Goal: Task Accomplishment & Management: Complete application form

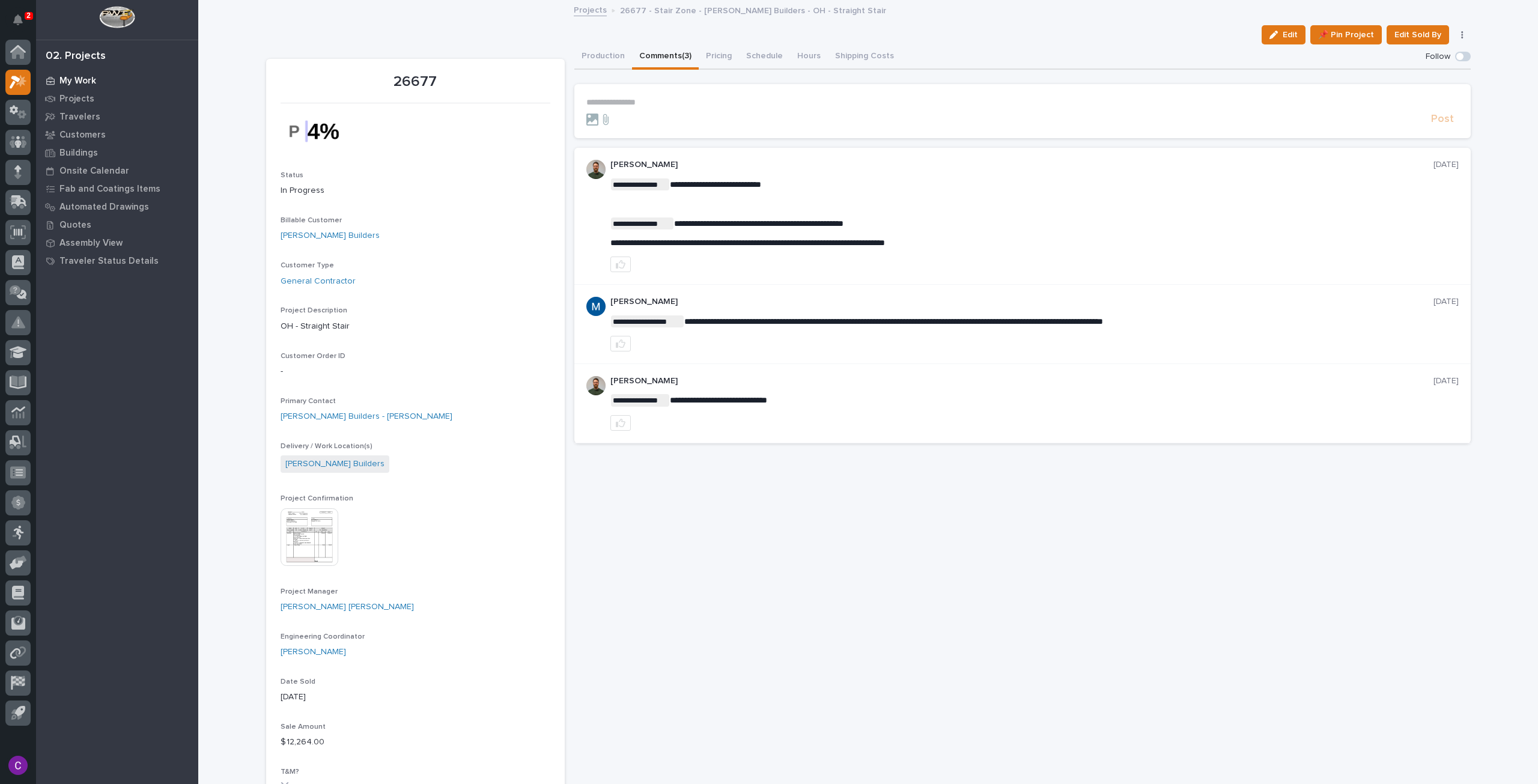
click at [87, 82] on p "My Work" at bounding box center [77, 81] width 37 height 11
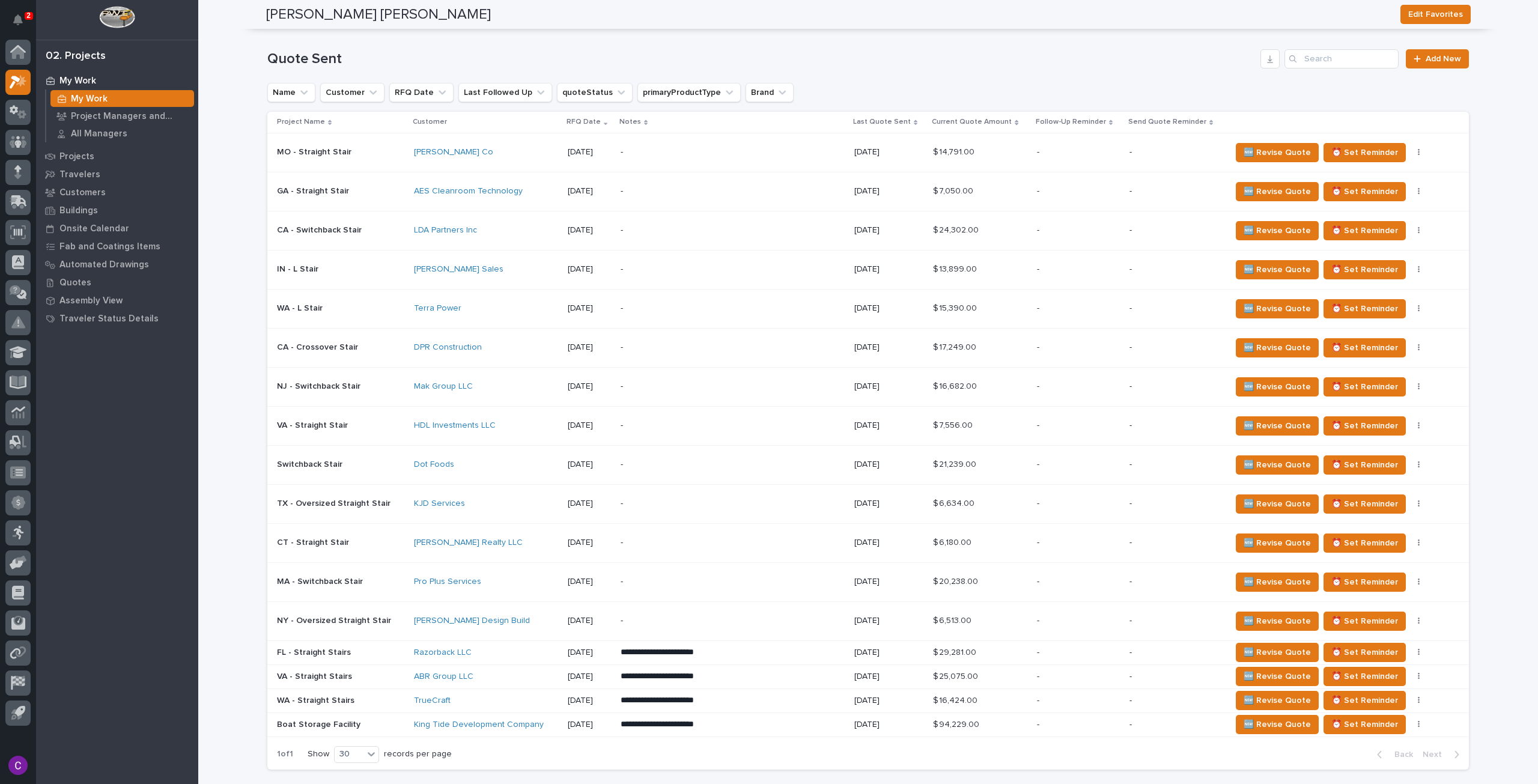
scroll to position [961, 0]
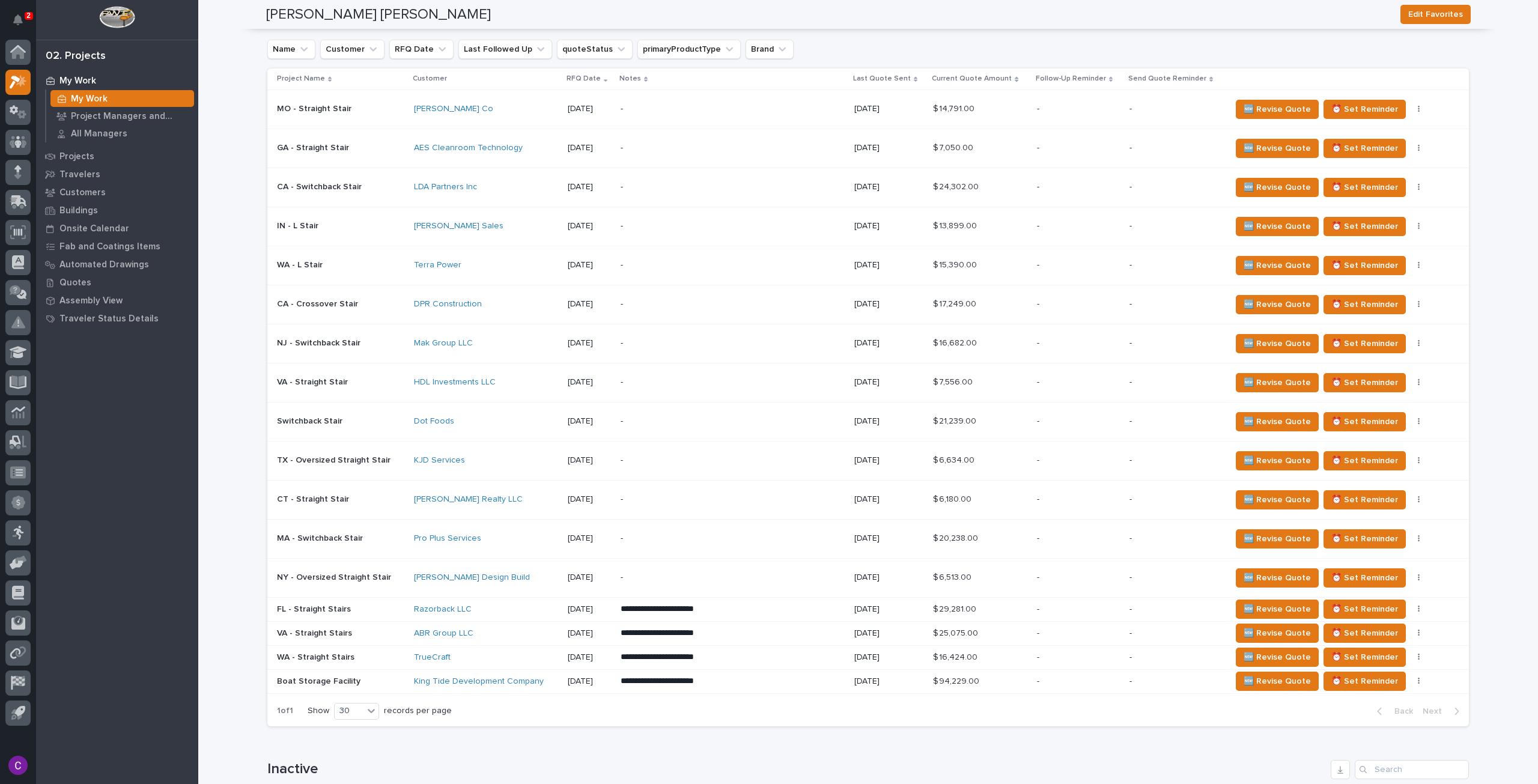
click at [488, 213] on td "[PERSON_NAME] Sales" at bounding box center [486, 225] width 153 height 39
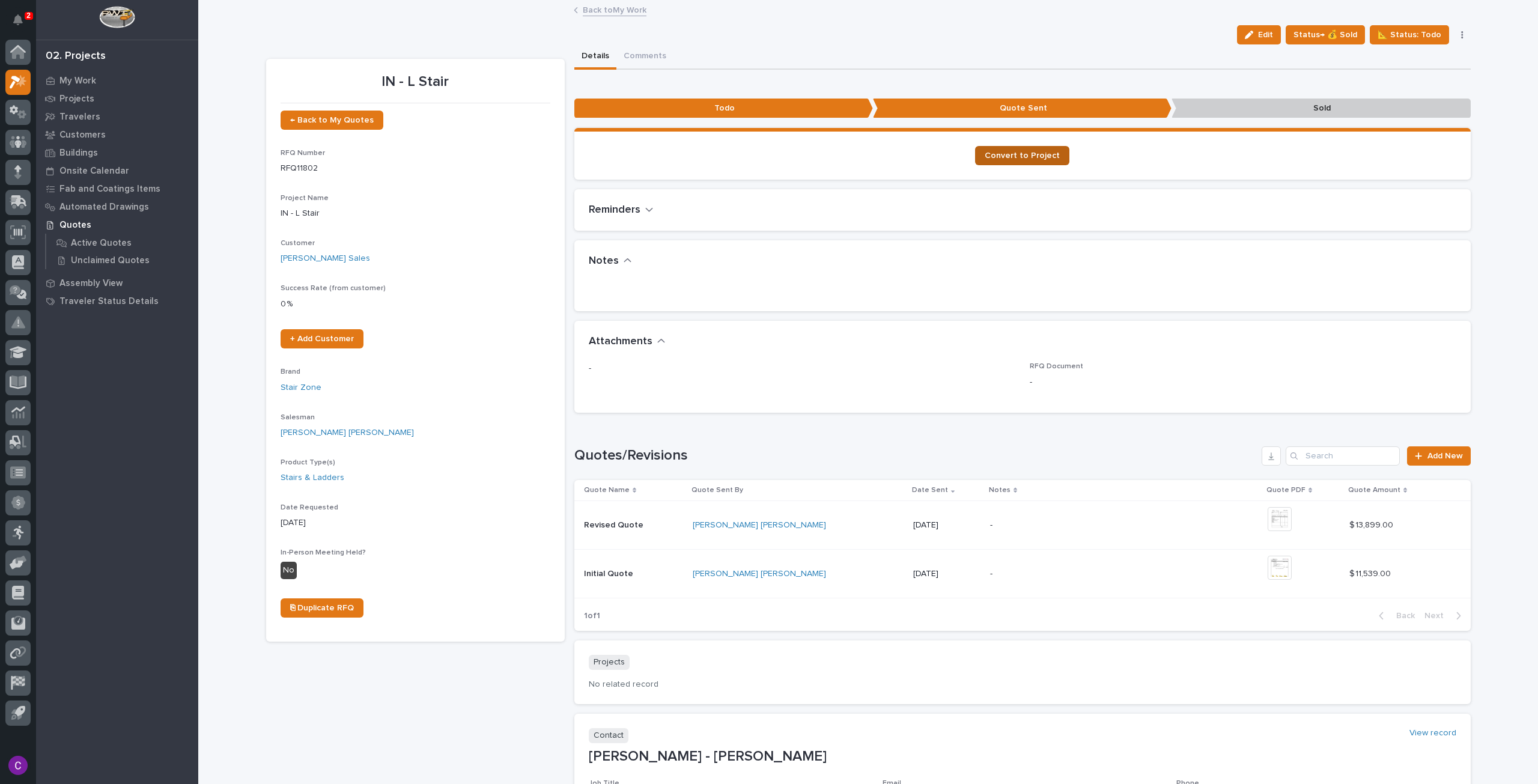
click at [1040, 163] on link "Convert to Project" at bounding box center [1022, 155] width 94 height 19
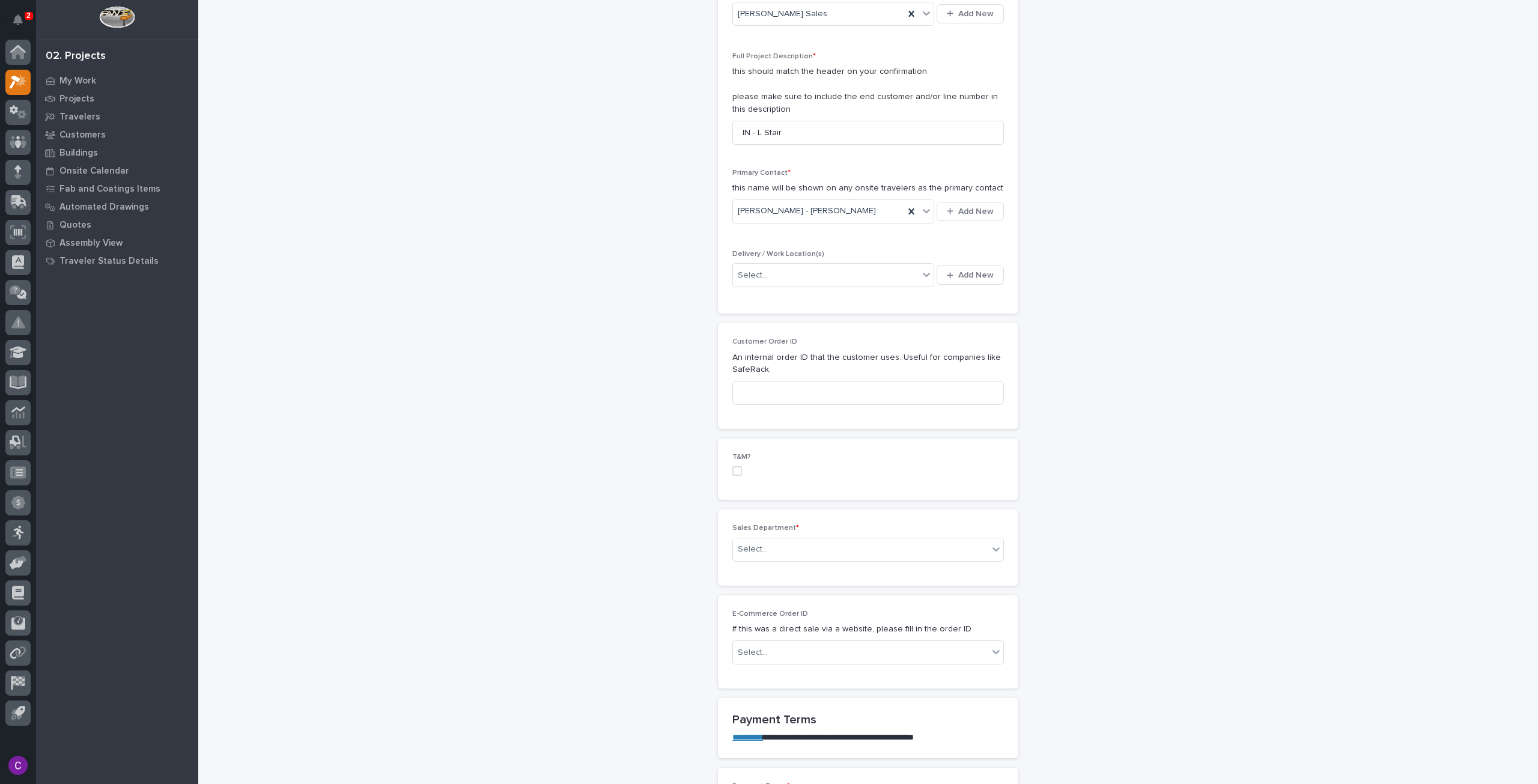
scroll to position [541, 0]
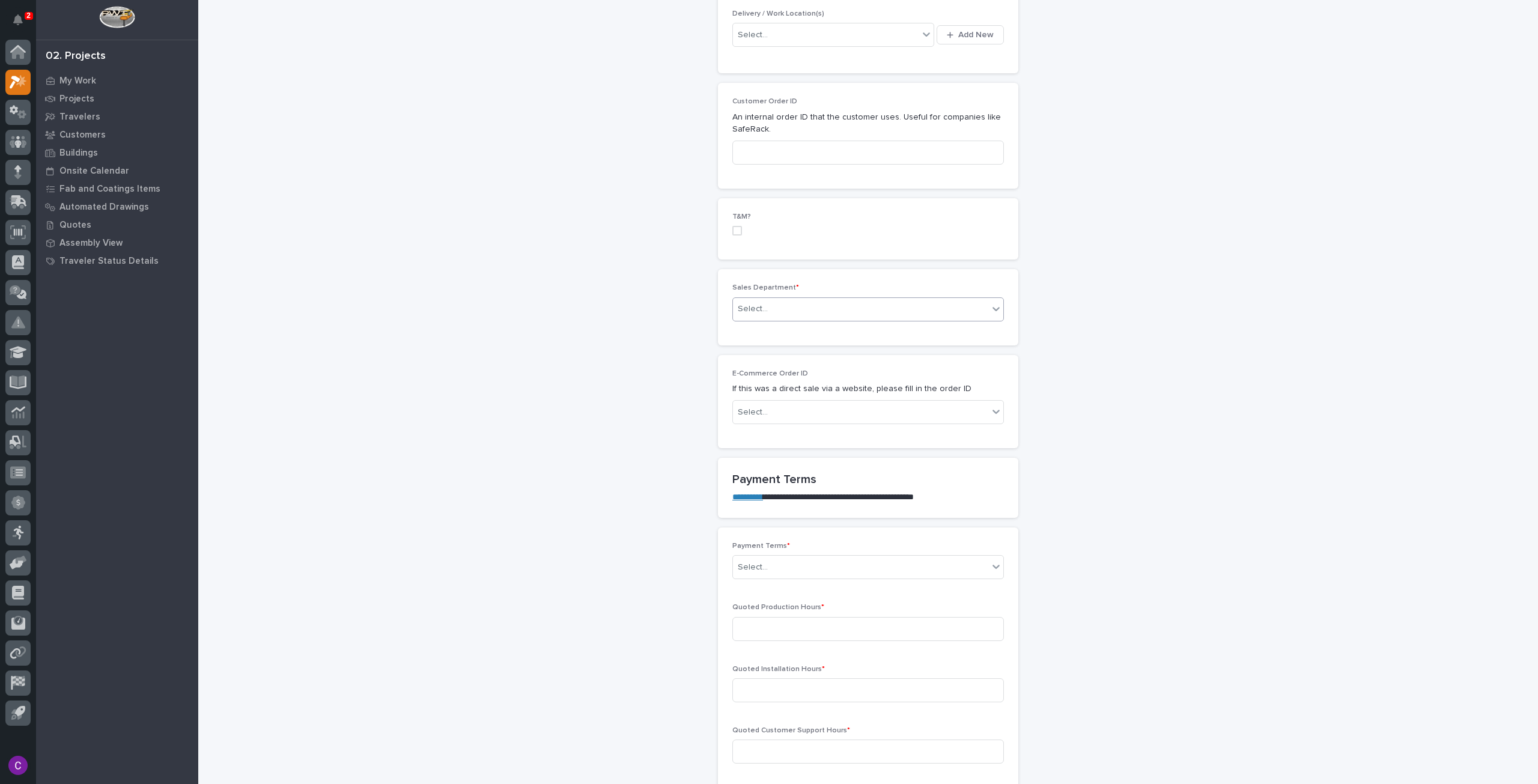
click at [902, 298] on div "Select..." at bounding box center [867, 309] width 272 height 24
click at [806, 330] on div "National Sales" at bounding box center [862, 329] width 270 height 21
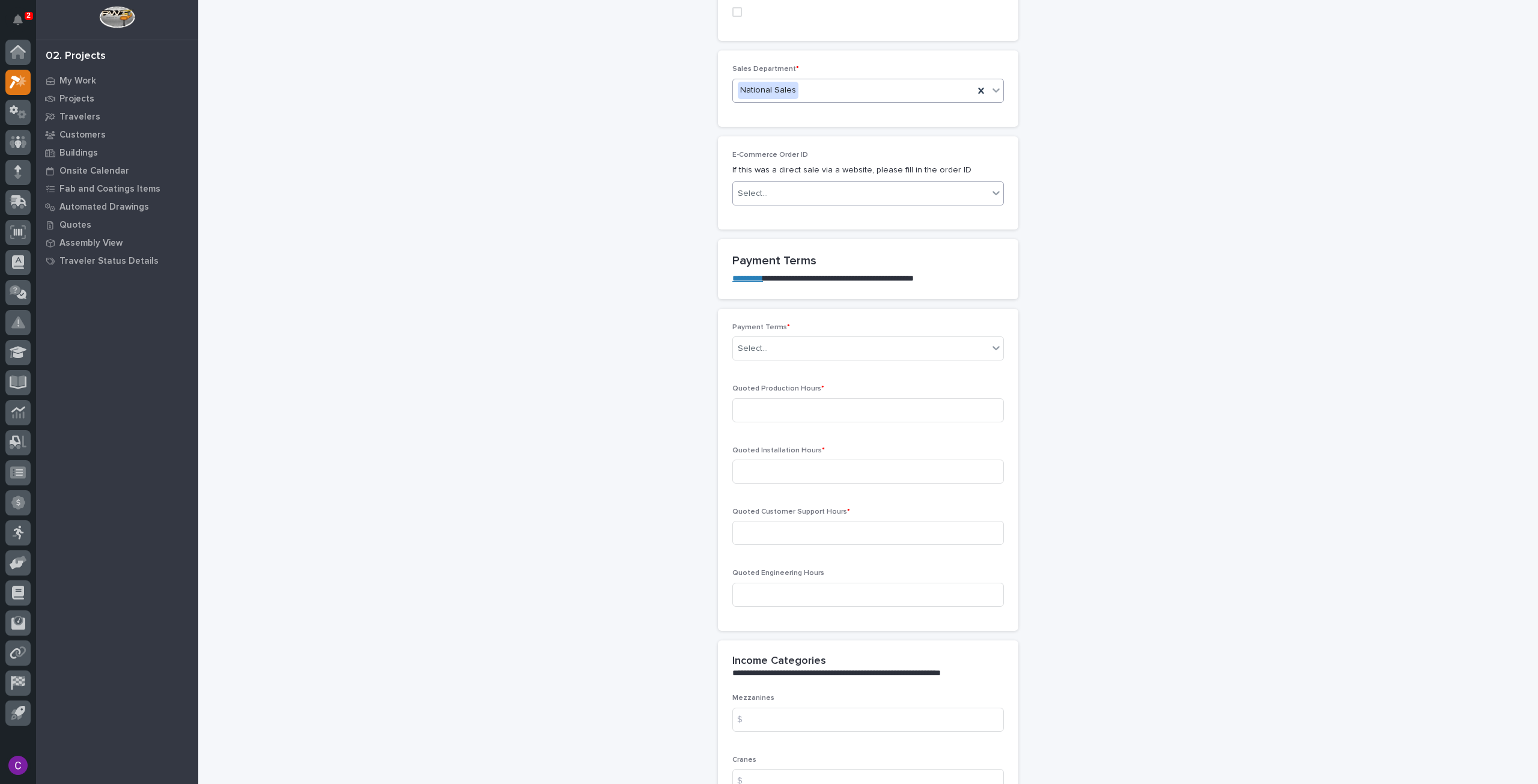
scroll to position [781, 0]
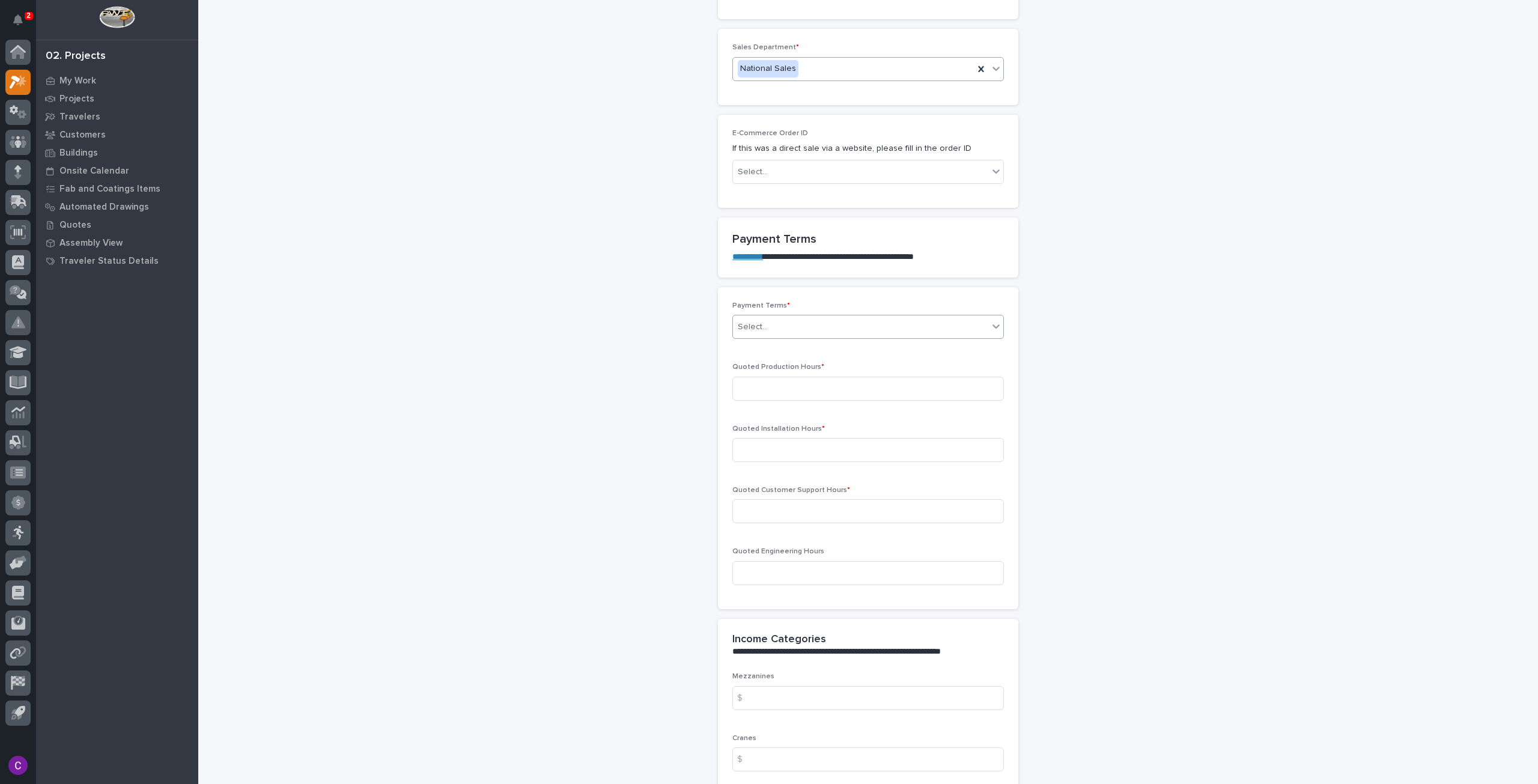
click at [816, 322] on div "Select..." at bounding box center [860, 327] width 255 height 20
drag, startPoint x: 805, startPoint y: 356, endPoint x: 802, endPoint y: 369, distance: 13.3
click at [802, 369] on div "100%" at bounding box center [862, 367] width 270 height 21
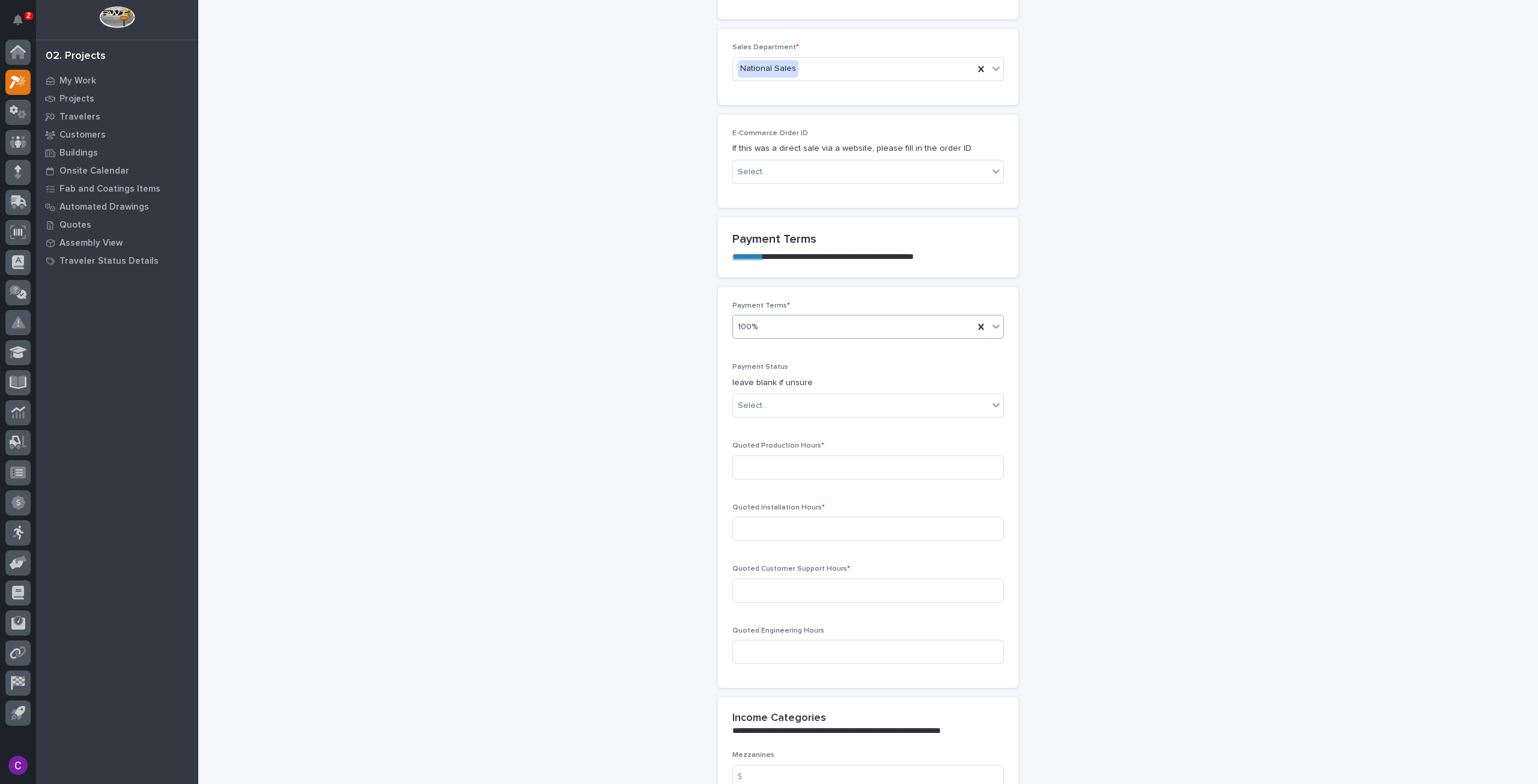
scroll to position [820, 0]
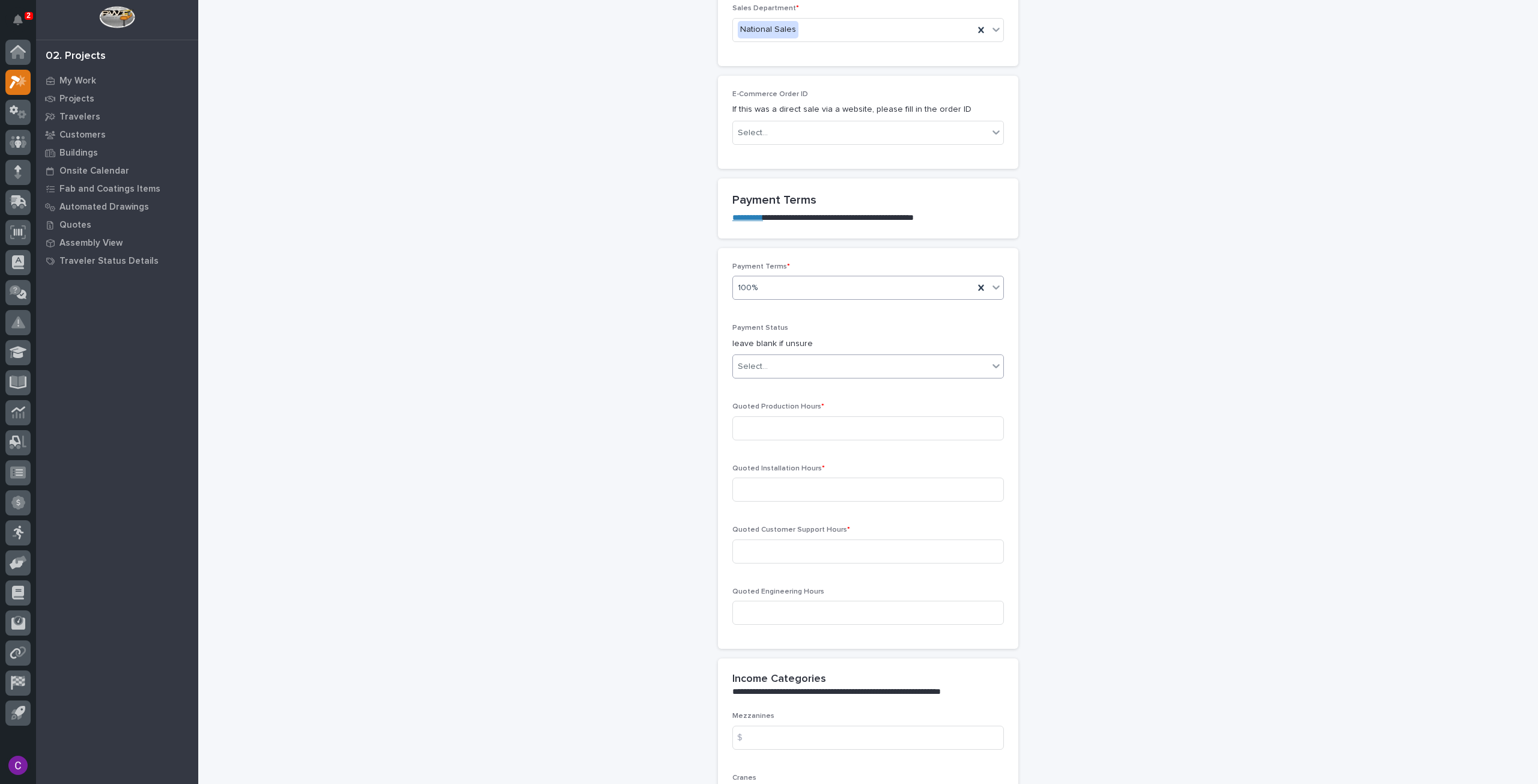
click at [836, 361] on div "Select..." at bounding box center [860, 367] width 255 height 20
click at [816, 385] on div "NOT PAID" at bounding box center [862, 385] width 270 height 21
click at [821, 424] on input at bounding box center [867, 428] width 272 height 24
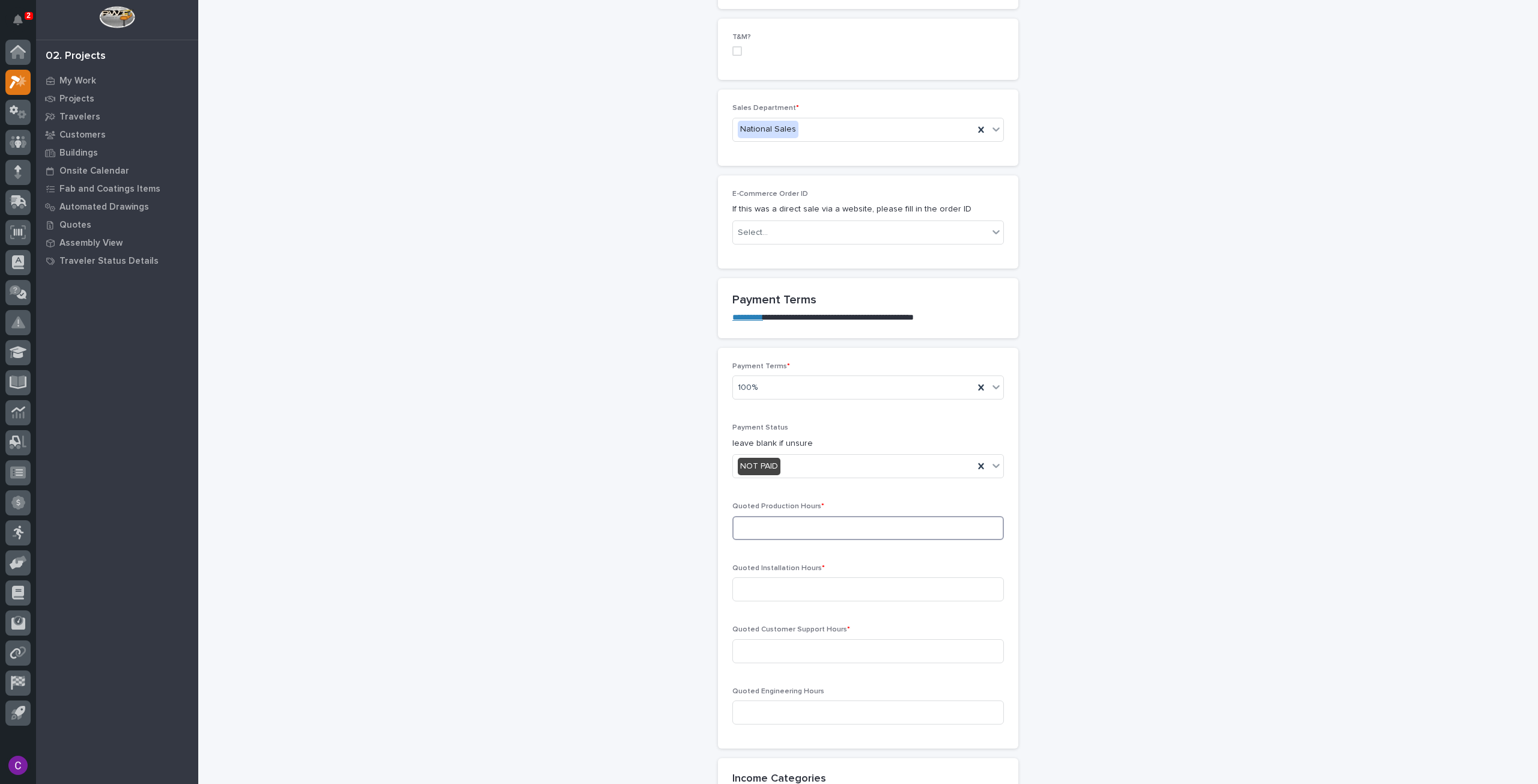
scroll to position [721, 0]
type input "64"
click at [831, 576] on input at bounding box center [867, 588] width 272 height 24
type input "0"
click at [824, 645] on input at bounding box center [867, 651] width 272 height 24
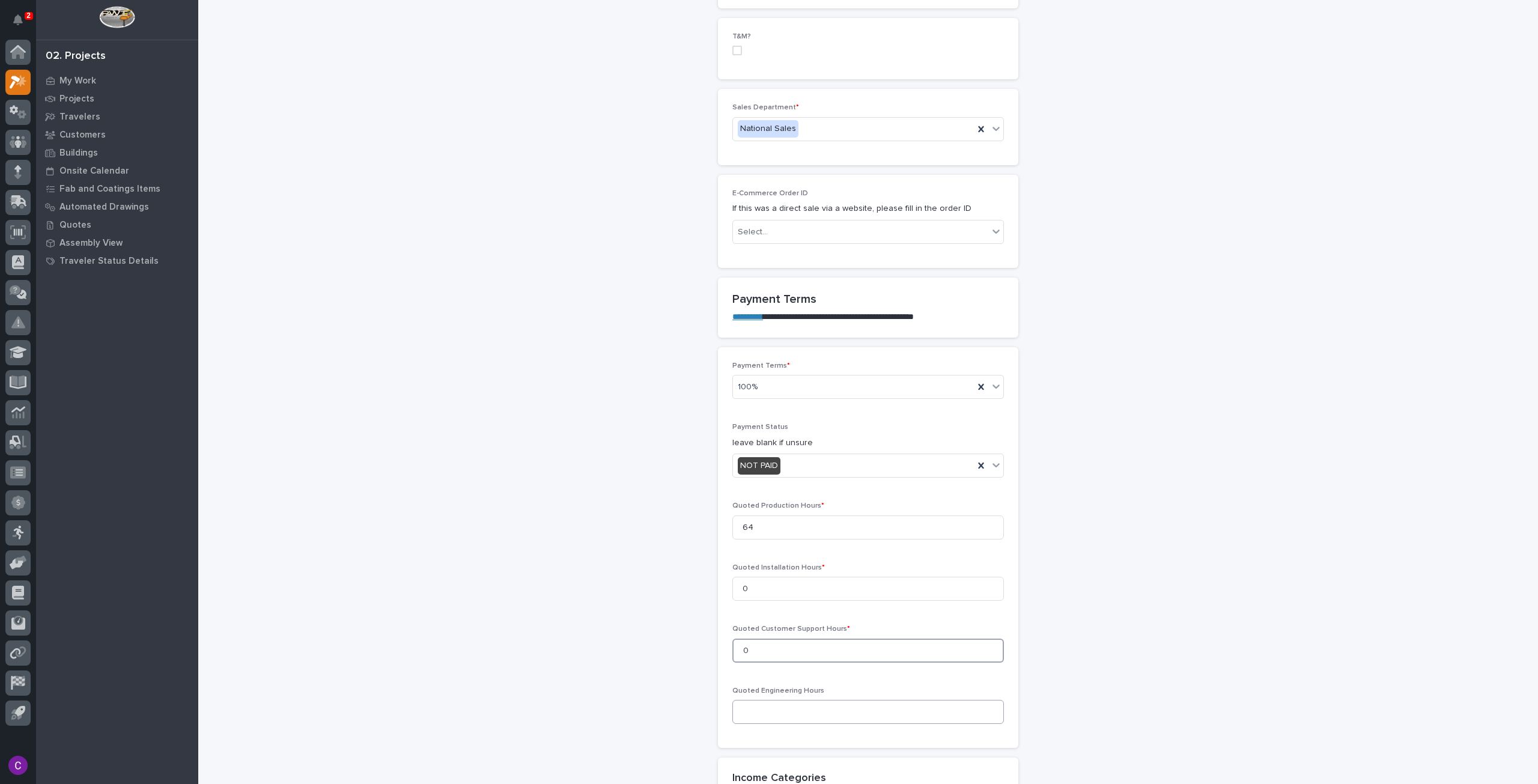
type input "0"
click at [824, 702] on input at bounding box center [867, 712] width 272 height 24
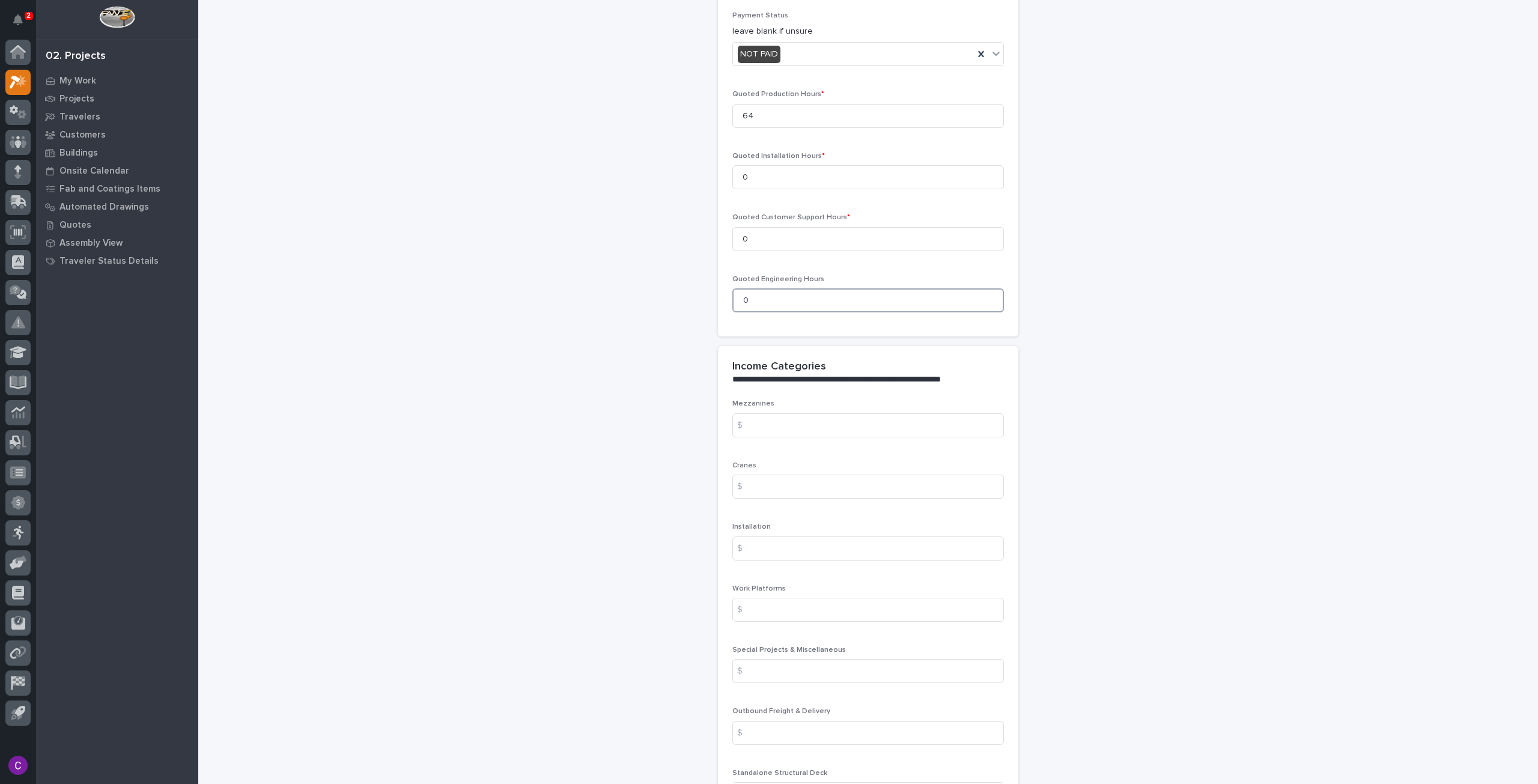
scroll to position [1131, 0]
type input "0"
click at [1338, 316] on div "**********" at bounding box center [868, 167] width 1205 height 2594
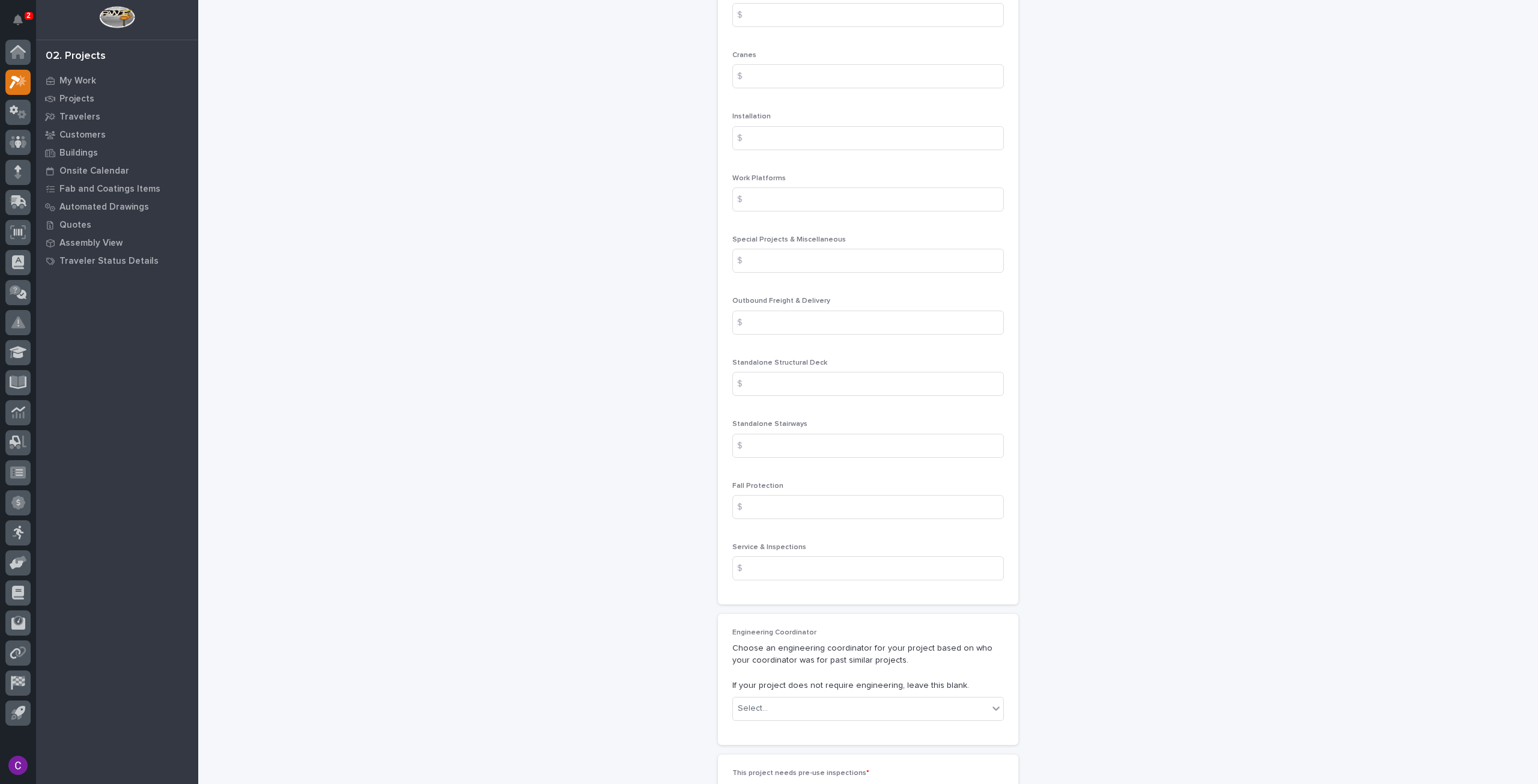
scroll to position [1551, 0]
click at [814, 426] on input at bounding box center [867, 436] width 272 height 24
click at [855, 369] on input at bounding box center [867, 374] width 272 height 24
click at [858, 428] on input at bounding box center [867, 436] width 272 height 24
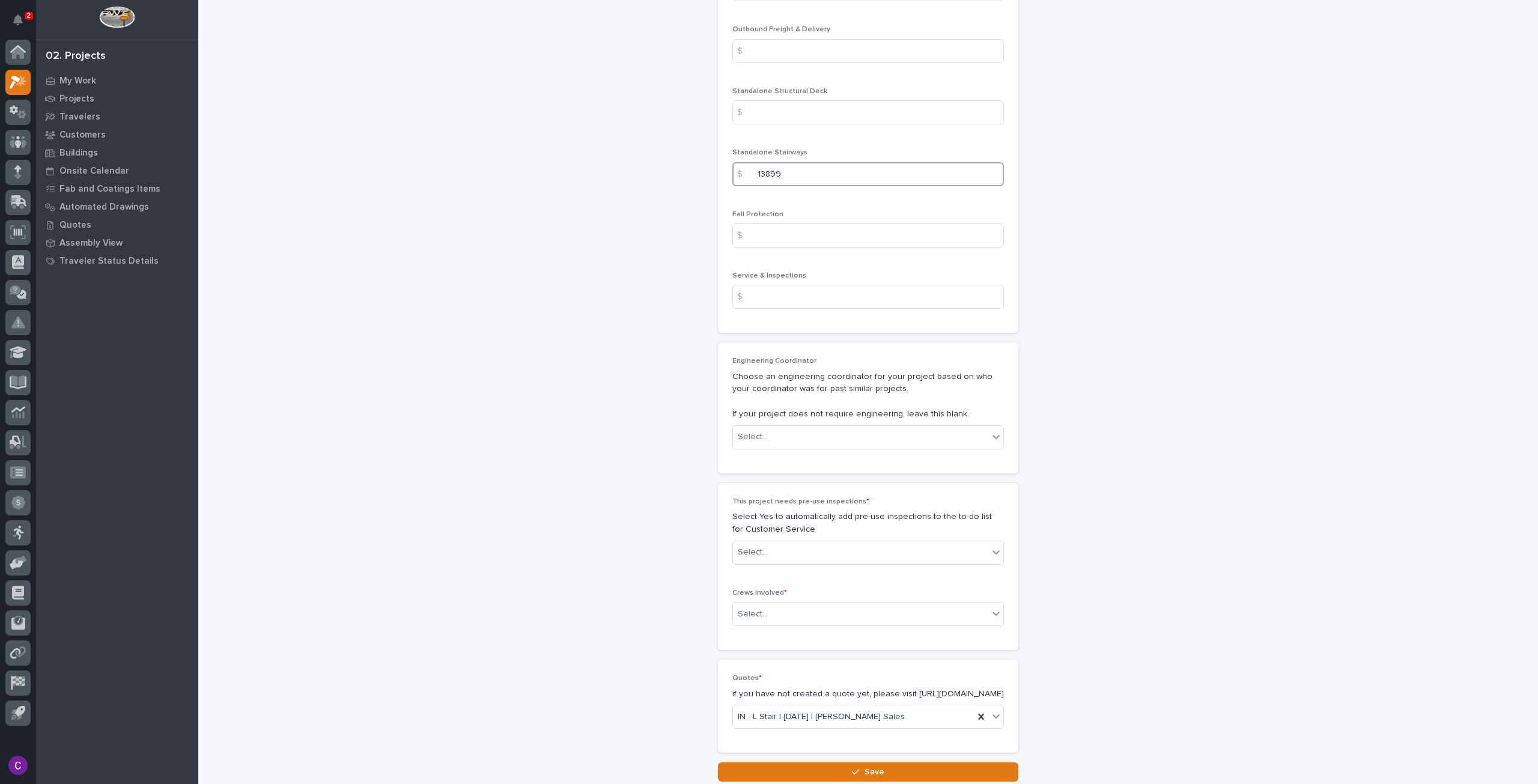
scroll to position [1852, 0]
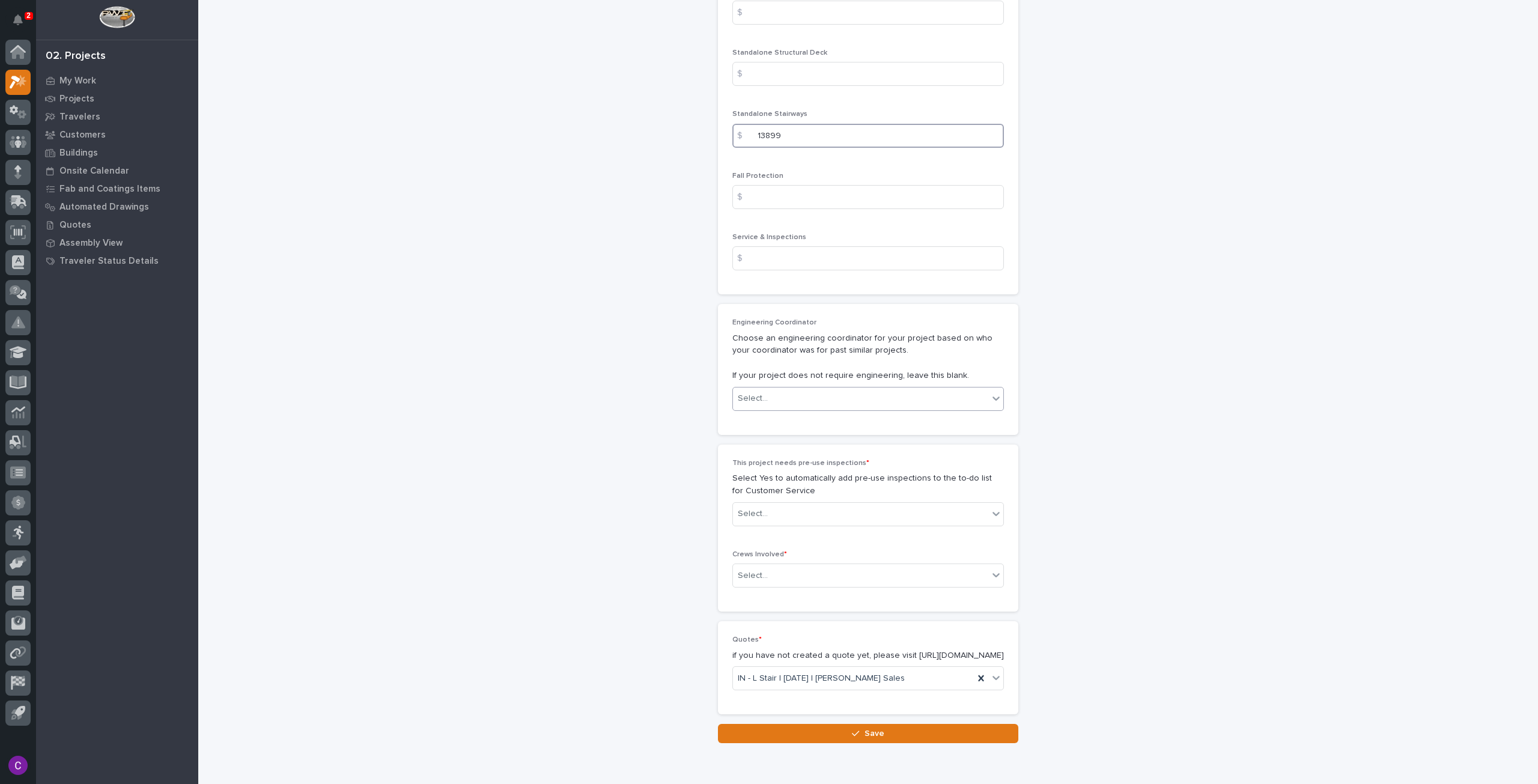
type input "13899"
click at [950, 399] on div "Select..." at bounding box center [860, 398] width 255 height 20
click at [941, 392] on div "Select..." at bounding box center [860, 398] width 255 height 20
type input "*"
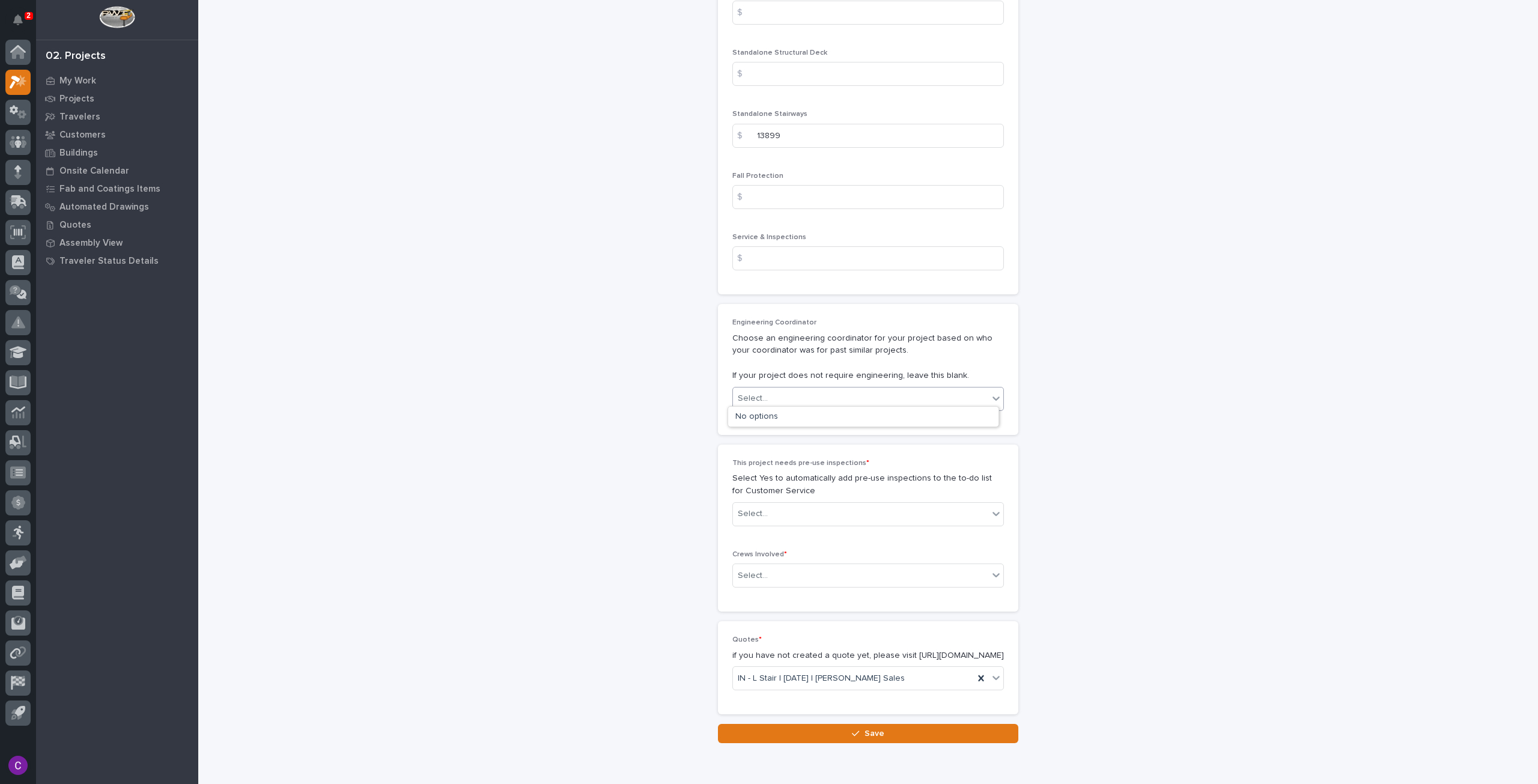
click at [849, 504] on div "Select..." at bounding box center [860, 514] width 255 height 20
click at [831, 550] on div "No" at bounding box center [862, 552] width 270 height 21
click at [826, 566] on div "Select..." at bounding box center [860, 575] width 255 height 20
click at [806, 596] on div "Production" at bounding box center [862, 592] width 270 height 21
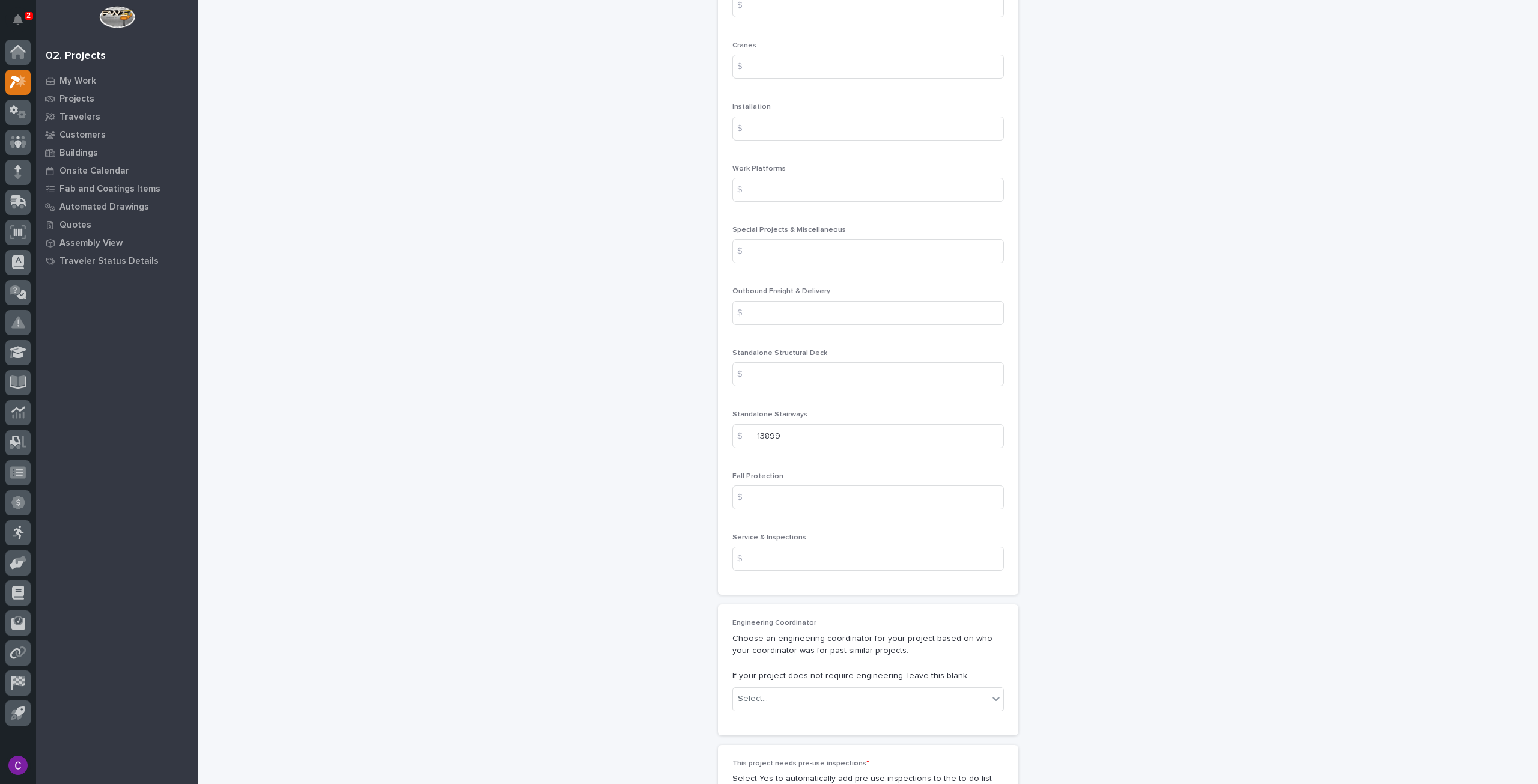
scroll to position [1912, 0]
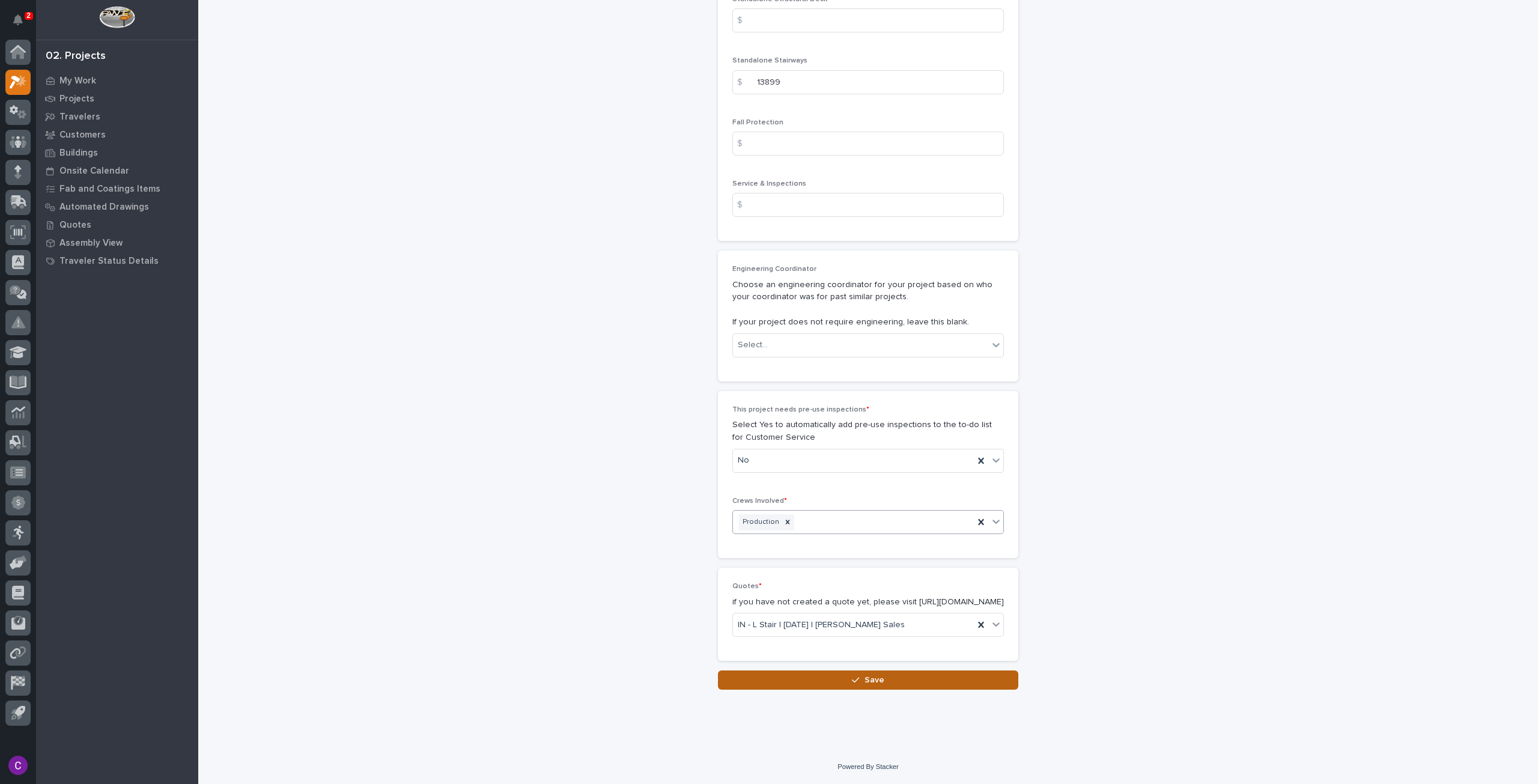
click at [950, 676] on button "Save" at bounding box center [868, 679] width 301 height 19
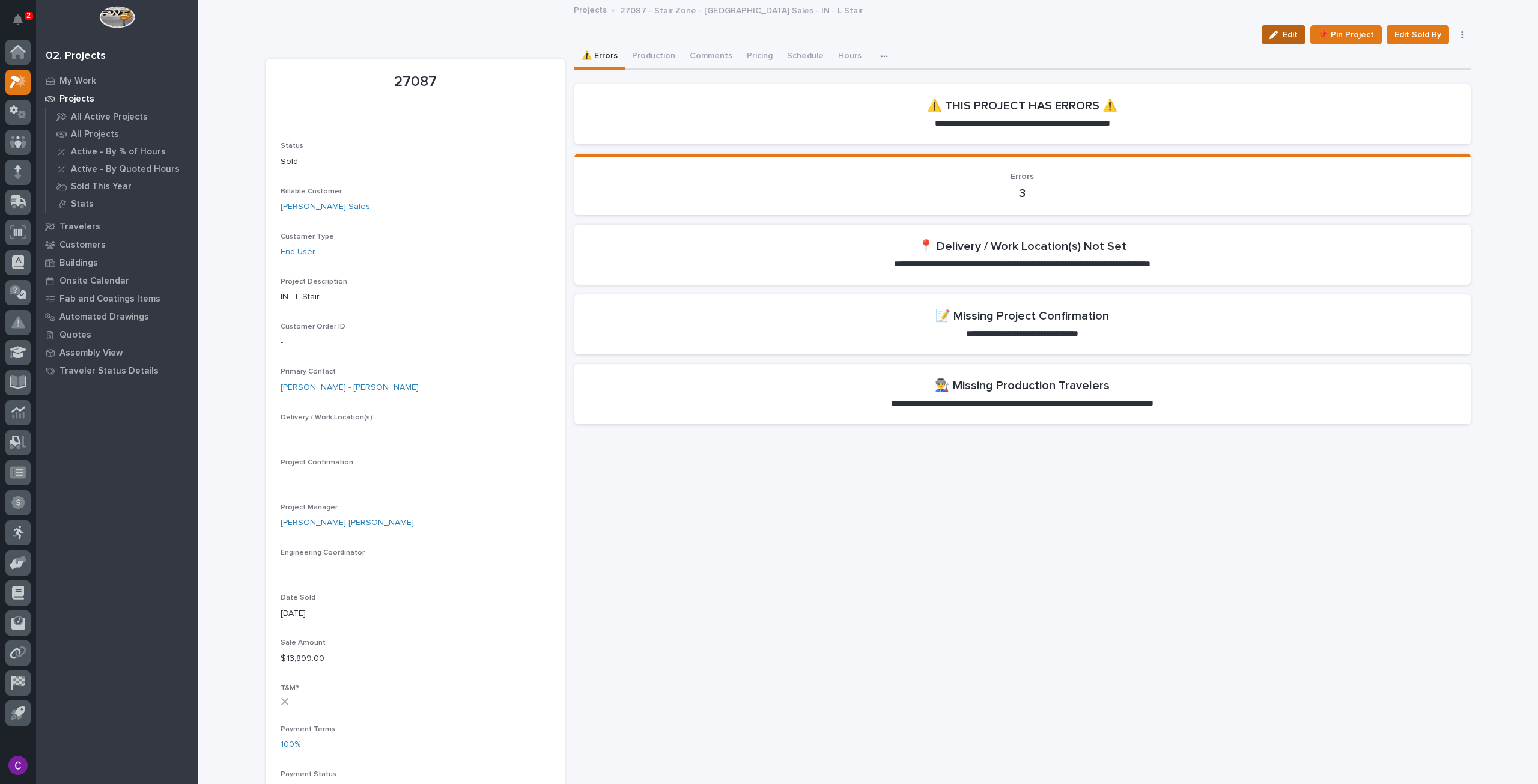
click at [1283, 43] on button "Edit" at bounding box center [1283, 35] width 44 height 19
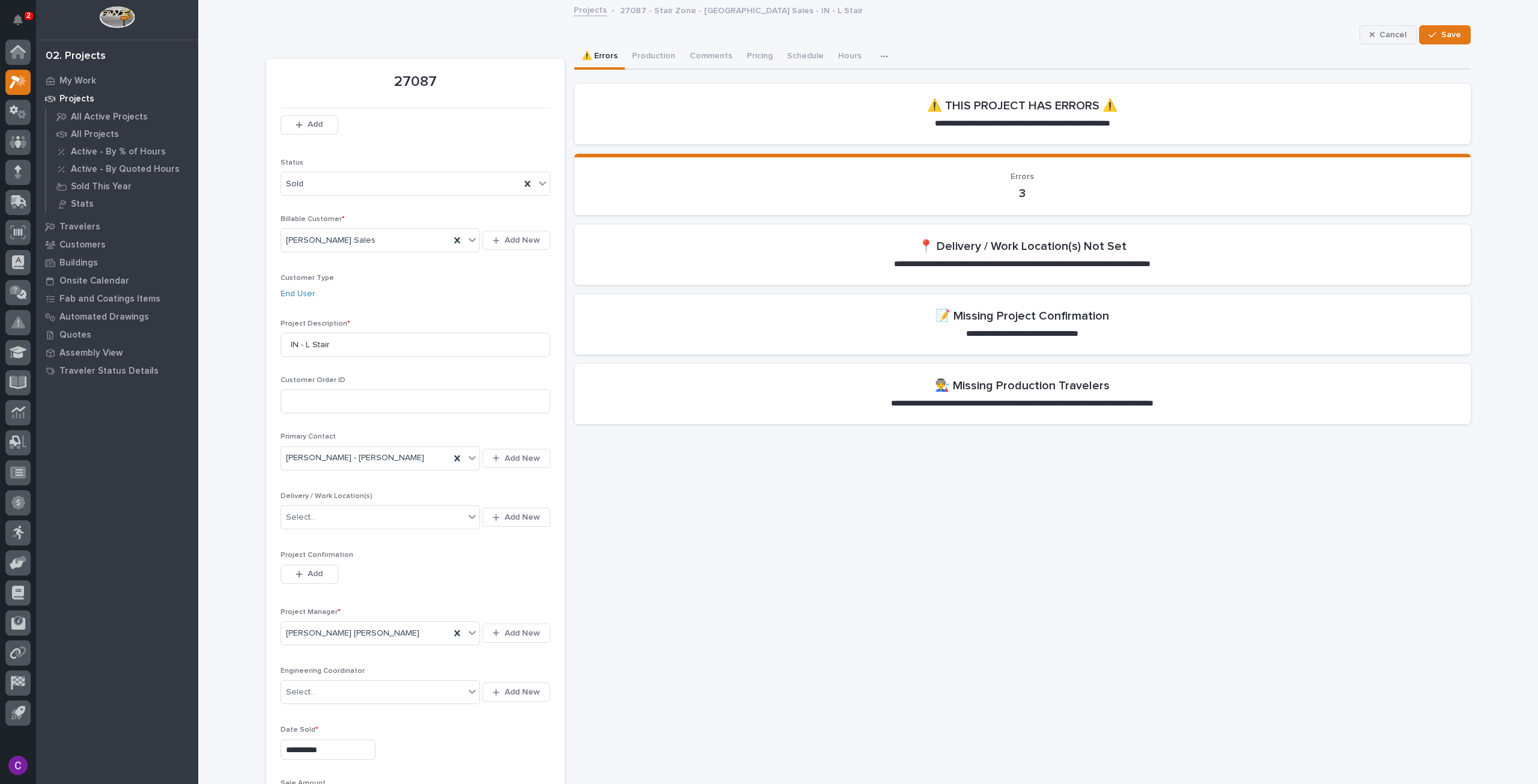
click at [1389, 32] on span "Cancel" at bounding box center [1393, 35] width 27 height 11
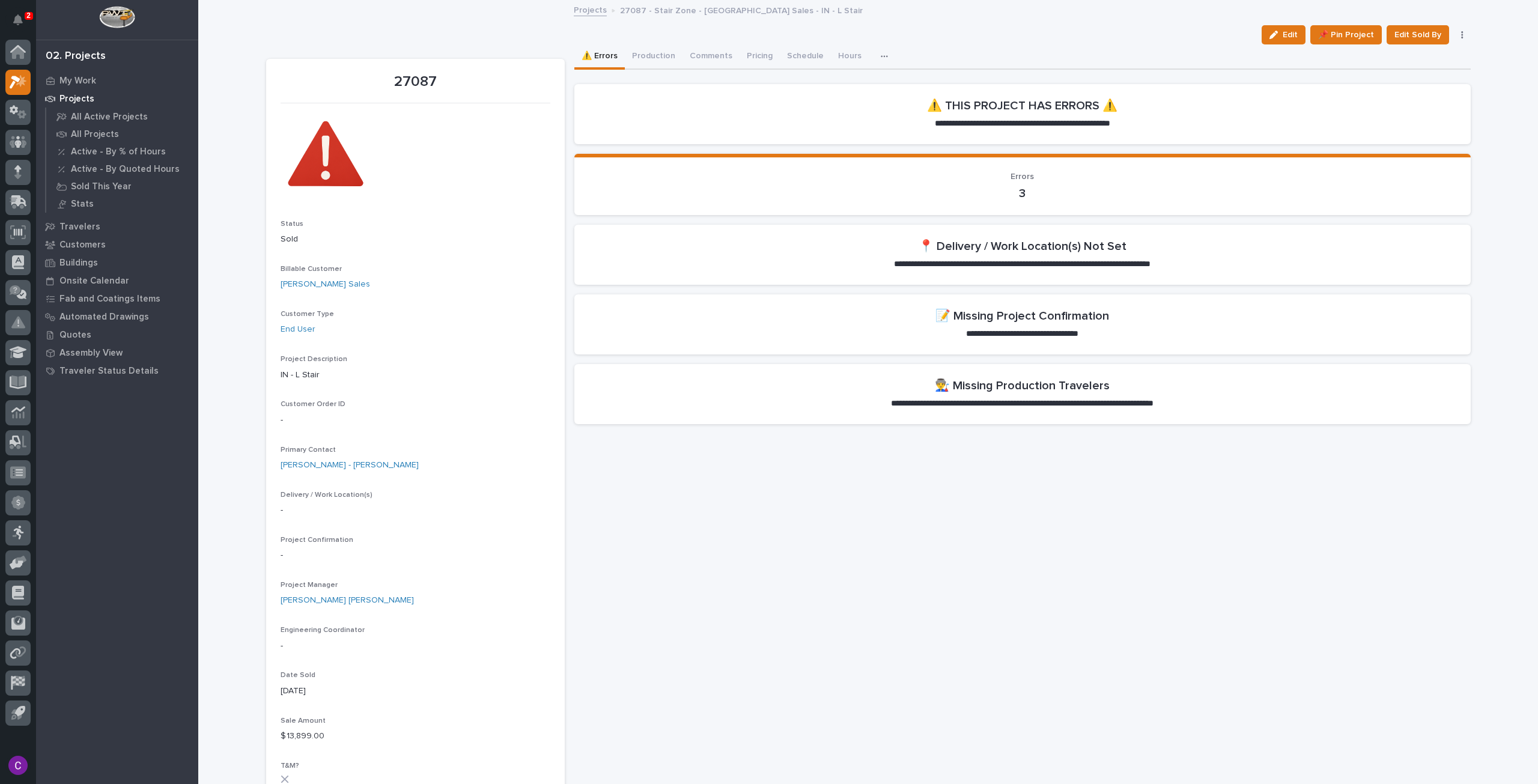
drag, startPoint x: 1142, startPoint y: 479, endPoint x: 888, endPoint y: 655, distance: 309.0
click at [1278, 31] on div "button" at bounding box center [1275, 35] width 13 height 9
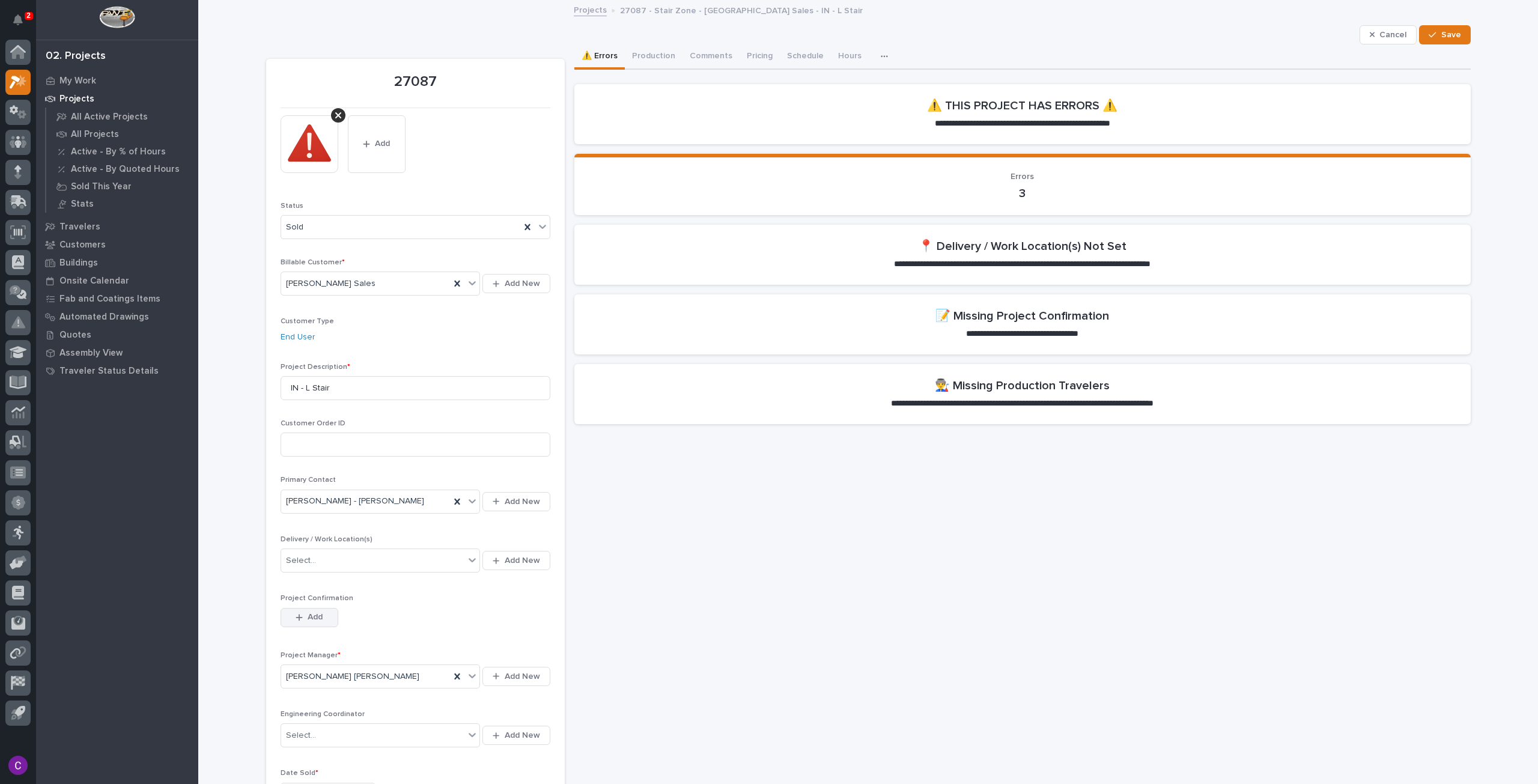
click at [327, 609] on button "Add" at bounding box center [310, 617] width 57 height 19
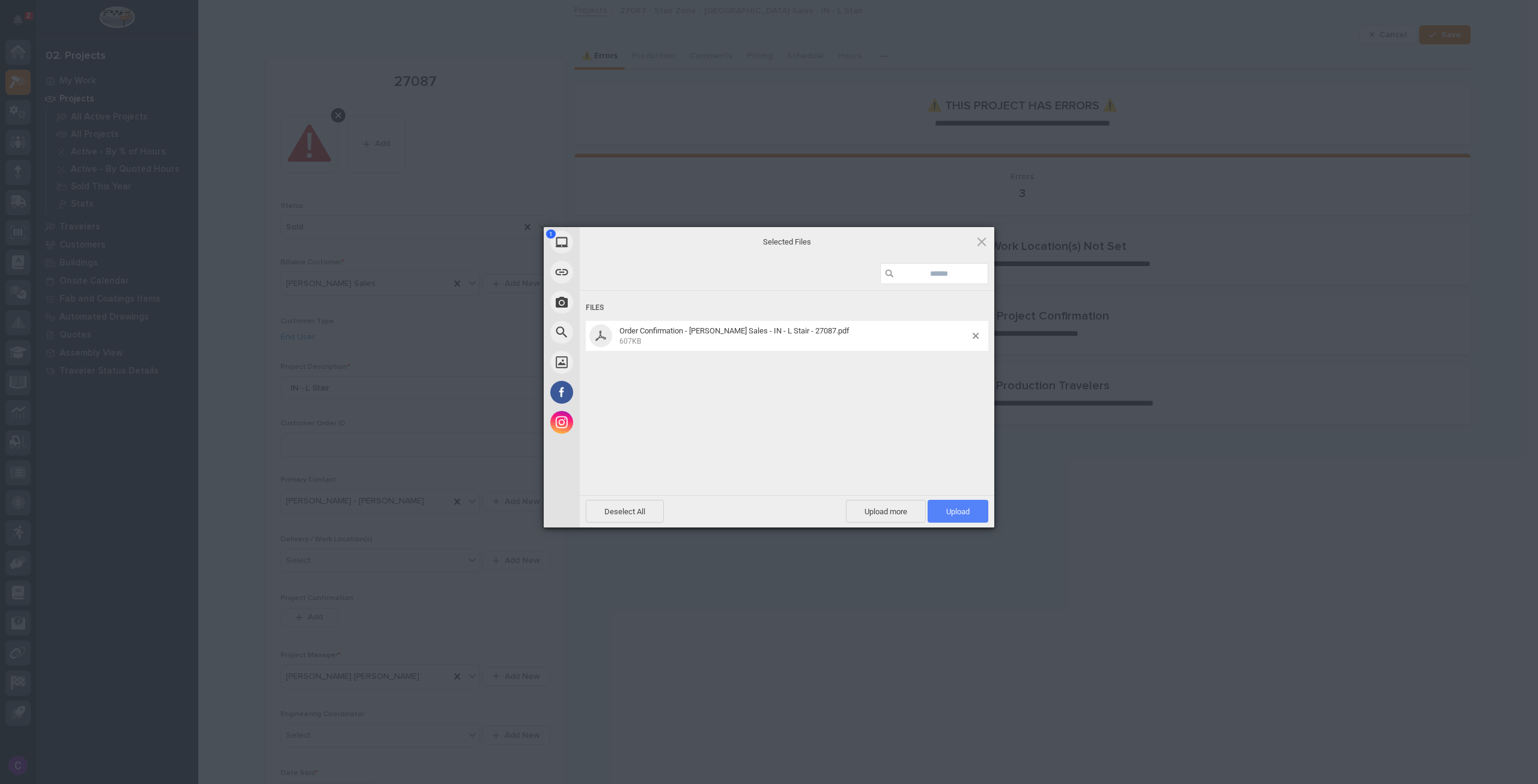
click at [947, 502] on span "Upload 1" at bounding box center [957, 510] width 60 height 23
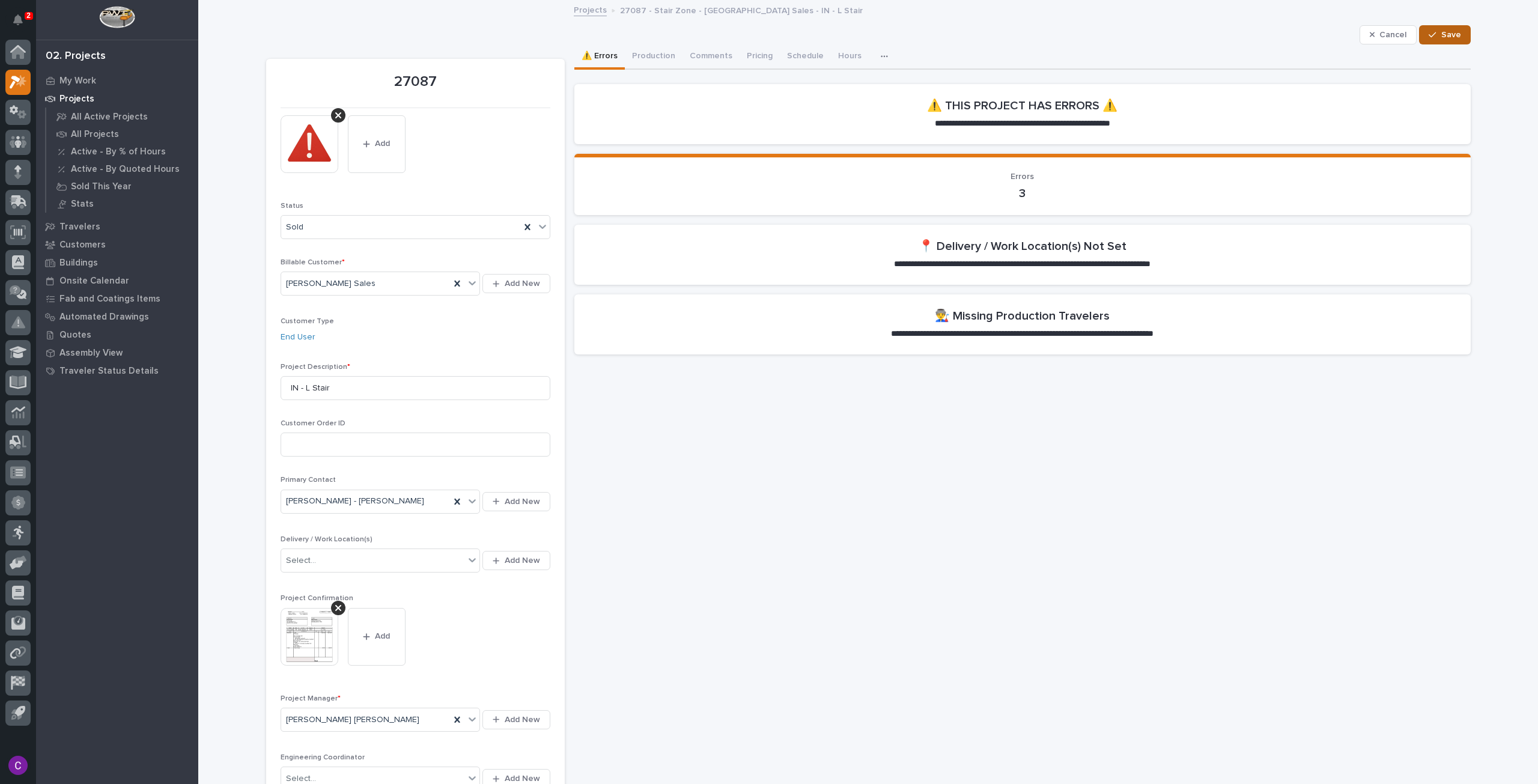
click at [1459, 35] on button "Save" at bounding box center [1445, 35] width 51 height 19
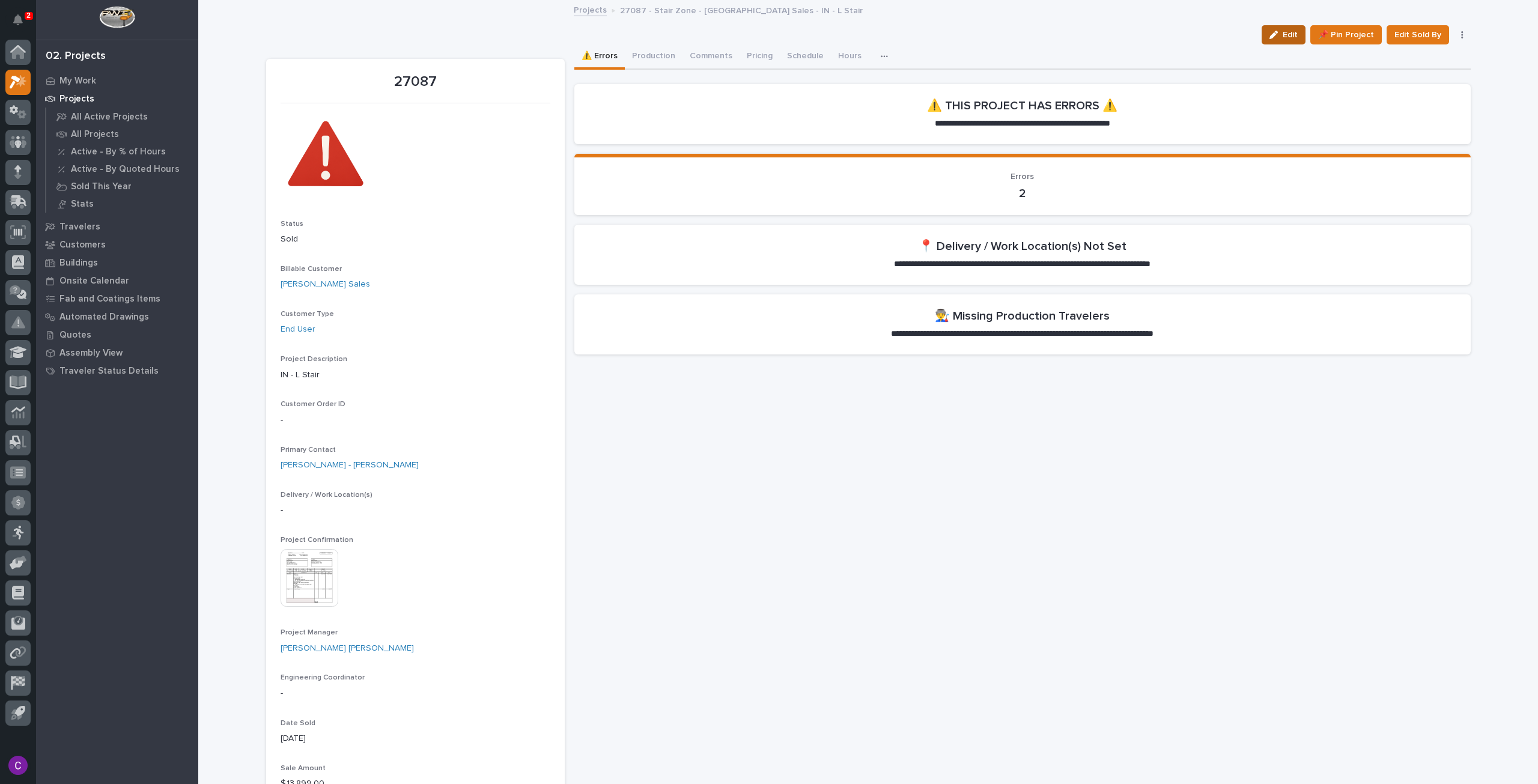
click at [1285, 35] on span "Edit" at bounding box center [1290, 35] width 15 height 11
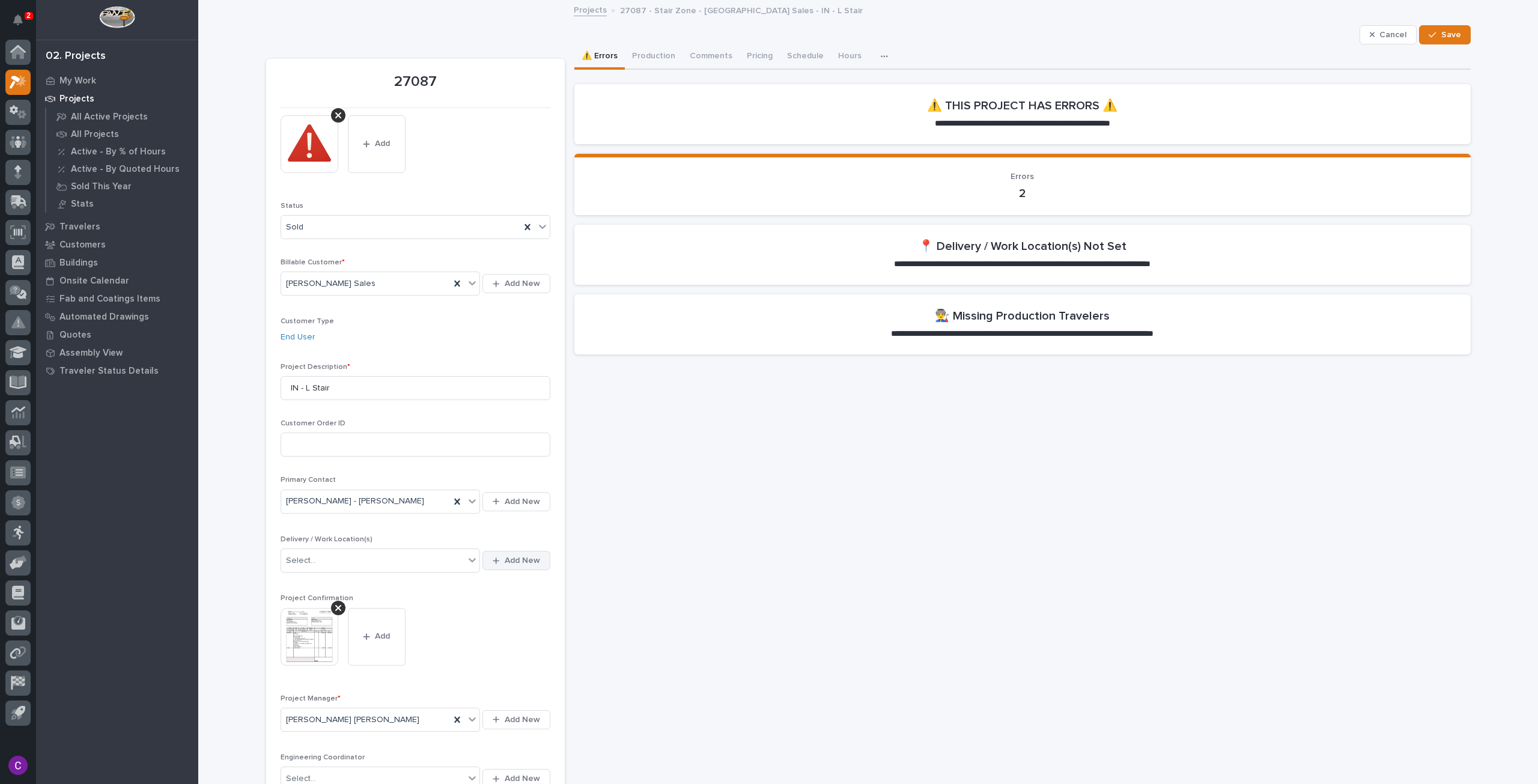
click at [486, 557] on button "Add New" at bounding box center [516, 560] width 67 height 19
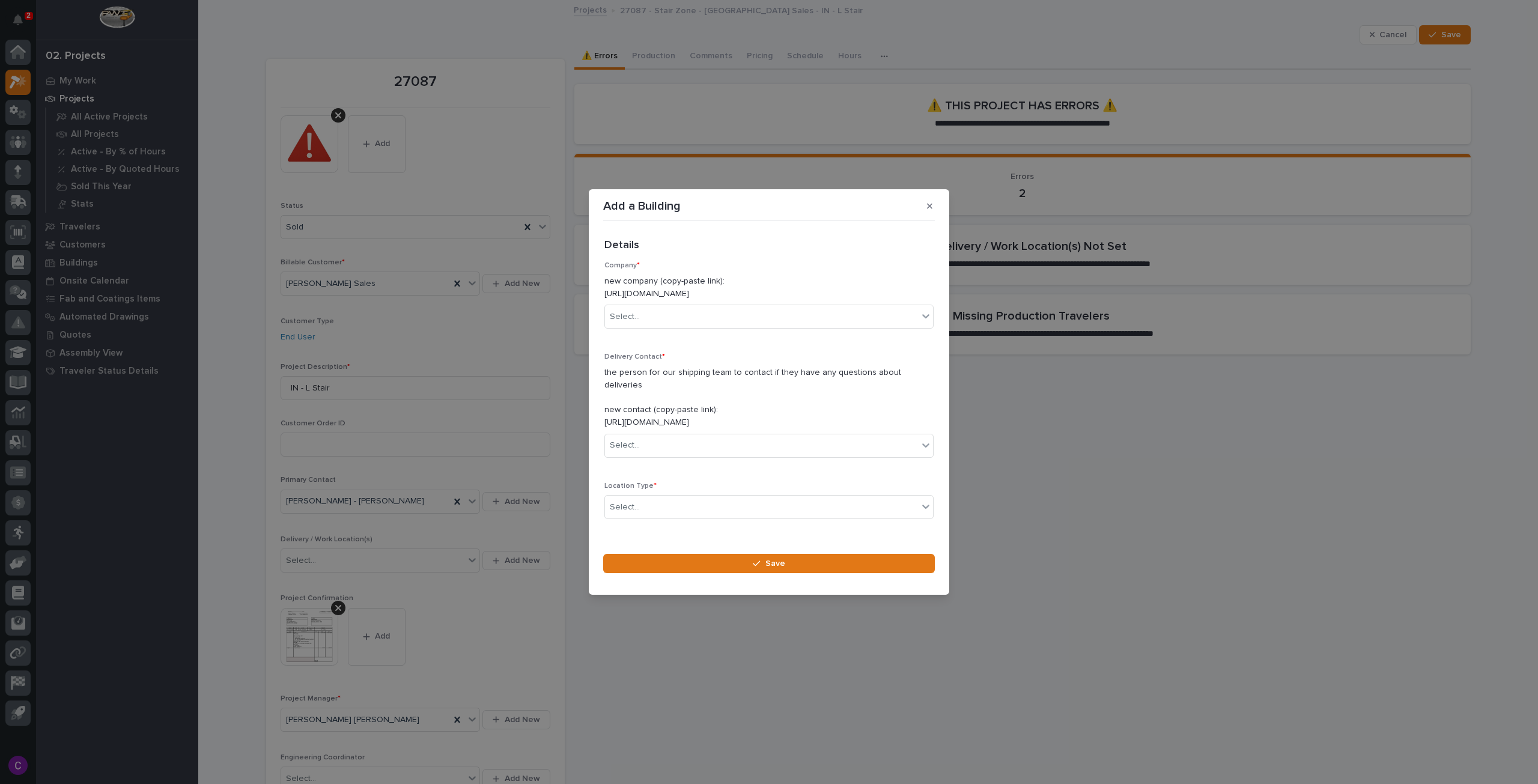
click at [516, 594] on div "Add a Building Loading... Saving… Loading... Saving… Loading... Saving… Details…" at bounding box center [769, 392] width 1538 height 784
click at [885, 312] on div "Select..." at bounding box center [769, 316] width 329 height 24
type input "****"
click at [880, 348] on div "Kaeb Sales" at bounding box center [765, 346] width 319 height 21
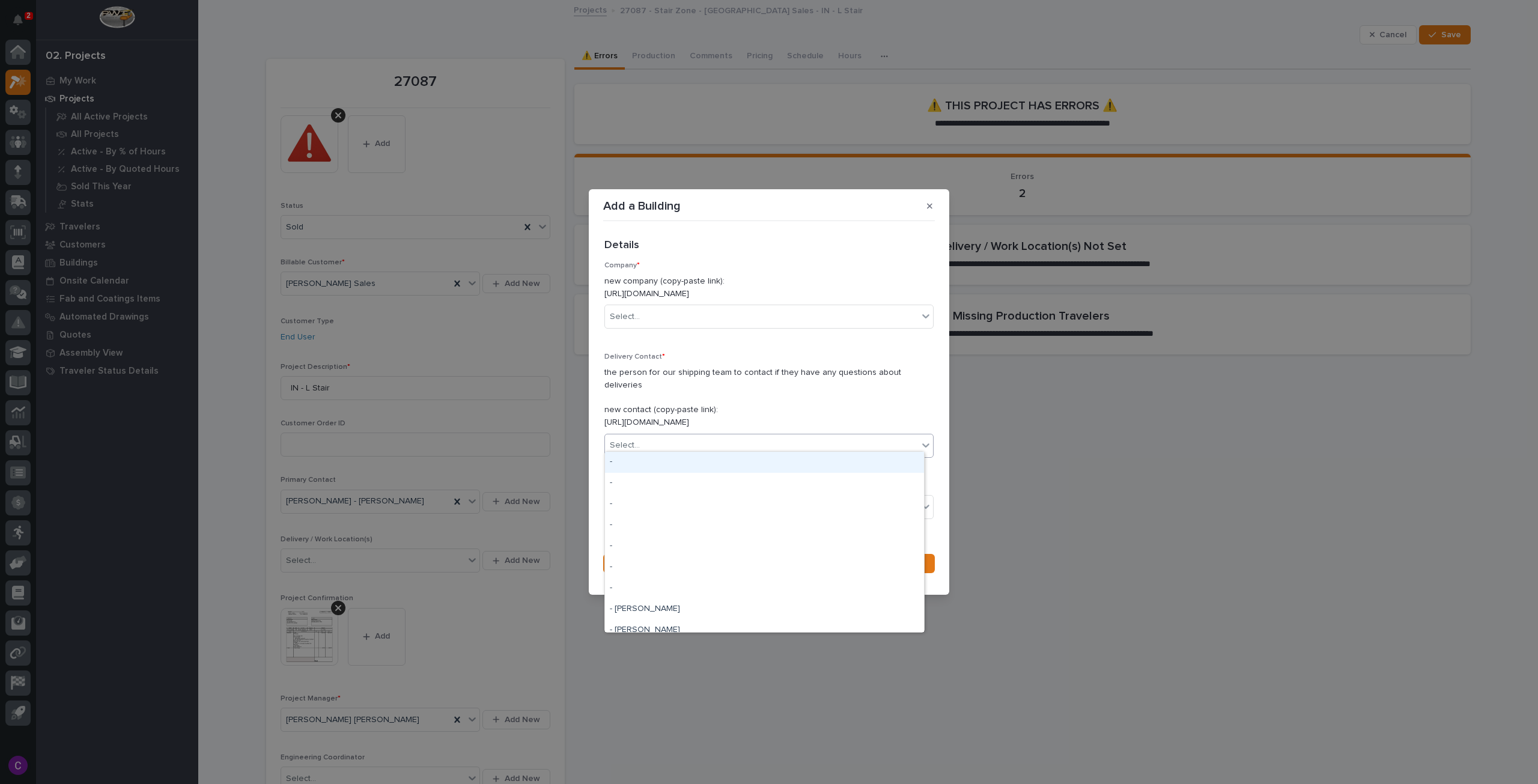
click at [807, 435] on div "Select..." at bounding box center [762, 445] width 313 height 20
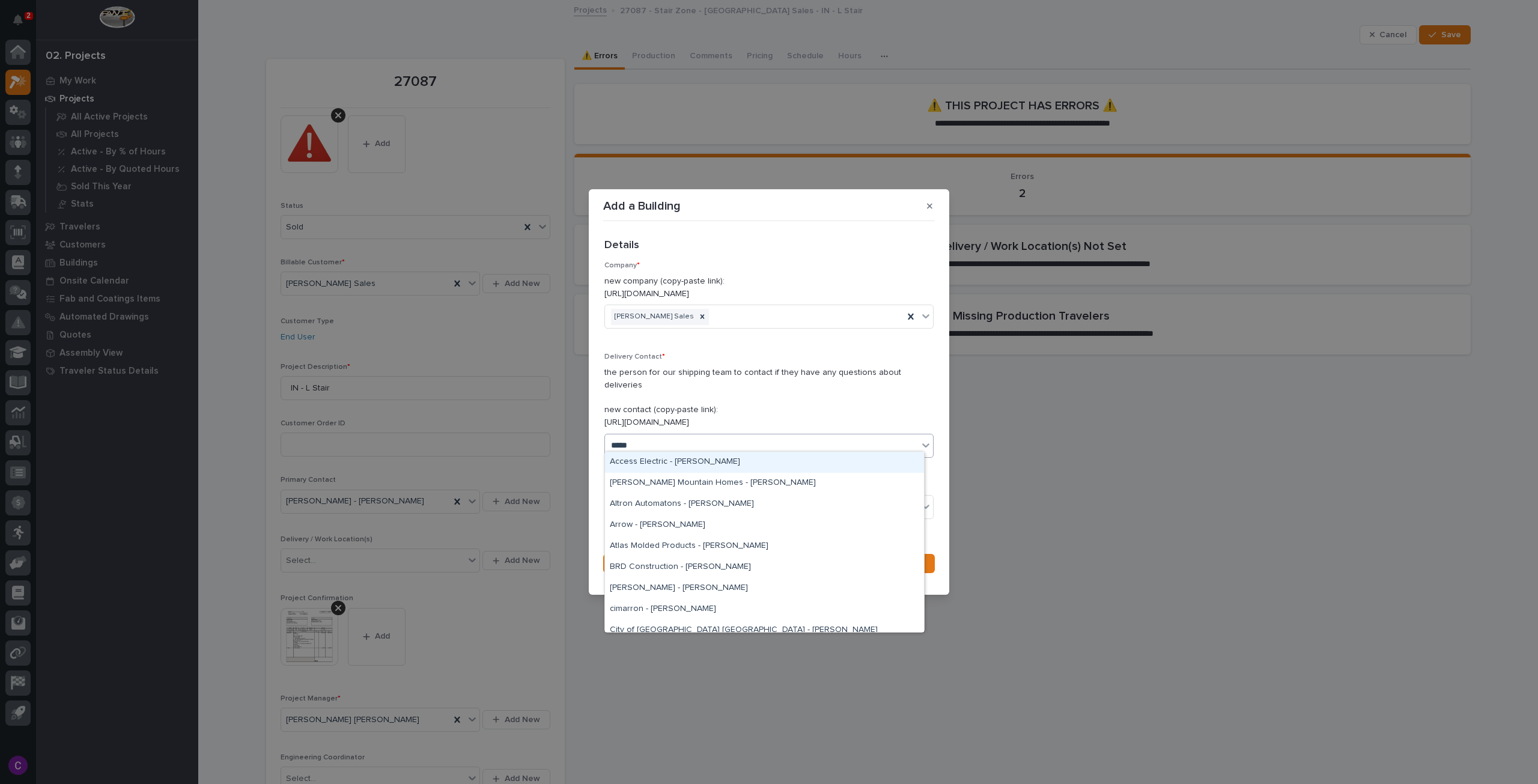
type input "******"
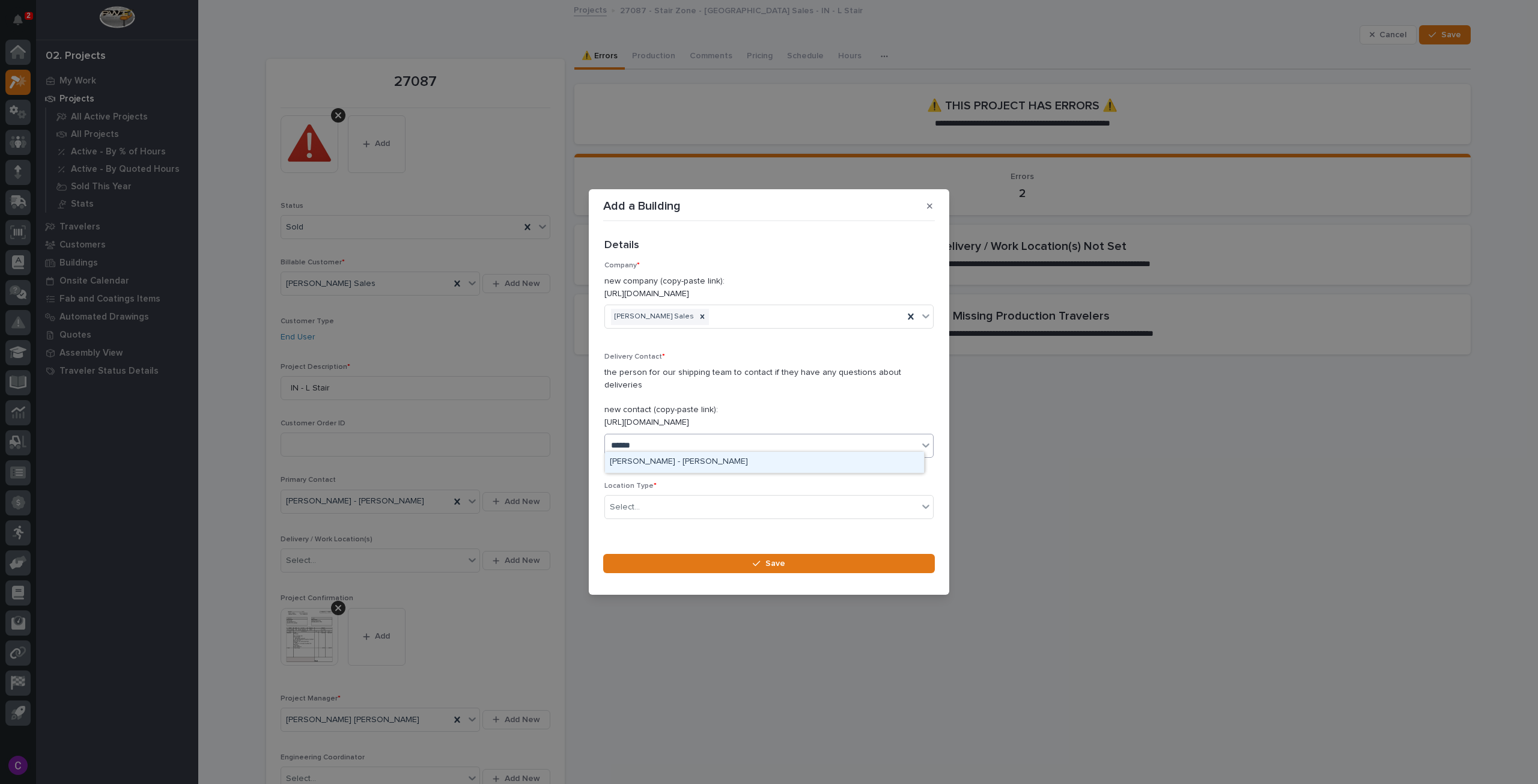
click at [814, 460] on div "Kaeb Sales - Ron Cameron" at bounding box center [765, 462] width 319 height 21
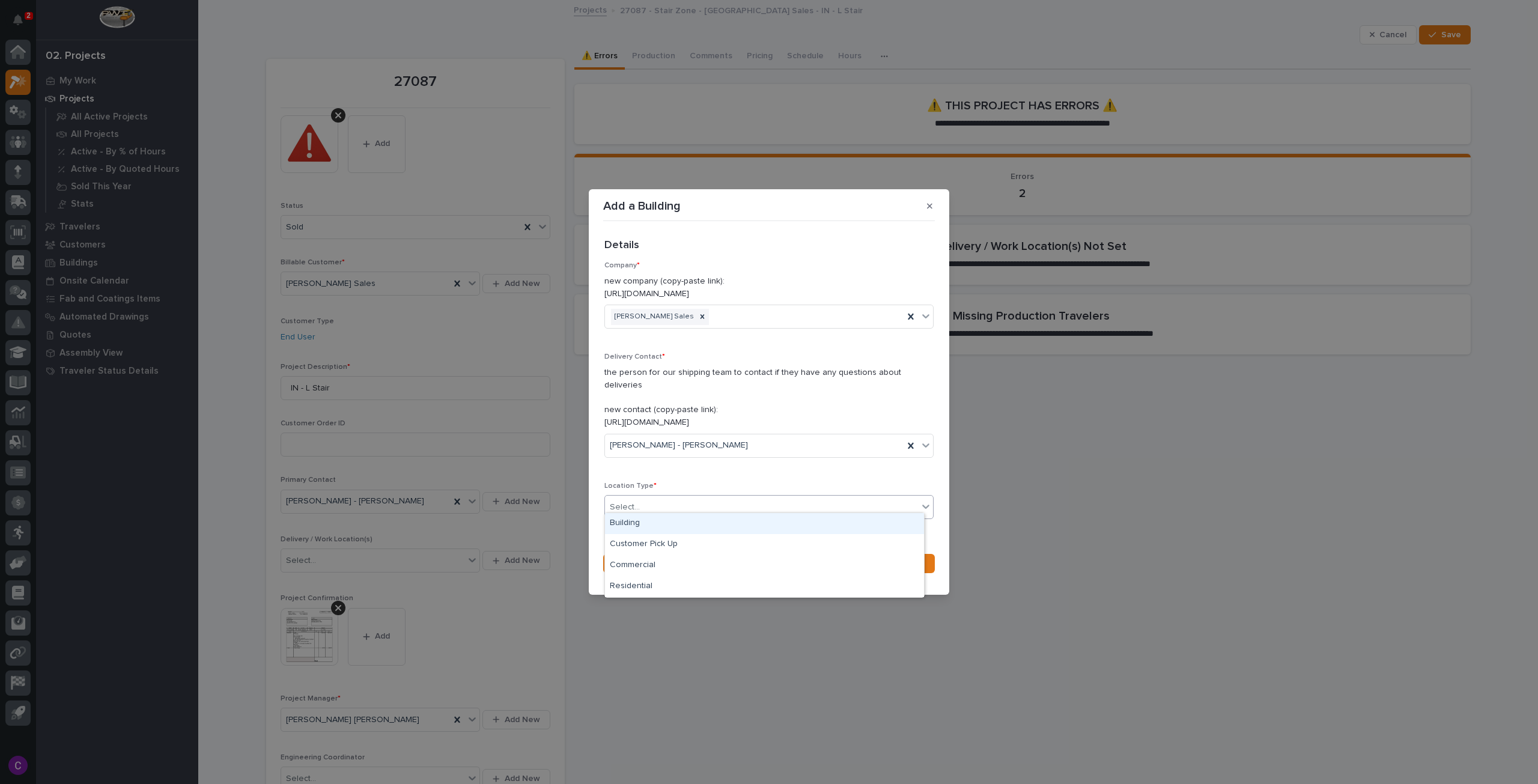
click at [812, 499] on div "Select..." at bounding box center [762, 507] width 313 height 20
click at [781, 521] on div "Building" at bounding box center [765, 523] width 319 height 21
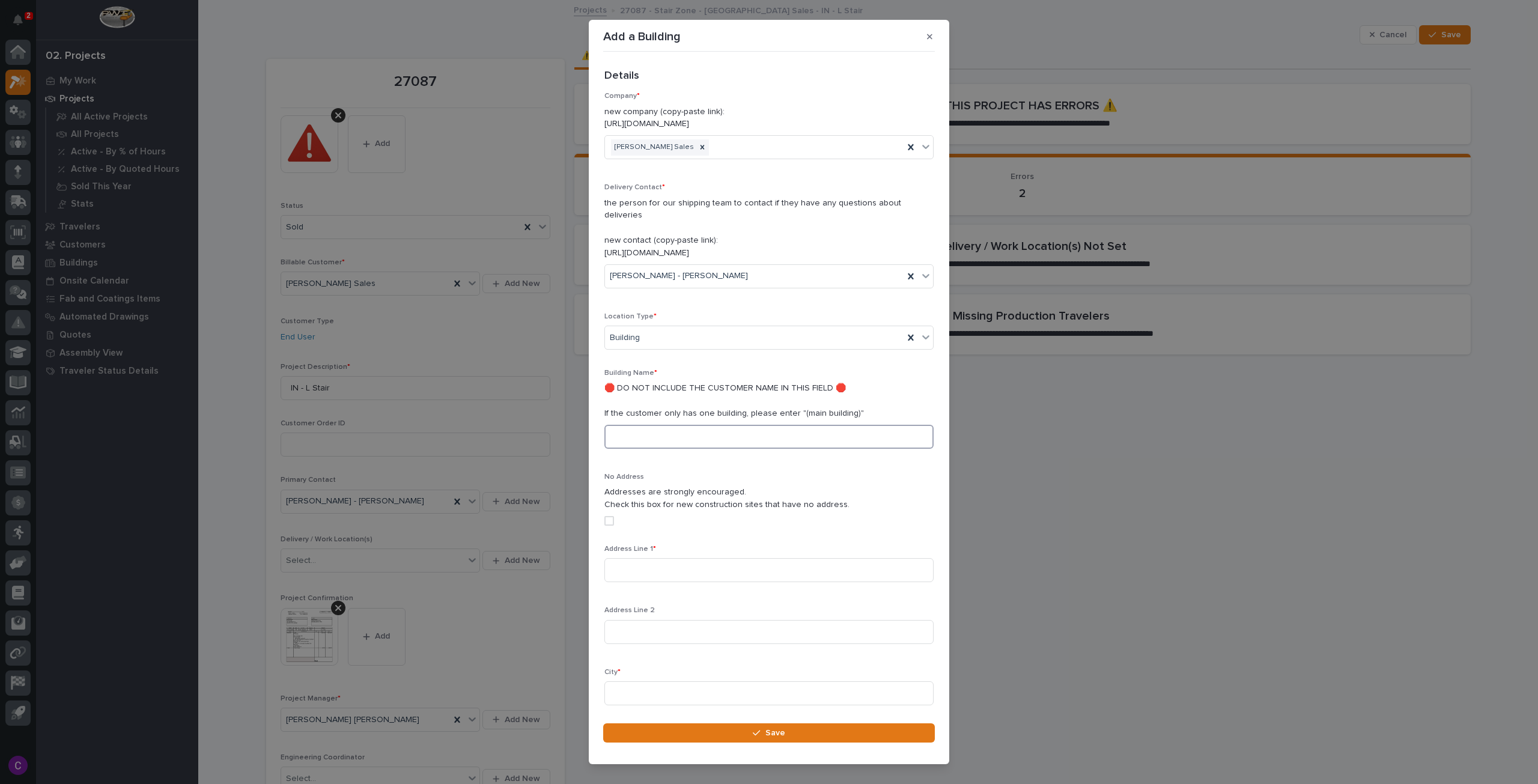
click at [729, 424] on input at bounding box center [769, 436] width 329 height 24
type input "Main Building"
click at [692, 558] on input at bounding box center [769, 569] width 329 height 24
paste input "1055 N STATE RD 49"
type input "1055 N STATE RD 49"
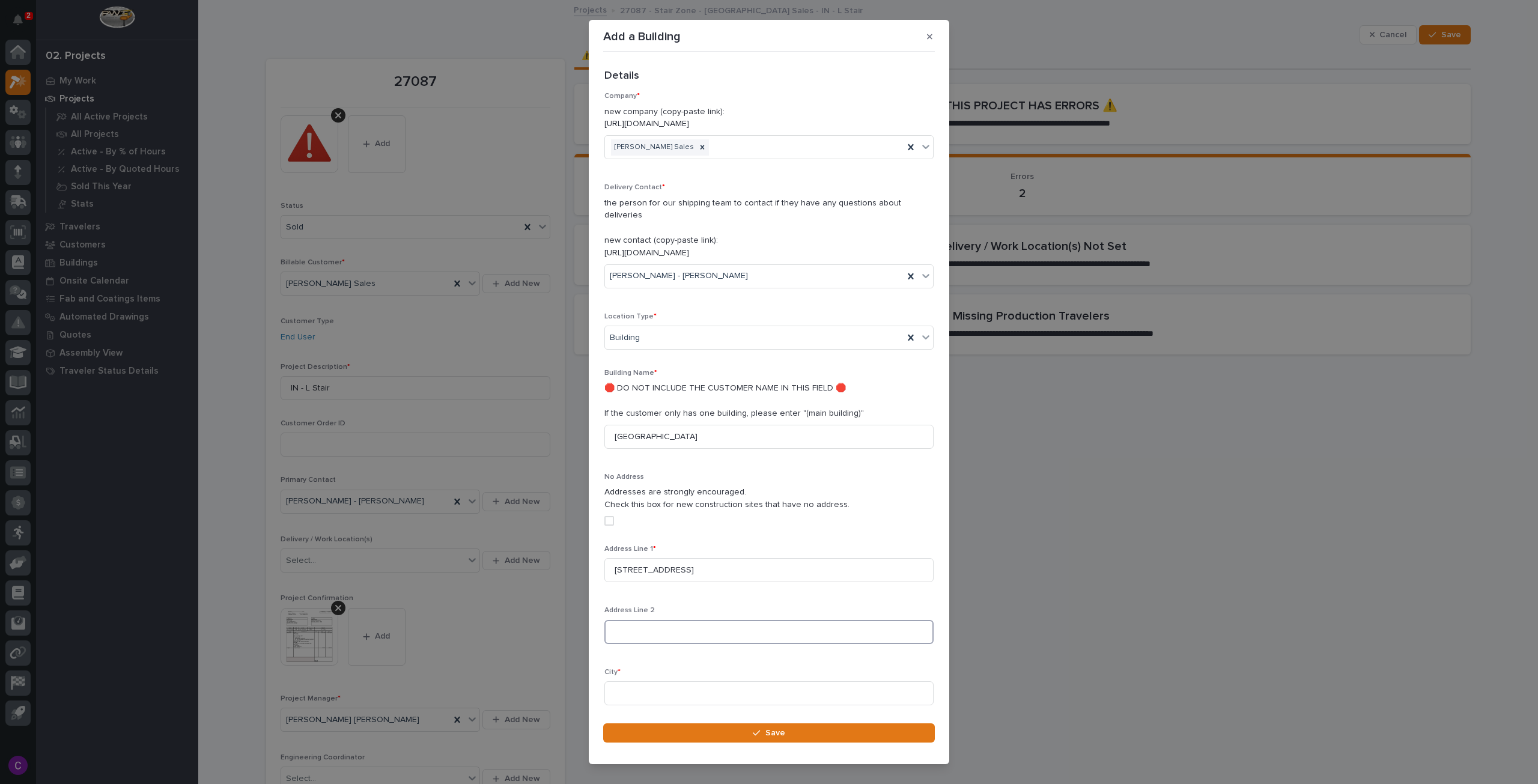
click at [759, 620] on input at bounding box center [769, 632] width 329 height 24
click at [761, 685] on input at bounding box center [769, 693] width 329 height 24
paste input "RENSSELAER"
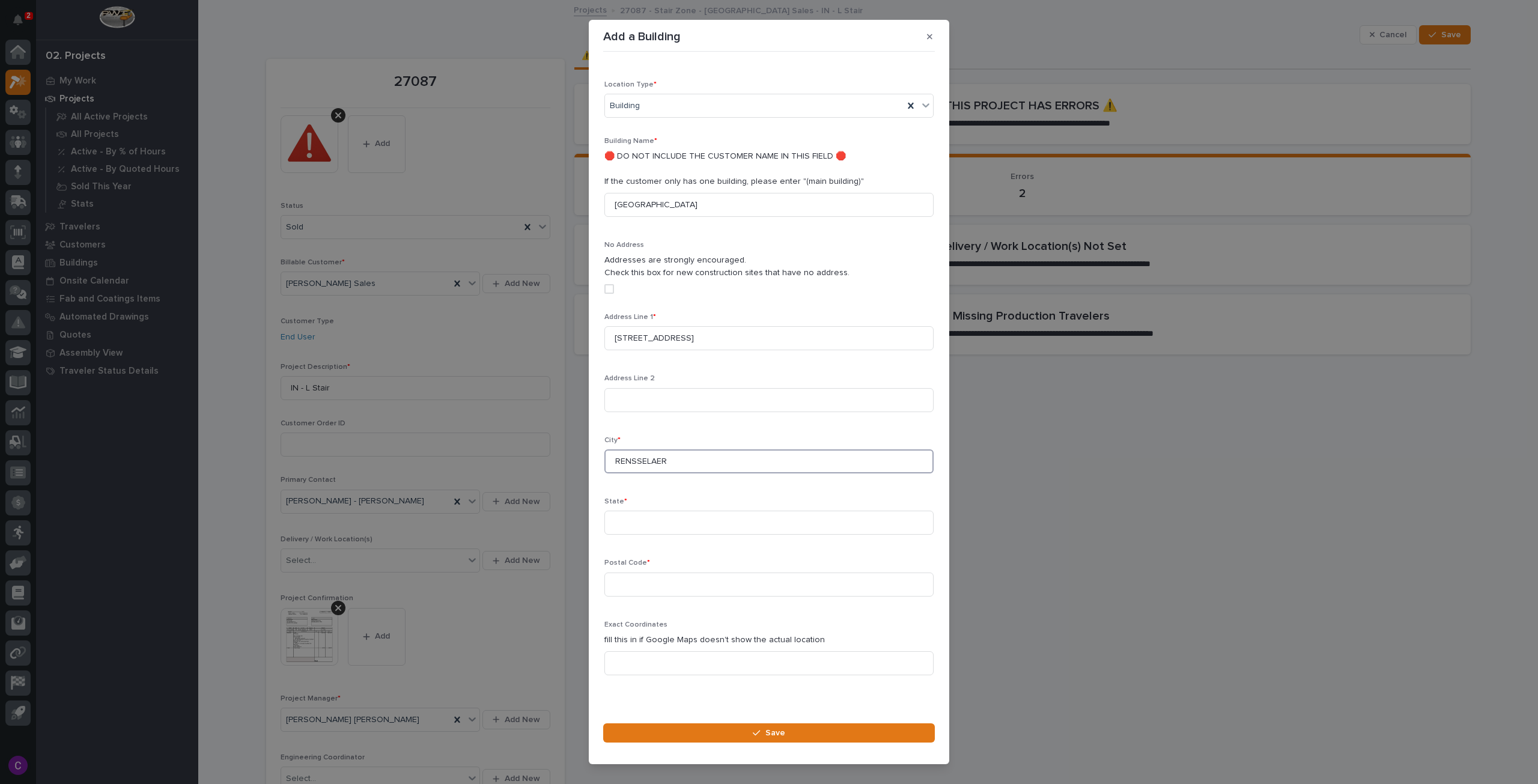
scroll to position [236, 0]
type input "RENSSELAER"
click at [723, 505] on input at bounding box center [769, 517] width 329 height 24
type input "IN"
click at [673, 567] on input at bounding box center [769, 579] width 329 height 24
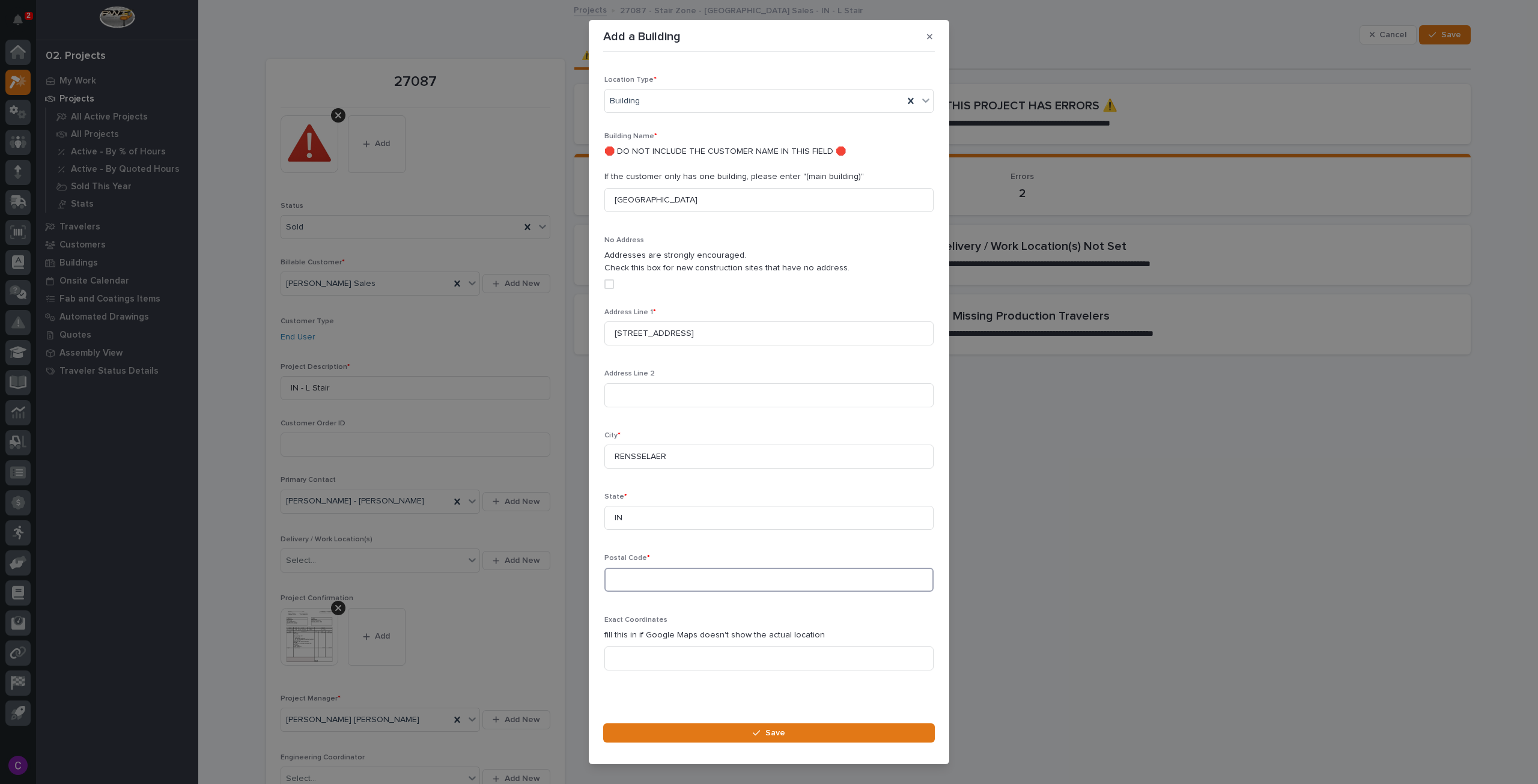
paste input "47978"
type input "47978"
click at [763, 725] on button "Save" at bounding box center [769, 732] width 331 height 19
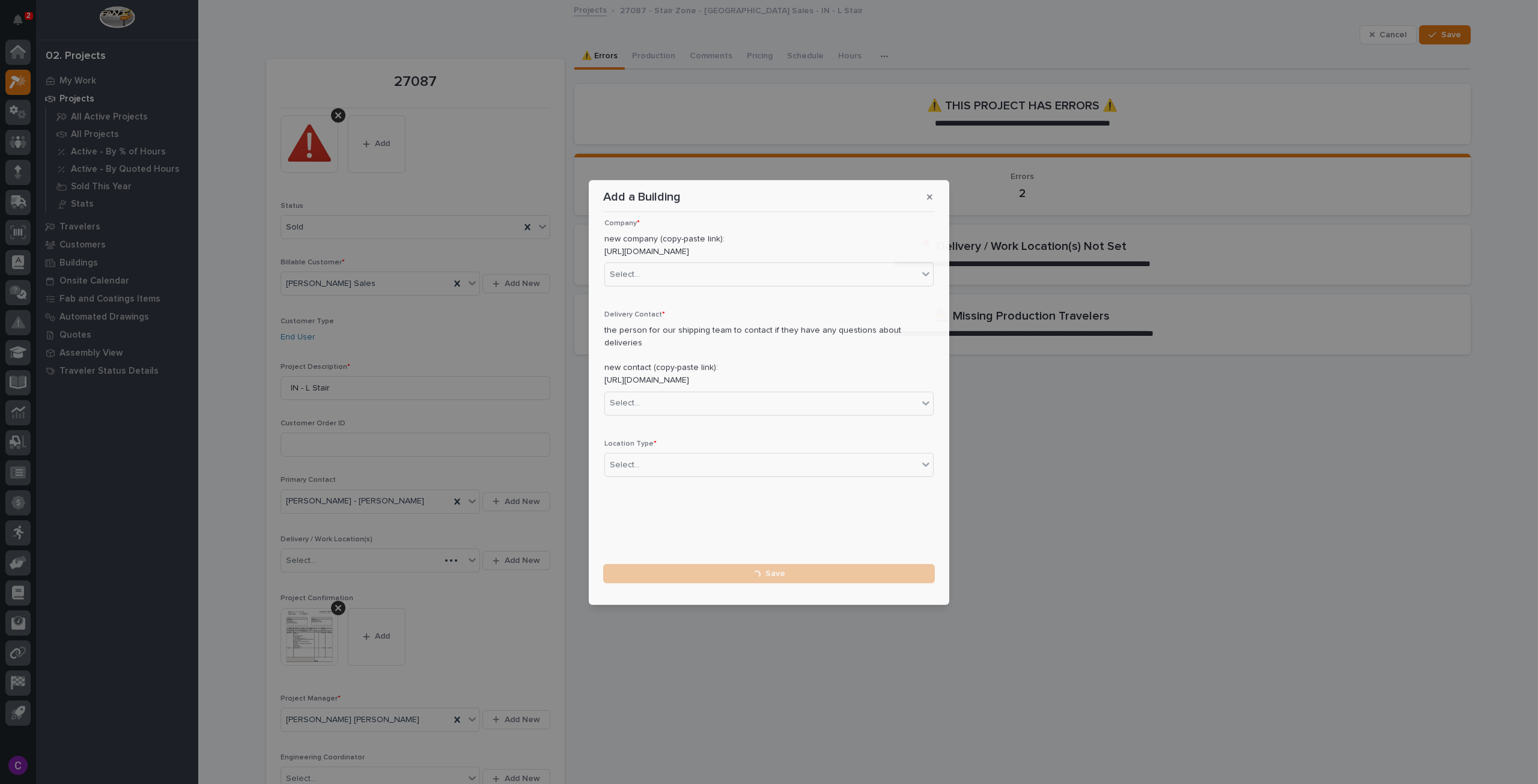
scroll to position [0, 0]
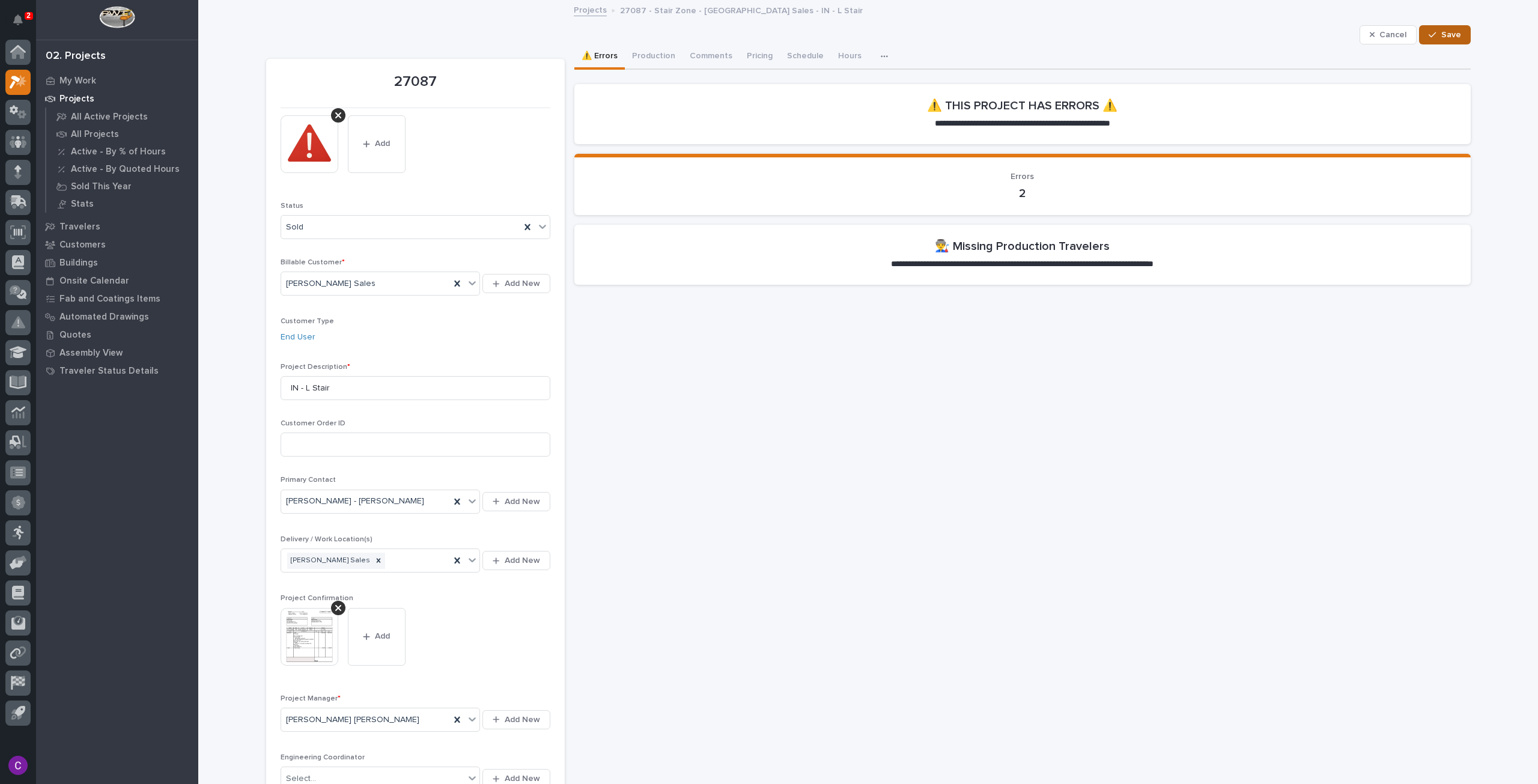
click at [1455, 40] on span "Save" at bounding box center [1451, 35] width 20 height 11
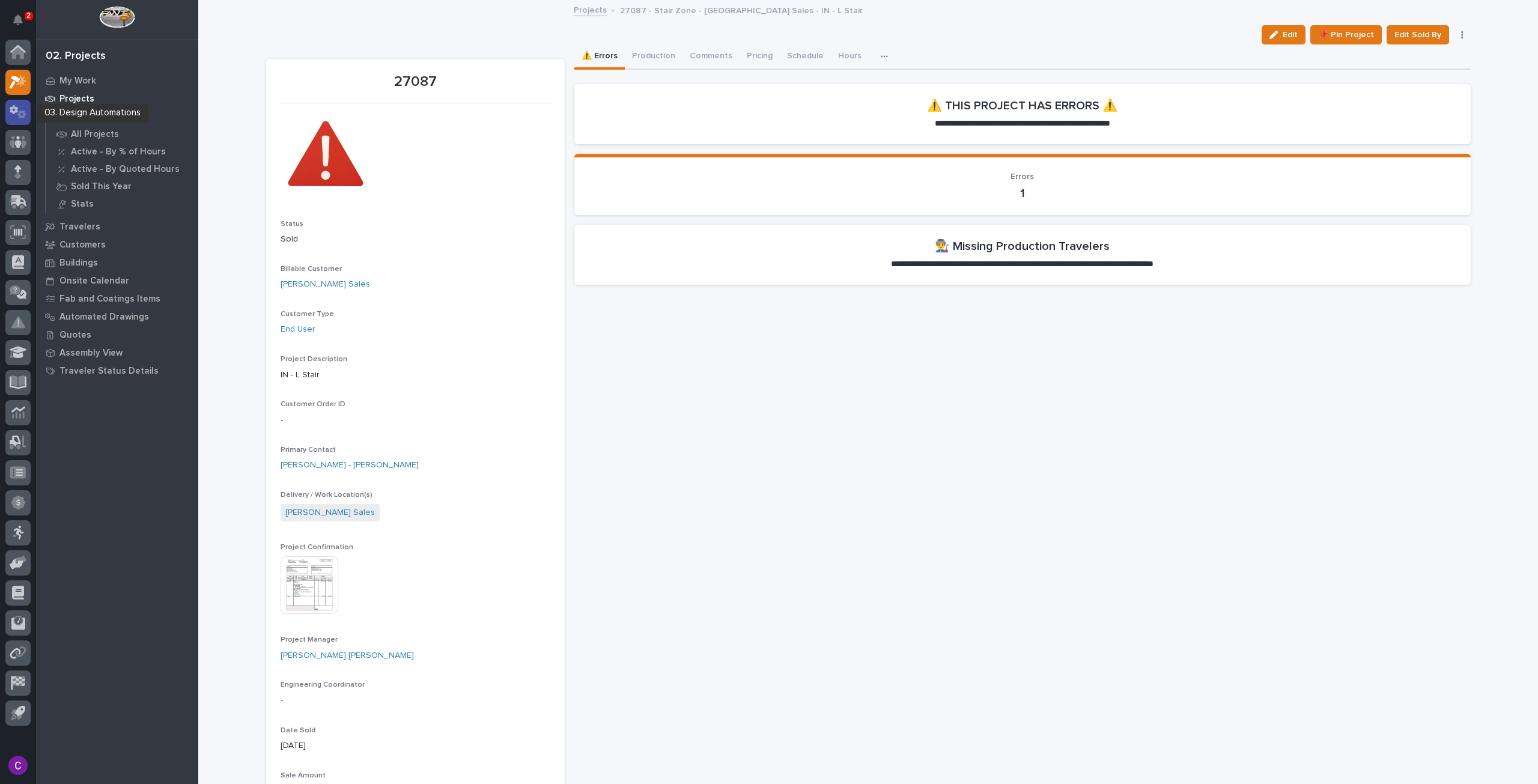
click at [20, 113] on icon at bounding box center [22, 114] width 9 height 9
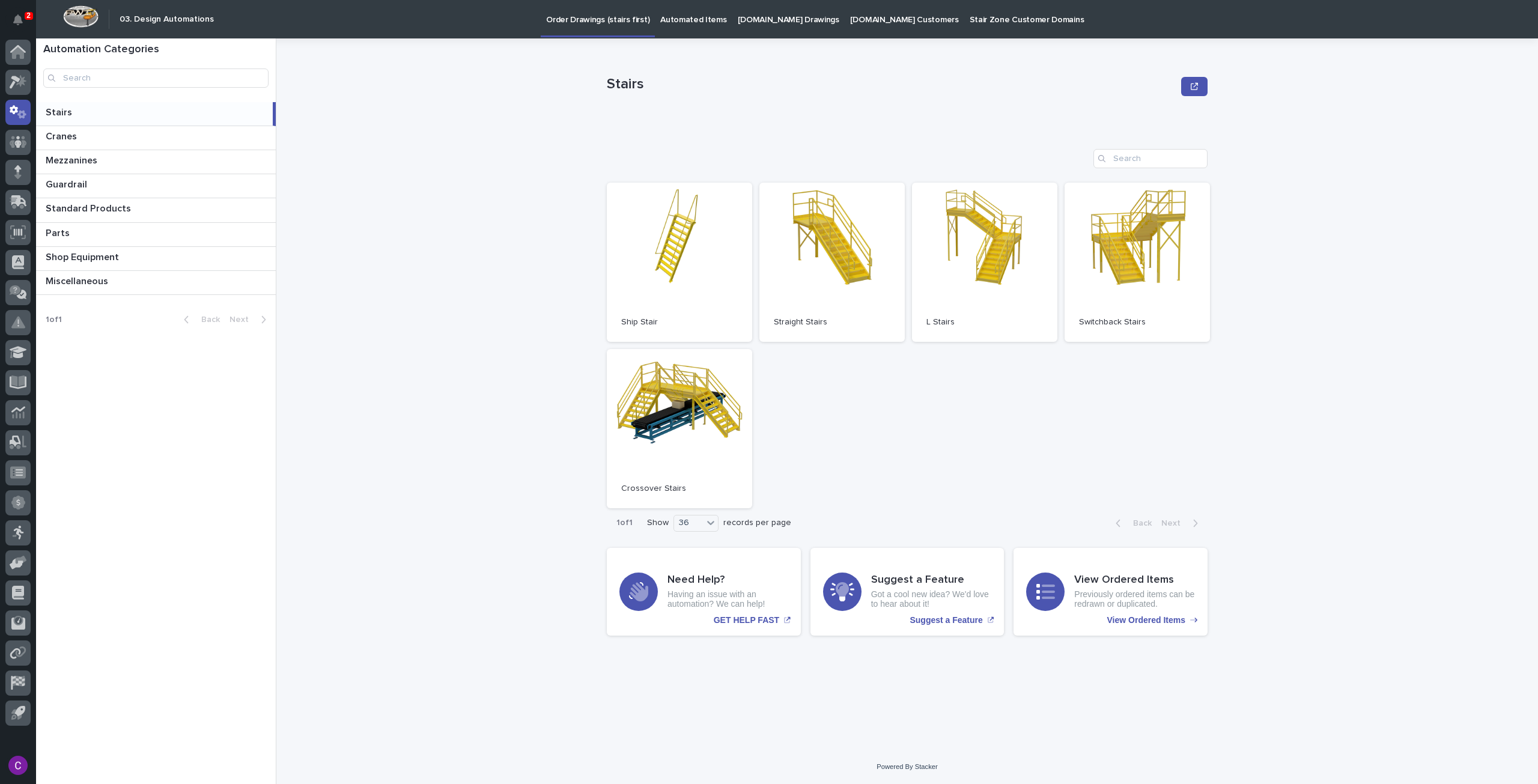
click at [707, 20] on p "Automated Items" at bounding box center [692, 13] width 66 height 26
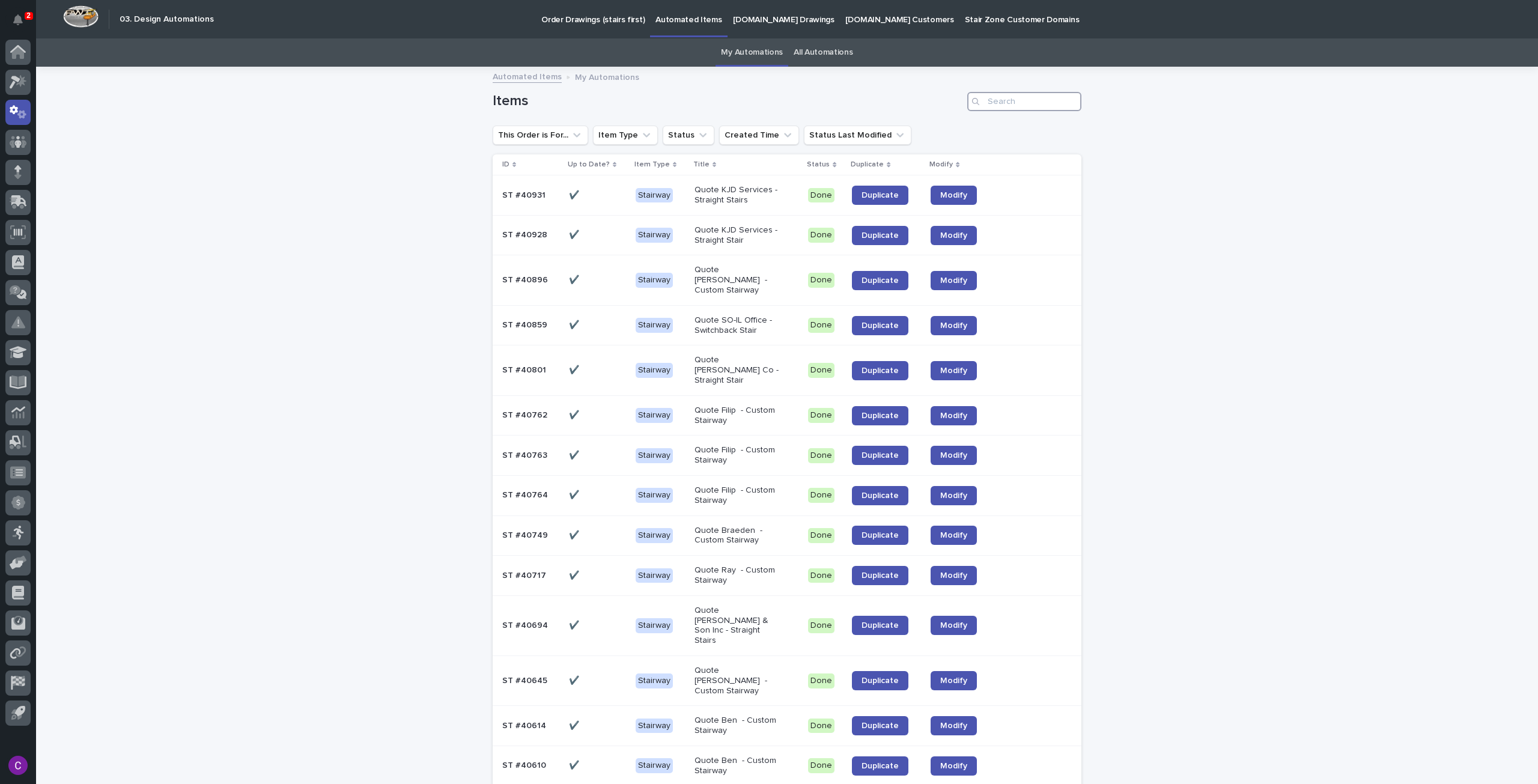
click at [1023, 93] on input "Search" at bounding box center [1024, 101] width 114 height 19
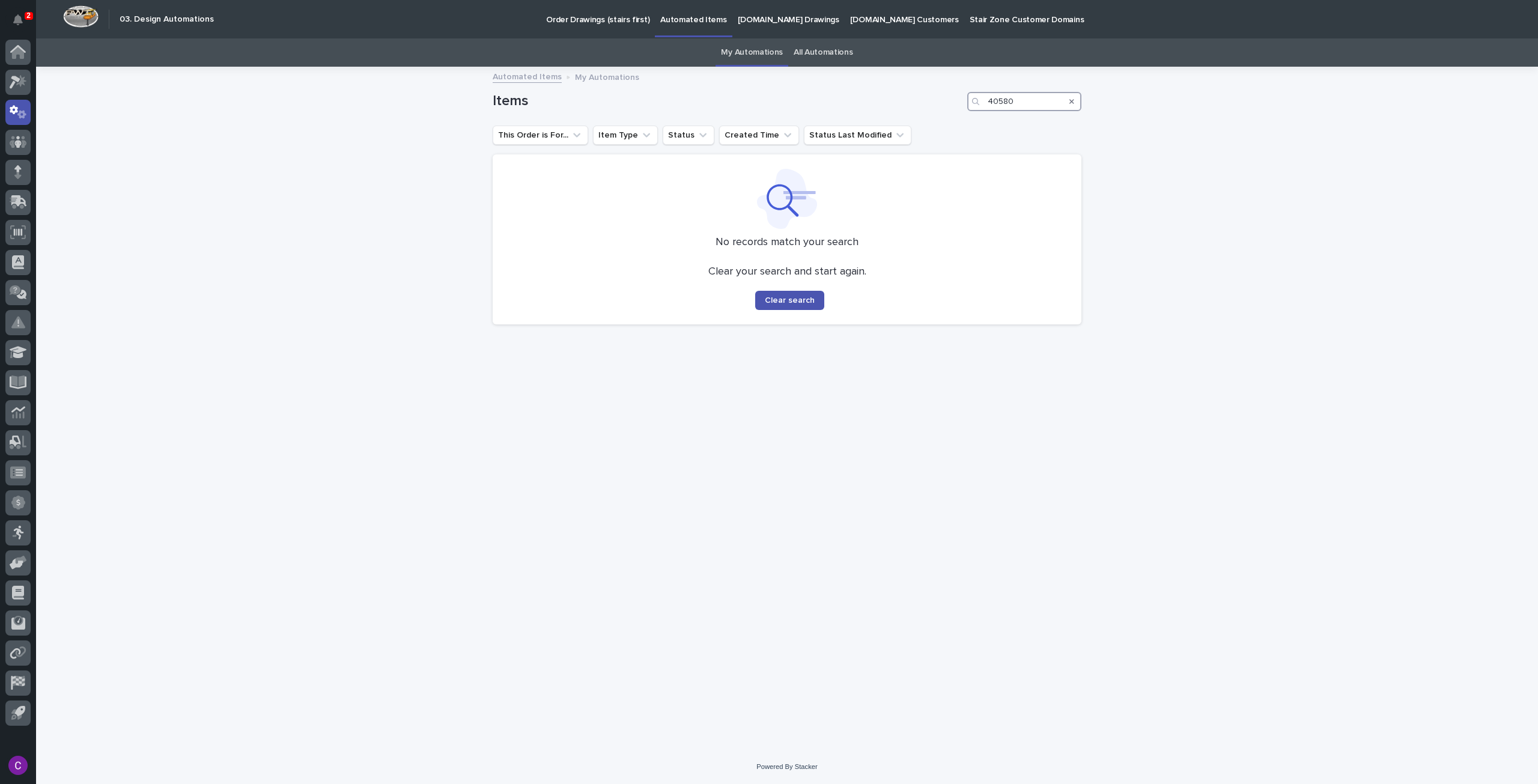
type input "40580"
click at [795, 53] on link "All Automations" at bounding box center [823, 52] width 59 height 29
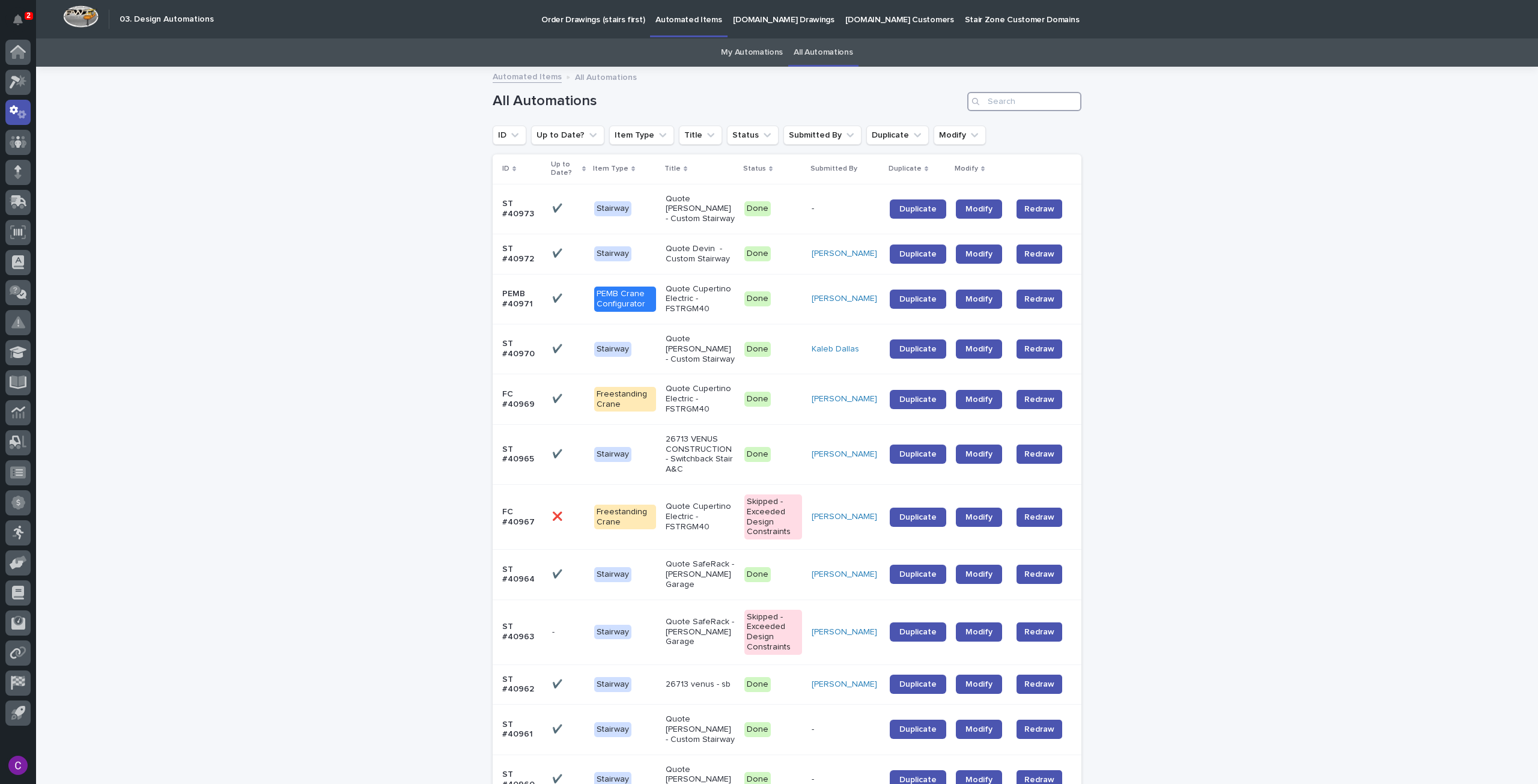
click at [1006, 100] on input "Search" at bounding box center [1024, 101] width 114 height 19
type input "40580"
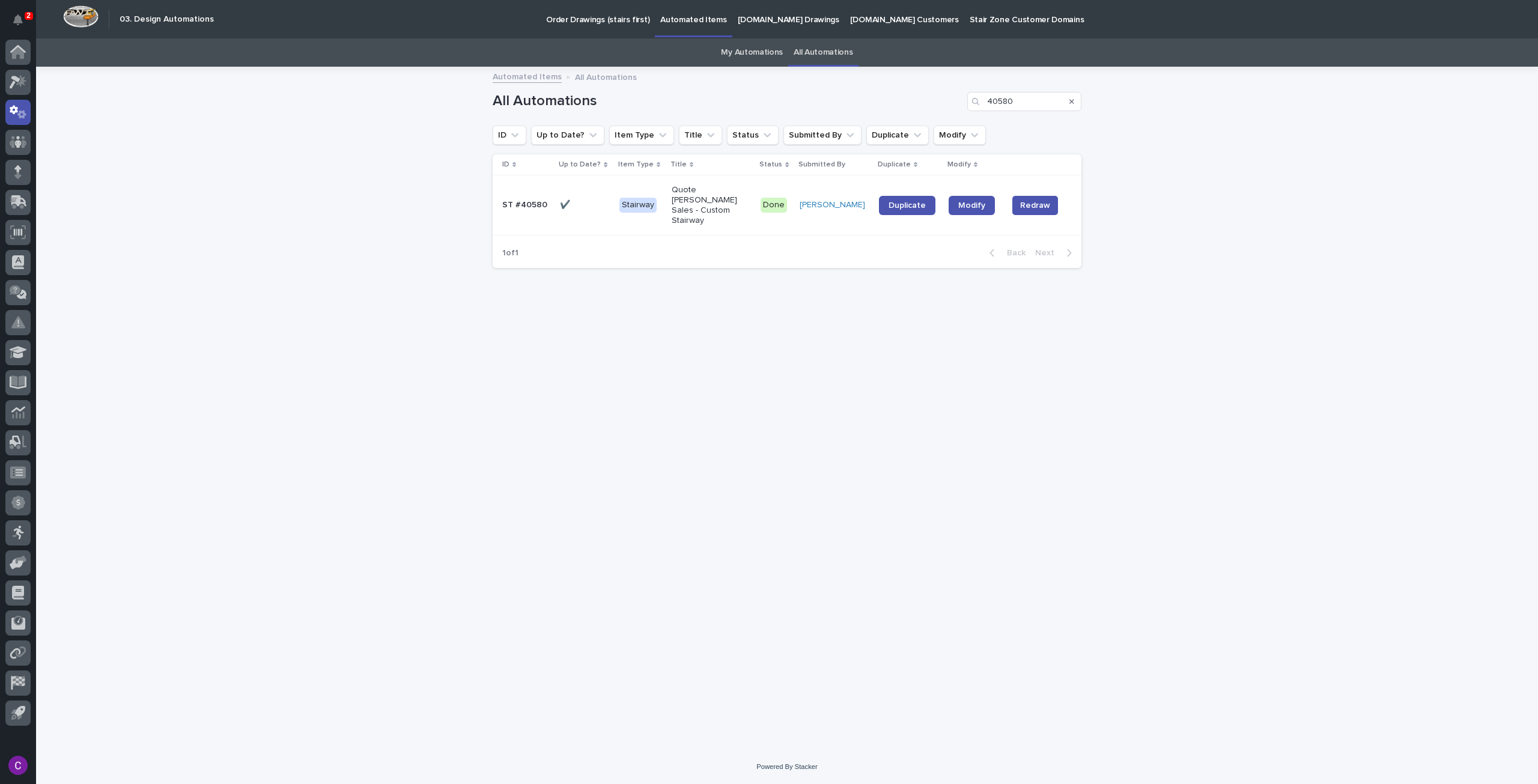
click at [857, 203] on div "Cole Ziegler" at bounding box center [834, 205] width 69 height 20
click at [964, 201] on span "Modify" at bounding box center [971, 205] width 27 height 9
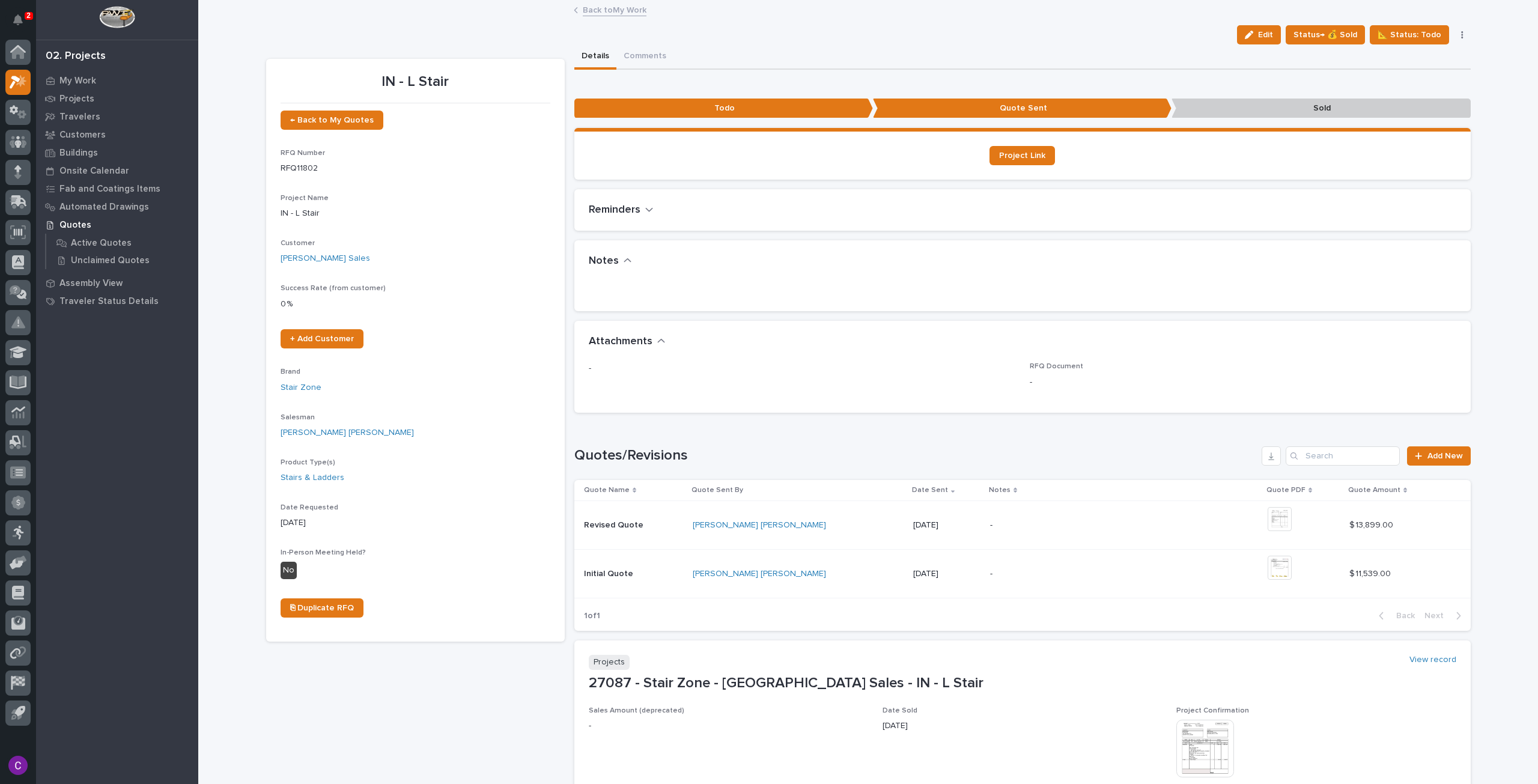
click at [608, 12] on link "Back to My Work" at bounding box center [614, 9] width 63 height 14
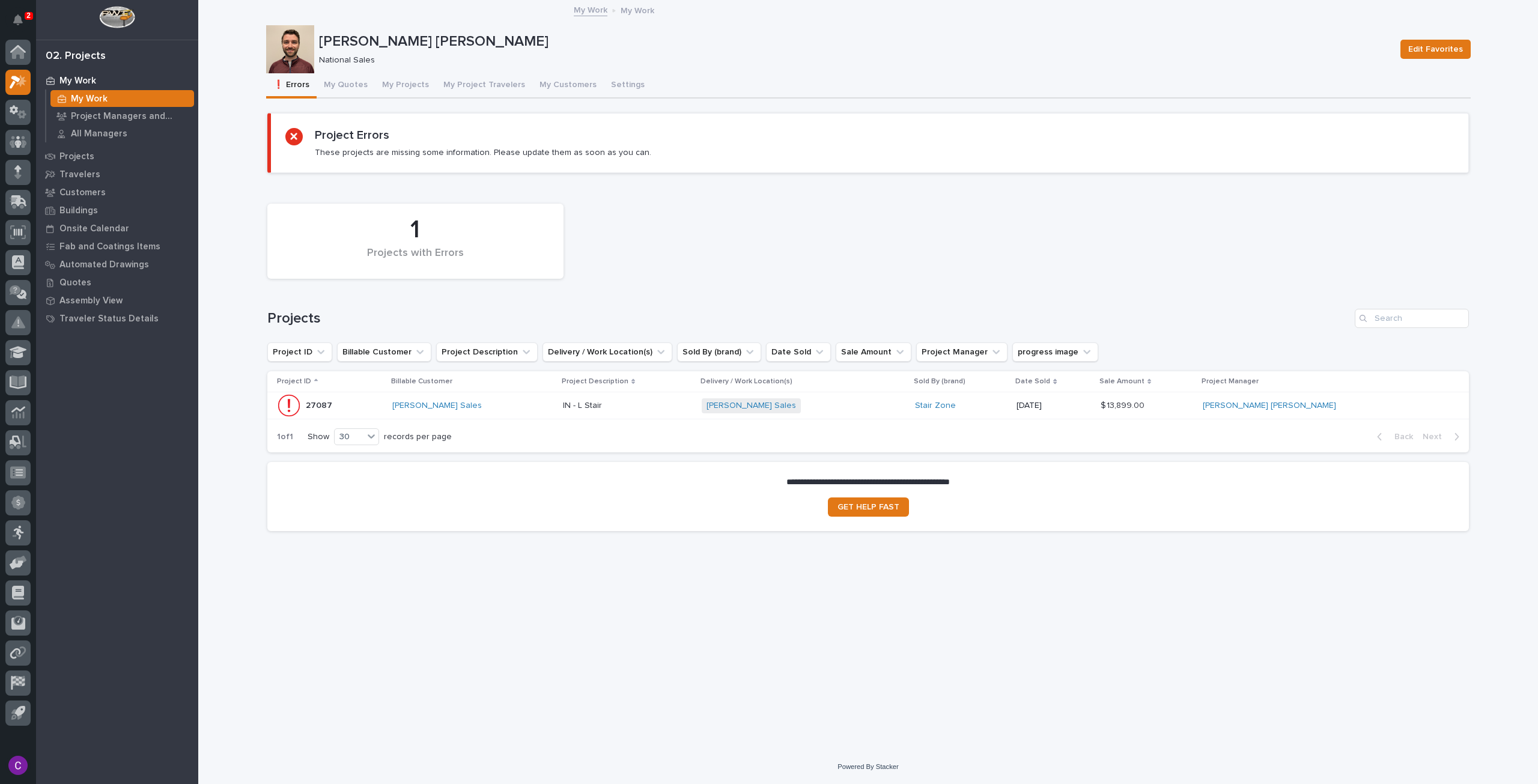
click at [623, 409] on p at bounding box center [627, 405] width 130 height 10
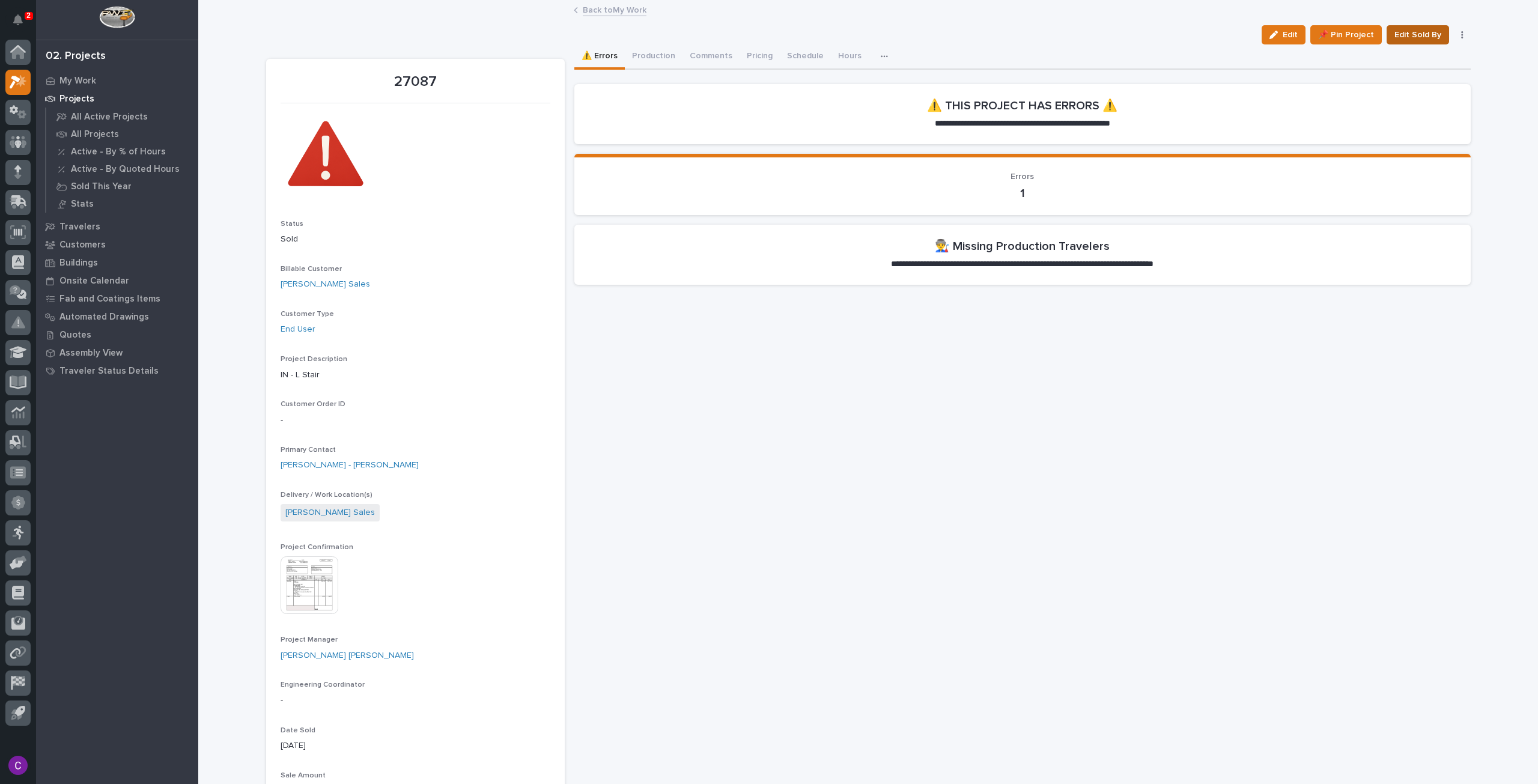
click at [1425, 32] on span "Edit Sold By" at bounding box center [1417, 35] width 46 height 15
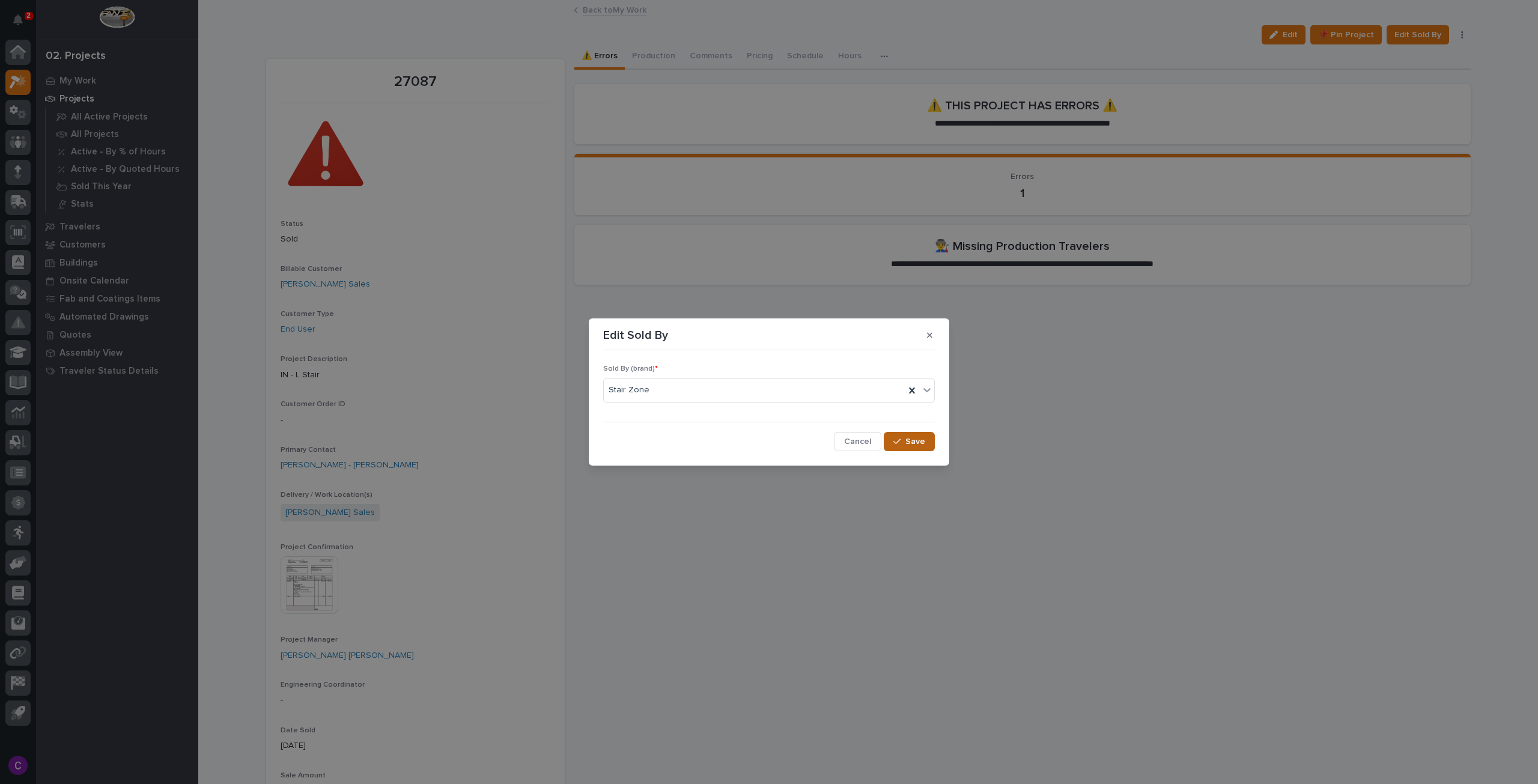
click at [921, 445] on span "Save" at bounding box center [915, 441] width 20 height 11
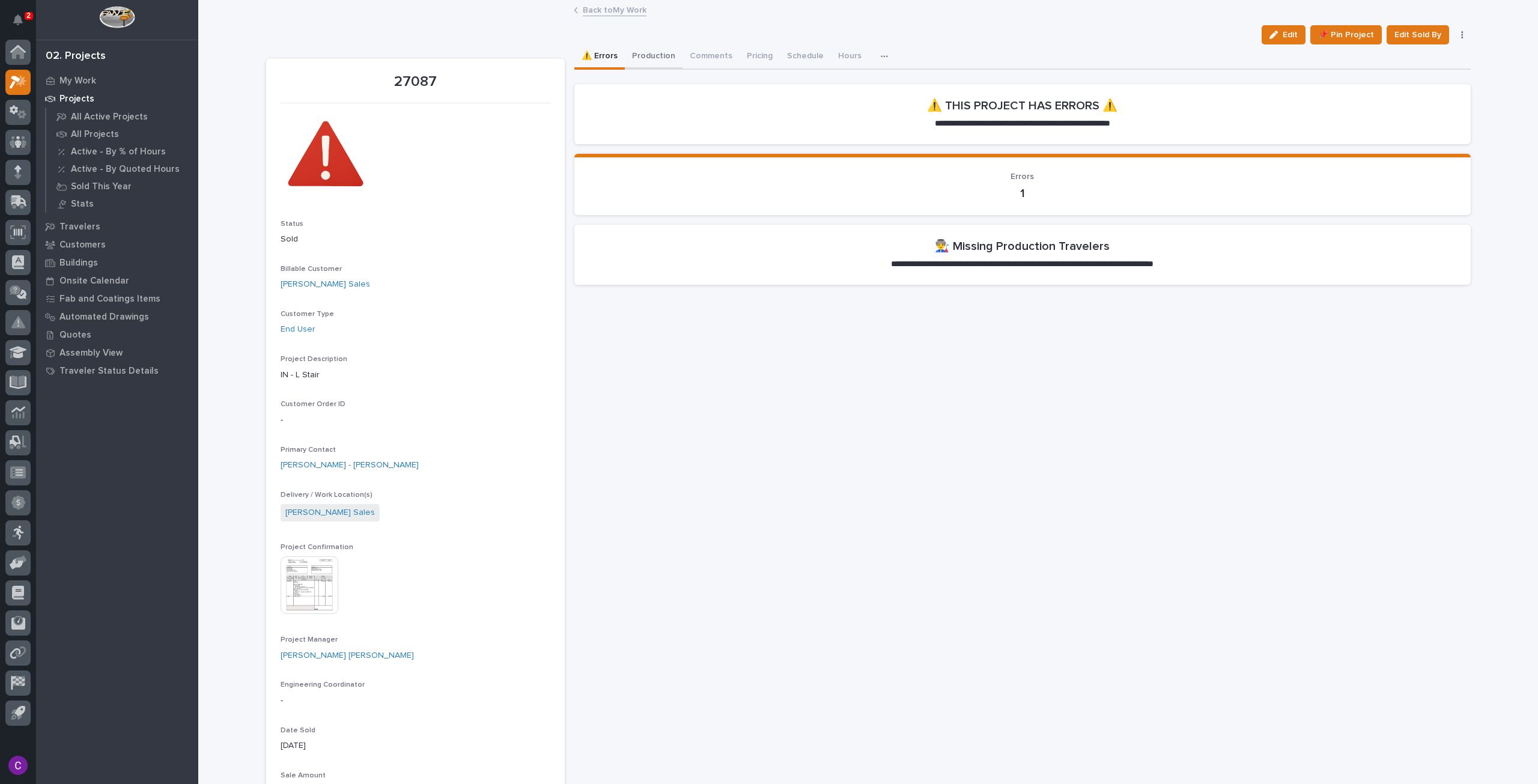
click at [656, 58] on button "Production" at bounding box center [654, 57] width 57 height 26
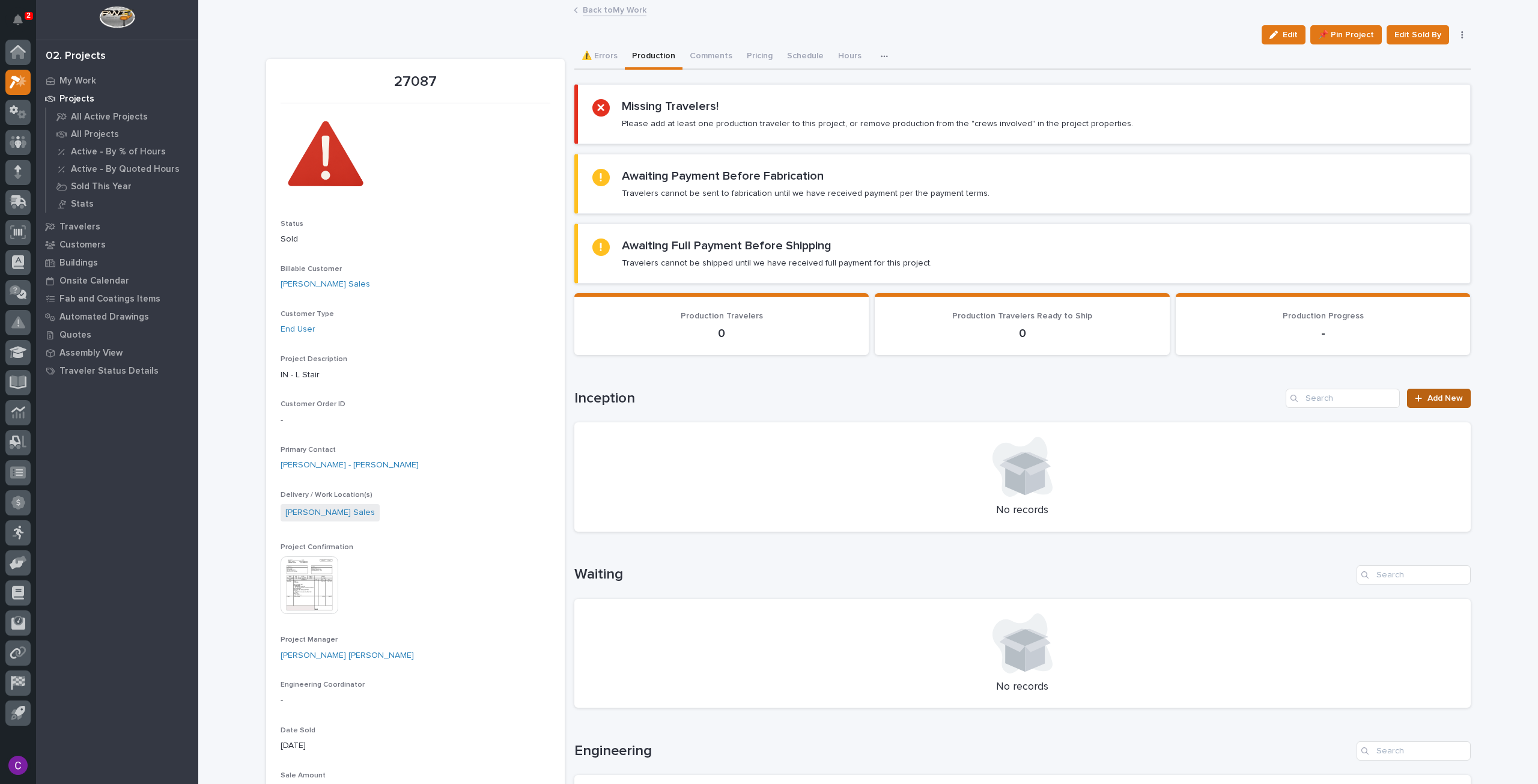
click at [1428, 393] on span "Add New" at bounding box center [1445, 397] width 36 height 9
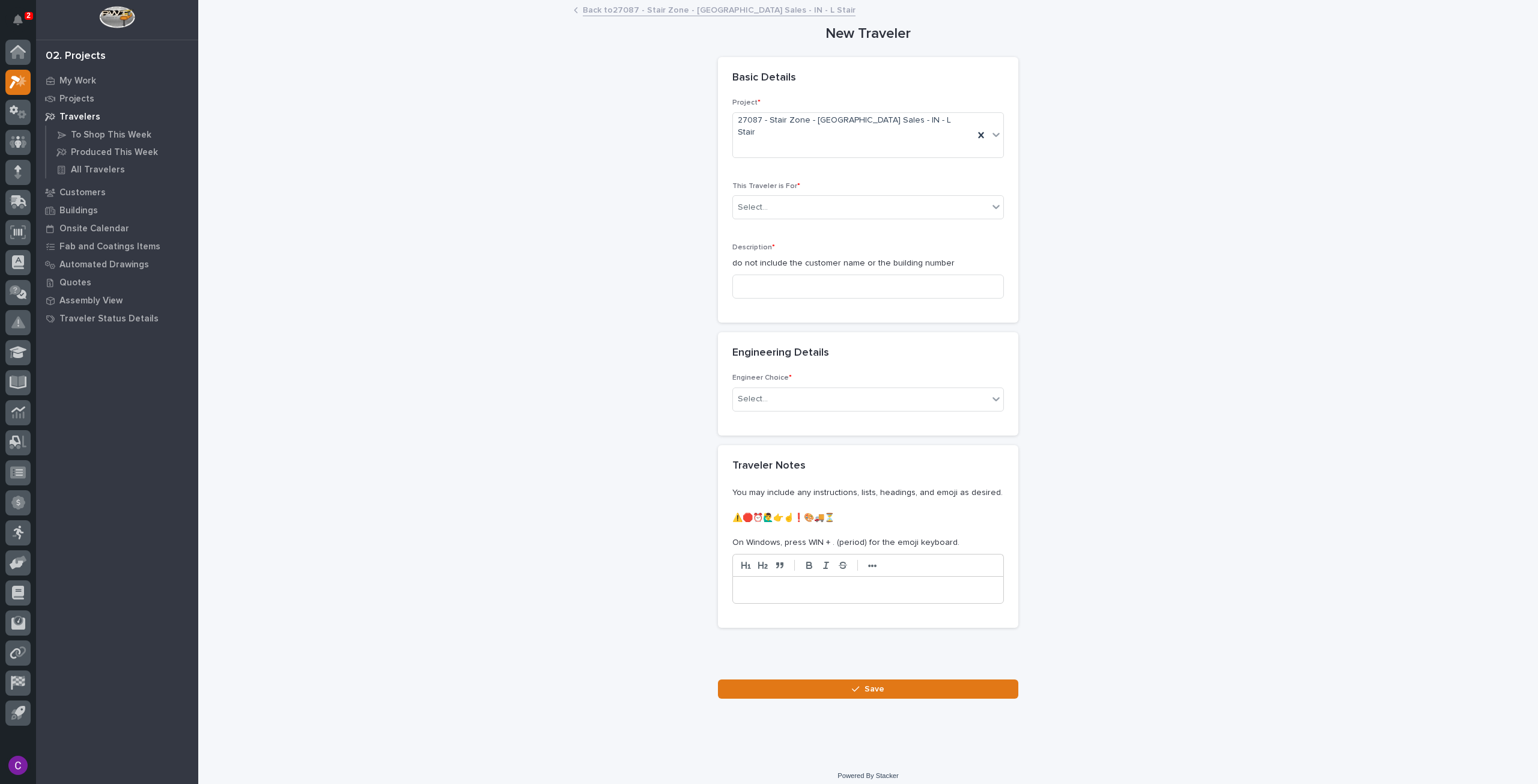
click at [853, 203] on div "This Traveler is For * Select..." at bounding box center [867, 205] width 272 height 46
click at [840, 198] on div "Select..." at bounding box center [860, 208] width 255 height 20
click at [840, 199] on div "Production" at bounding box center [867, 207] width 270 height 21
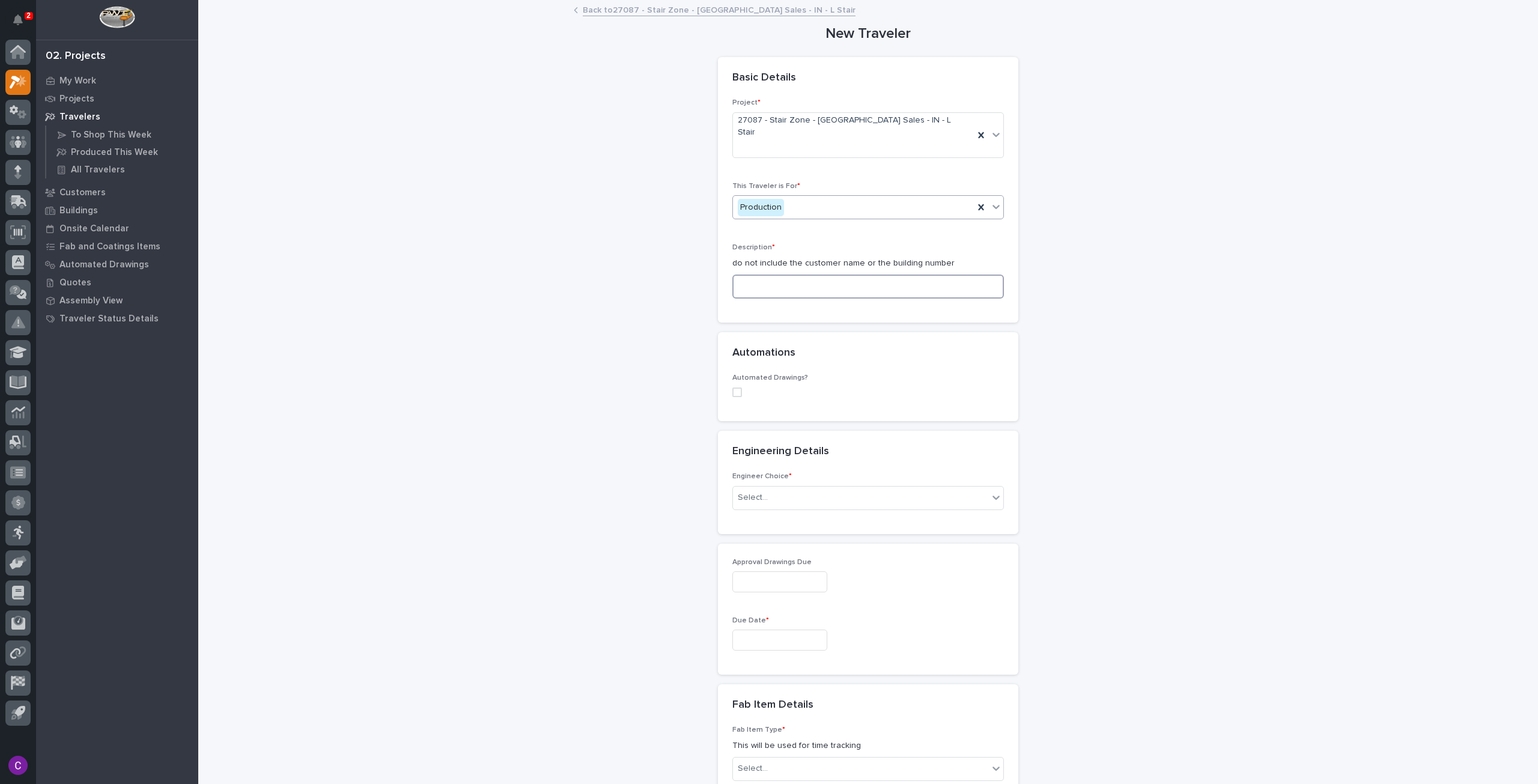
click at [859, 275] on input at bounding box center [867, 287] width 272 height 24
type input "z"
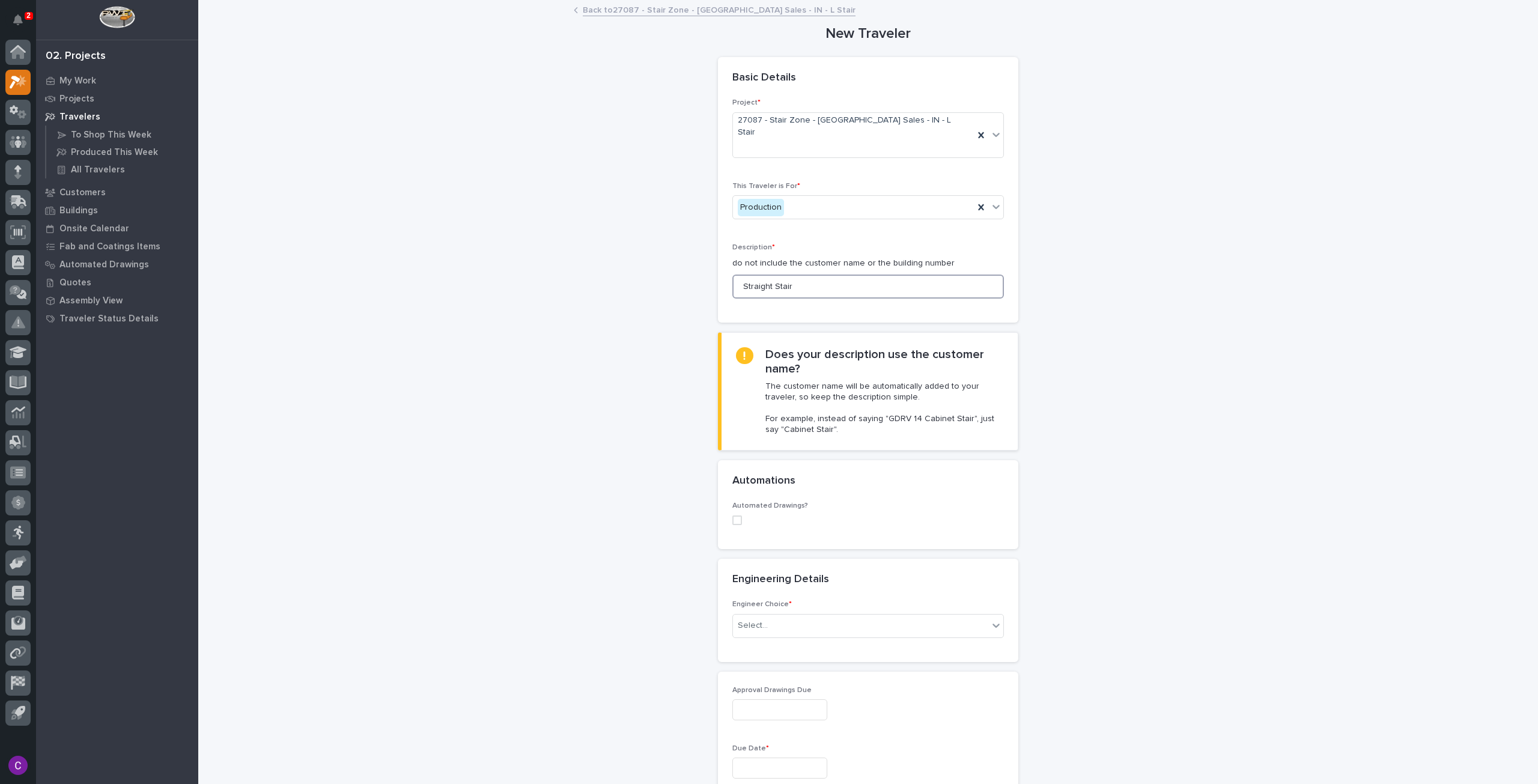
click at [732, 515] on span at bounding box center [737, 520] width 10 height 10
type input "Straight Stair"
click at [808, 588] on div "Select..." at bounding box center [860, 598] width 255 height 20
type input "*****"
click at [788, 603] on div "ST #40580" at bounding box center [862, 597] width 270 height 21
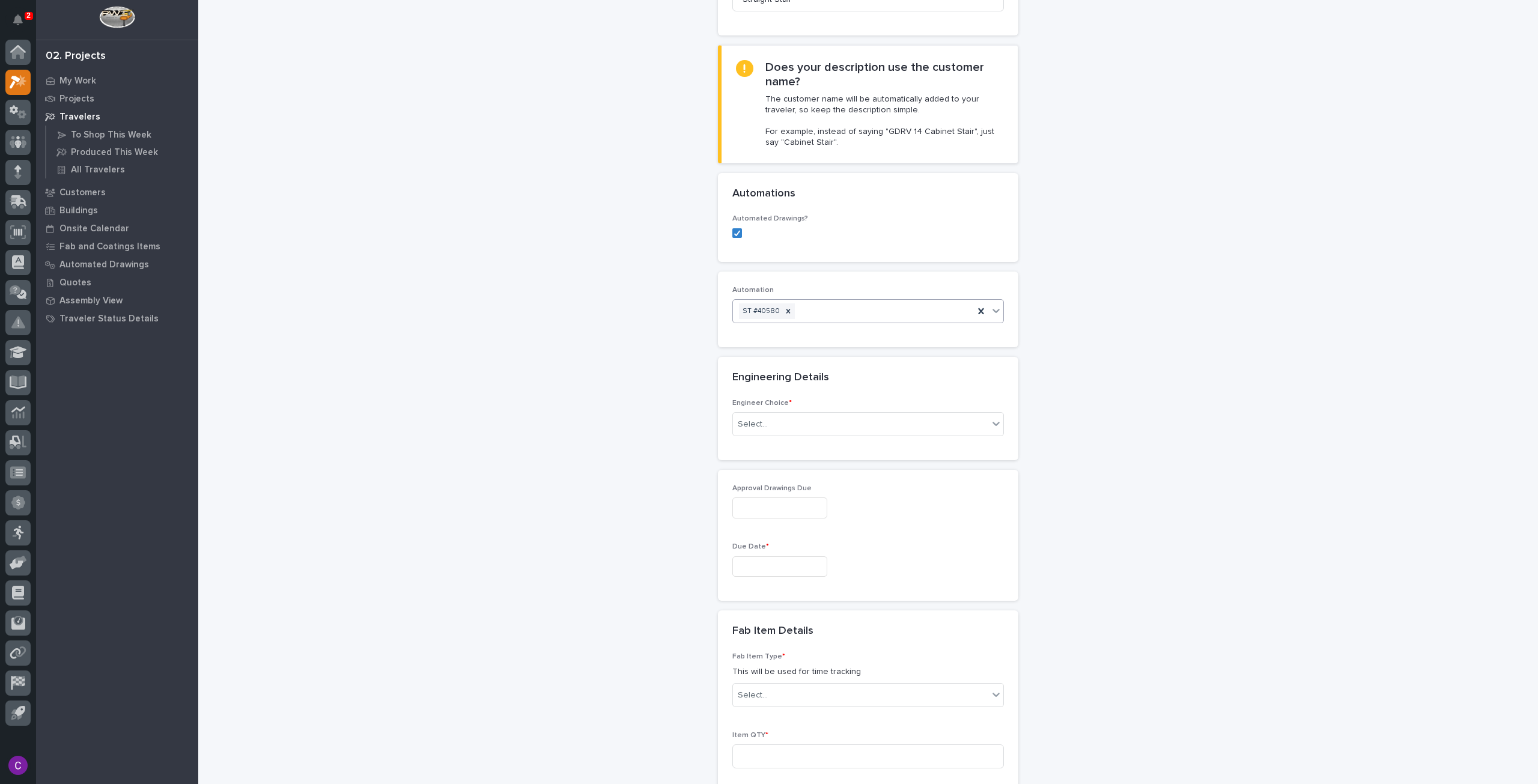
scroll to position [360, 0]
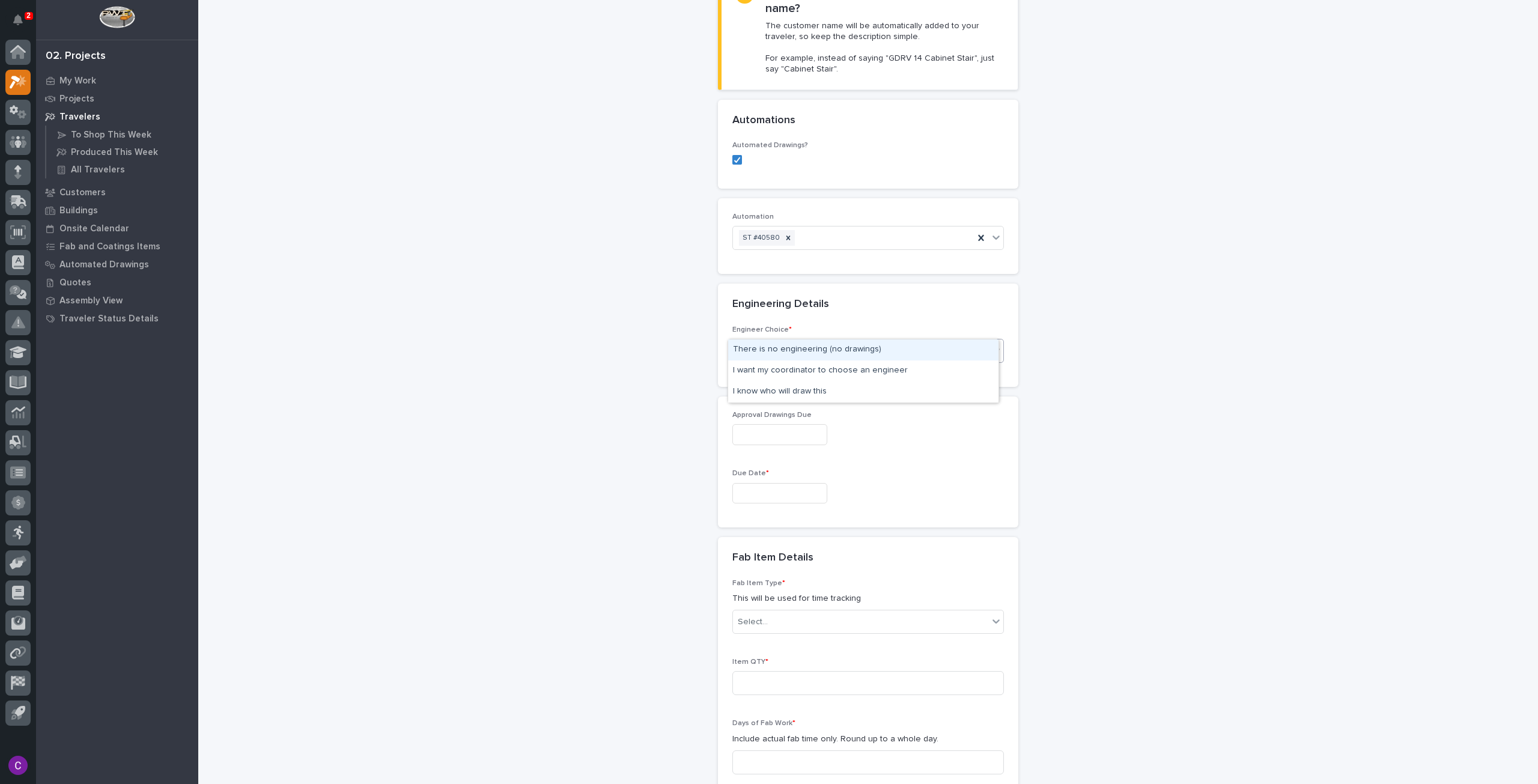
click at [841, 341] on div "Select..." at bounding box center [860, 351] width 255 height 20
drag, startPoint x: 927, startPoint y: 380, endPoint x: 917, endPoint y: 396, distance: 18.9
click at [917, 396] on div "I know who will draw this" at bounding box center [862, 392] width 270 height 21
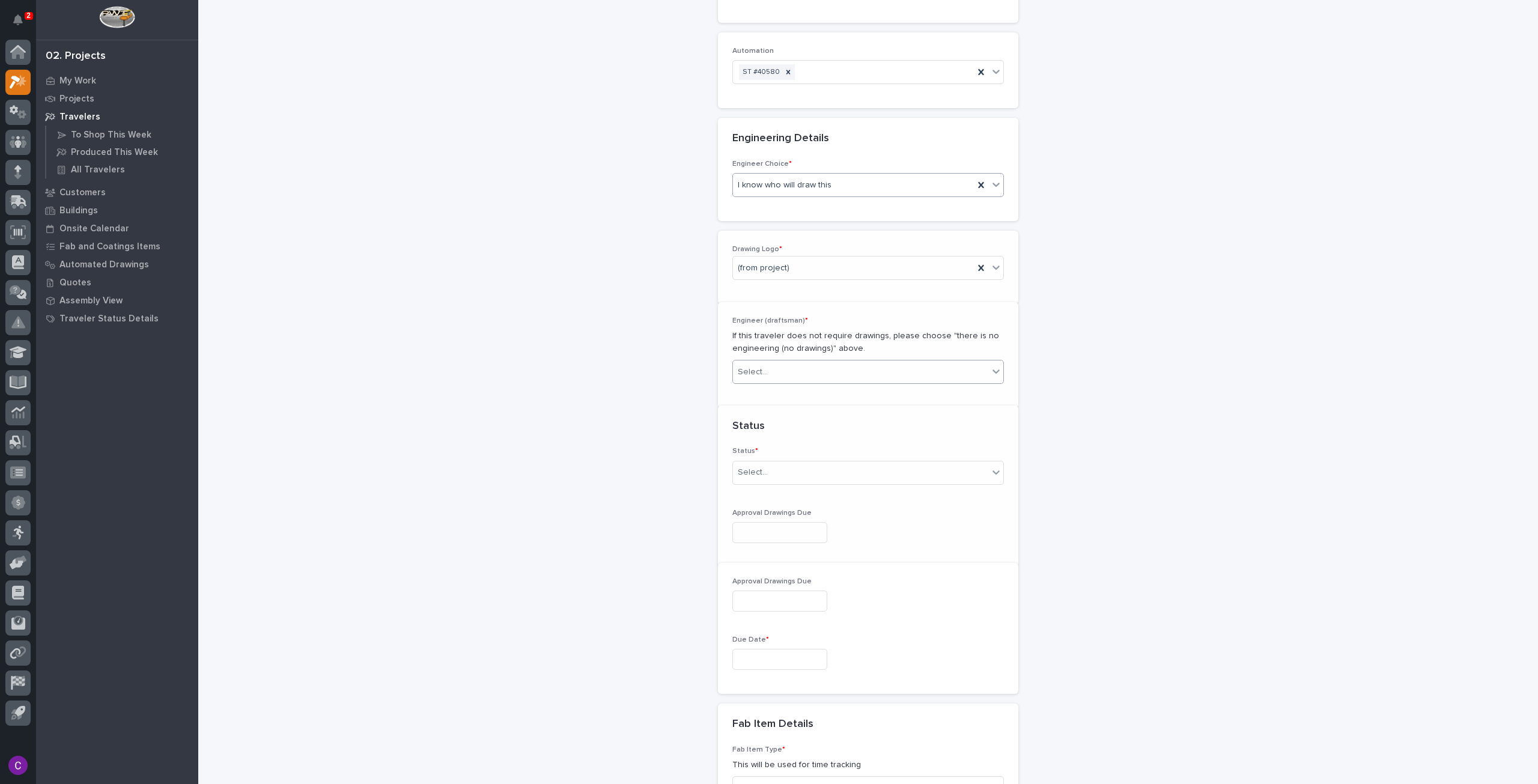
scroll to position [544, 0]
click at [824, 356] on div "Select..." at bounding box center [860, 366] width 255 height 20
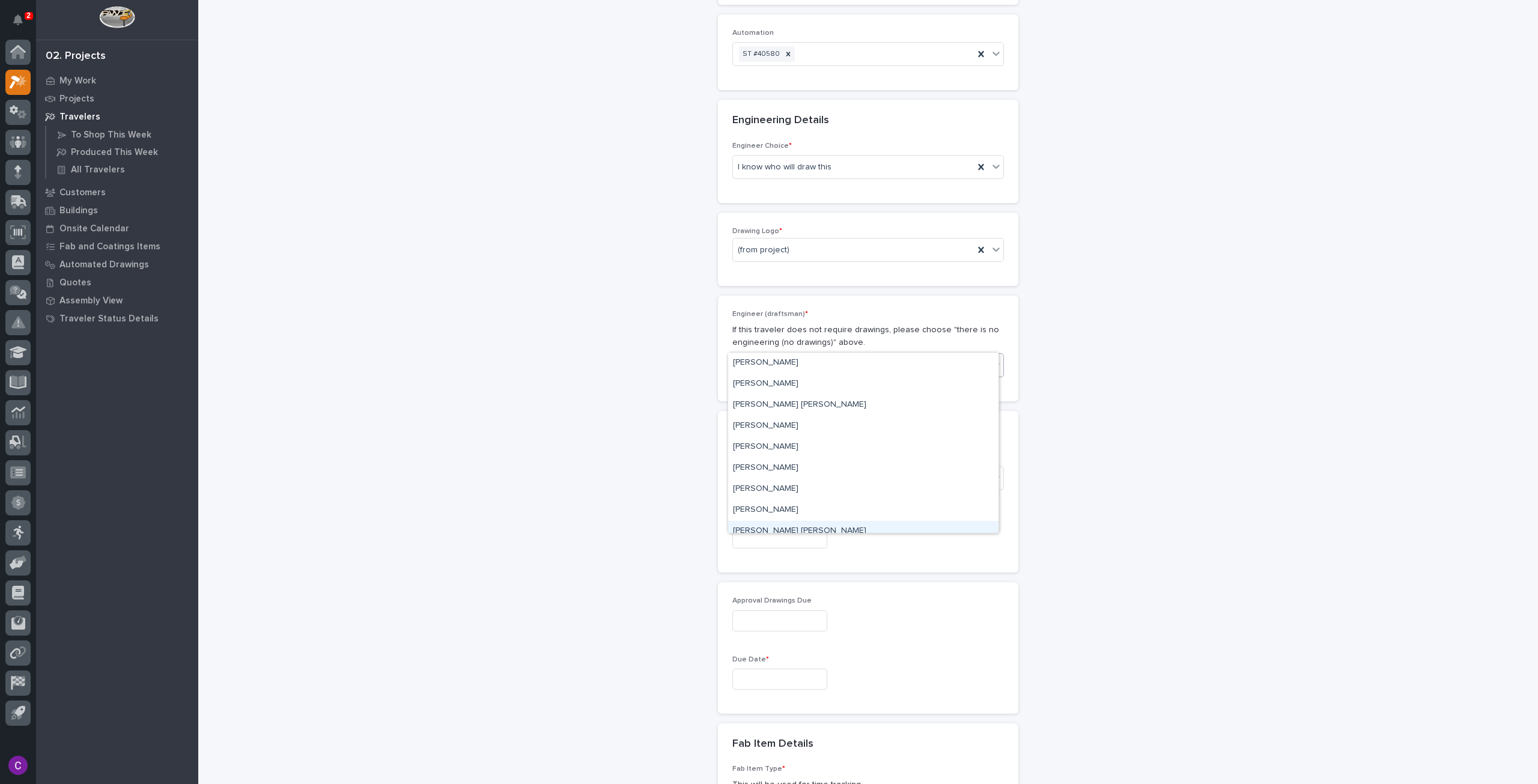
click at [798, 523] on div "[PERSON_NAME] [PERSON_NAME]" at bounding box center [862, 531] width 270 height 21
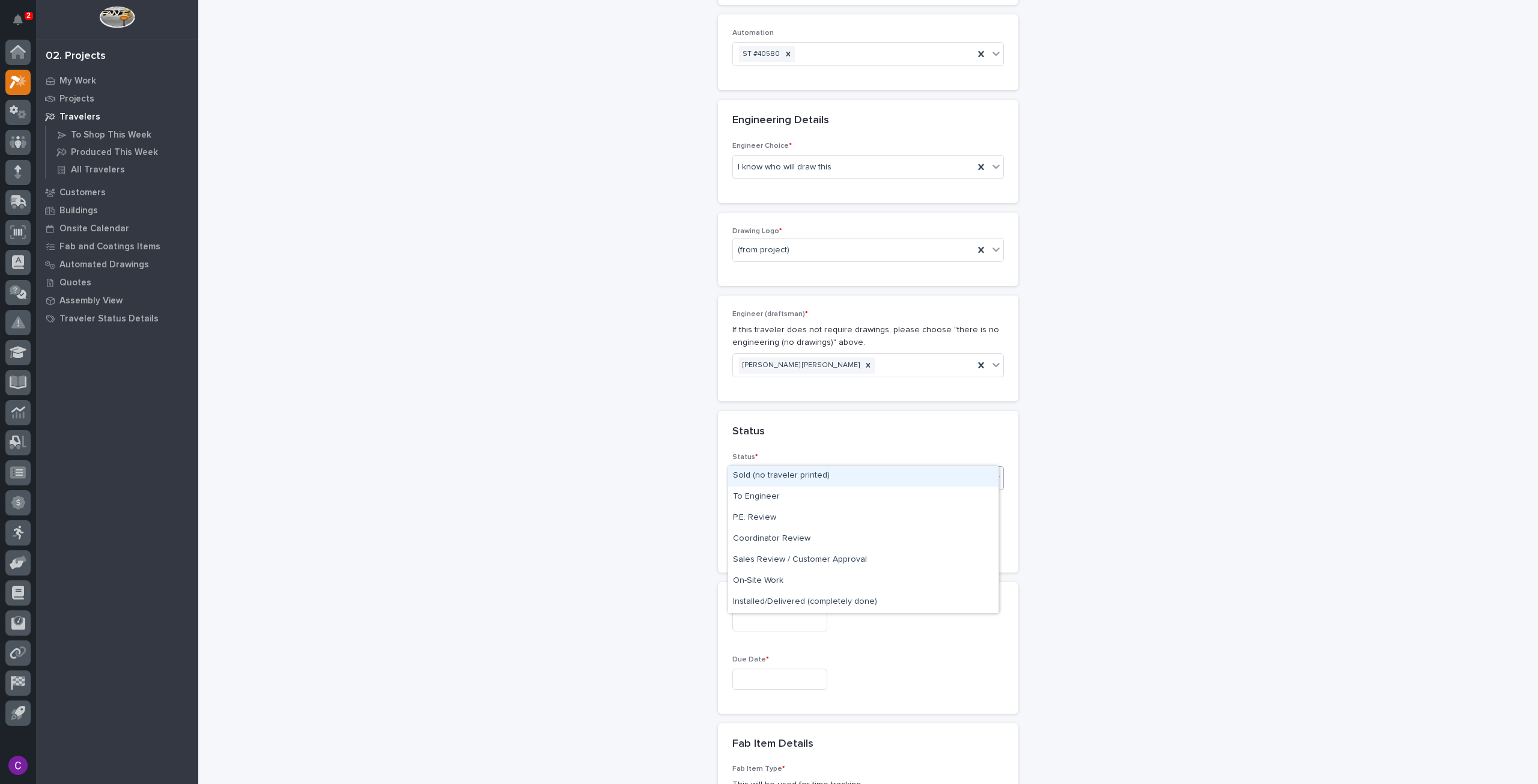
click at [880, 469] on div "Select..." at bounding box center [860, 479] width 255 height 20
click at [843, 481] on div "Sold (no traveler printed)" at bounding box center [862, 476] width 270 height 21
click at [827, 528] on input "text" at bounding box center [779, 538] width 95 height 21
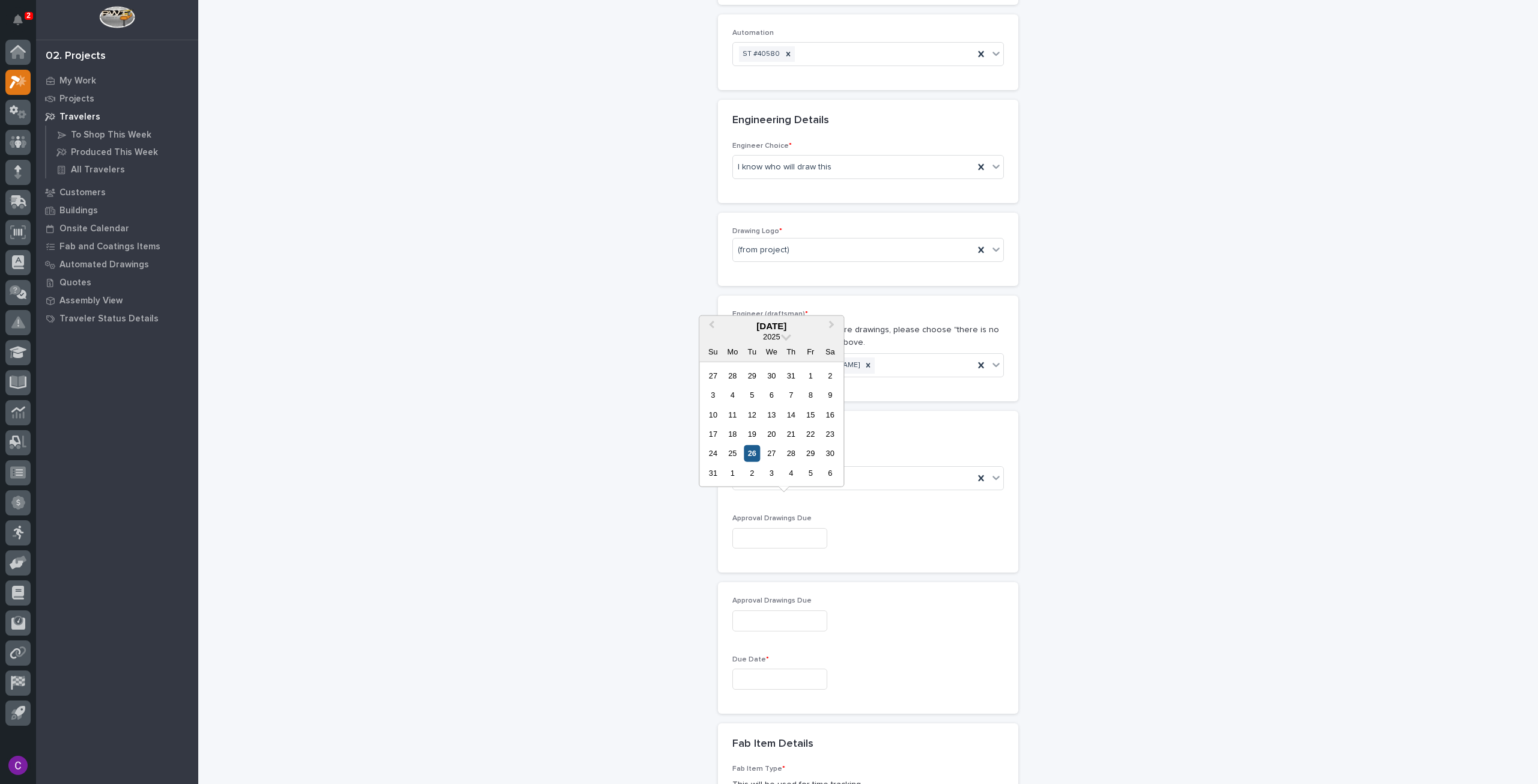
click at [749, 450] on div "26" at bounding box center [752, 453] width 16 height 16
type input "**********"
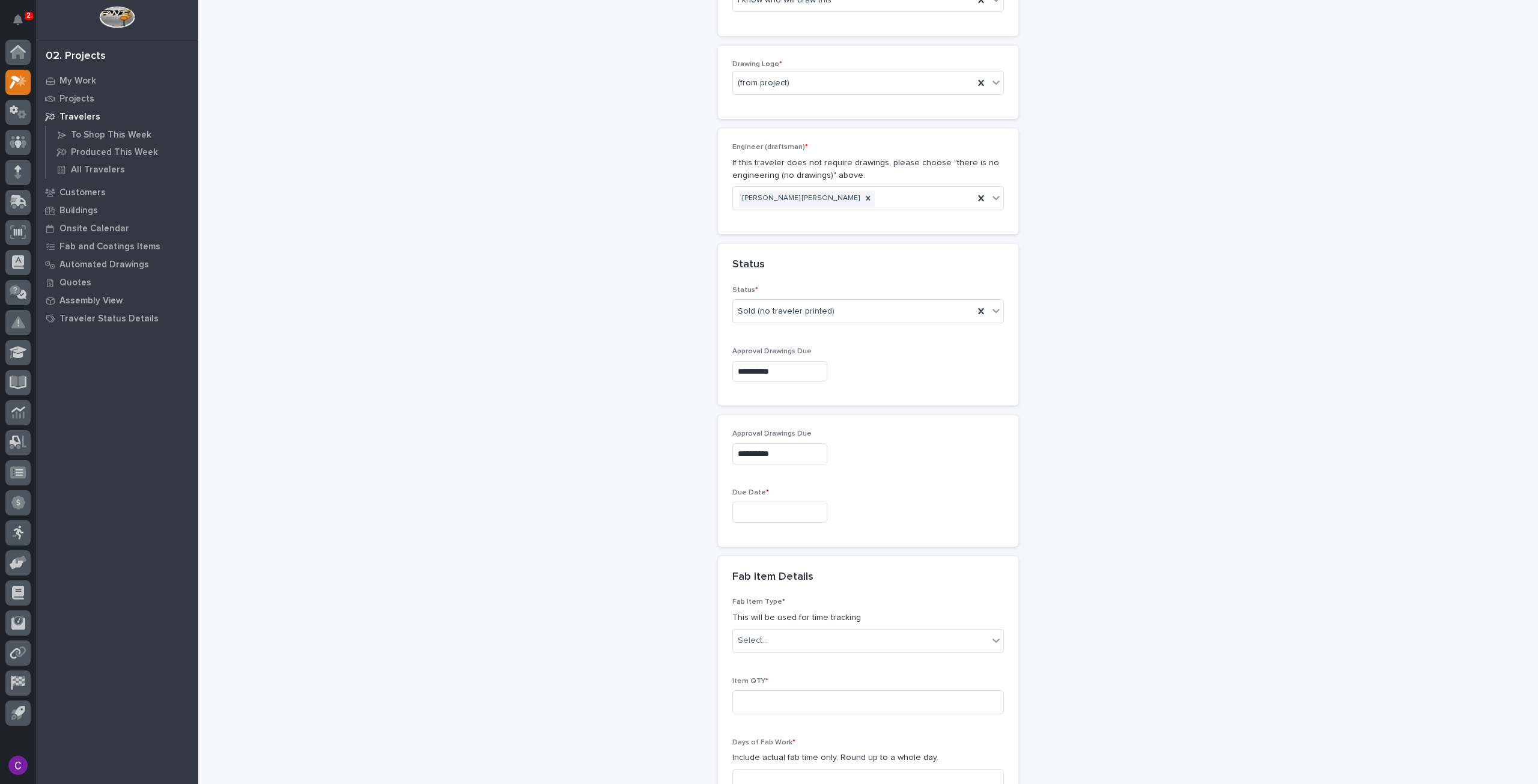
scroll to position [724, 0]
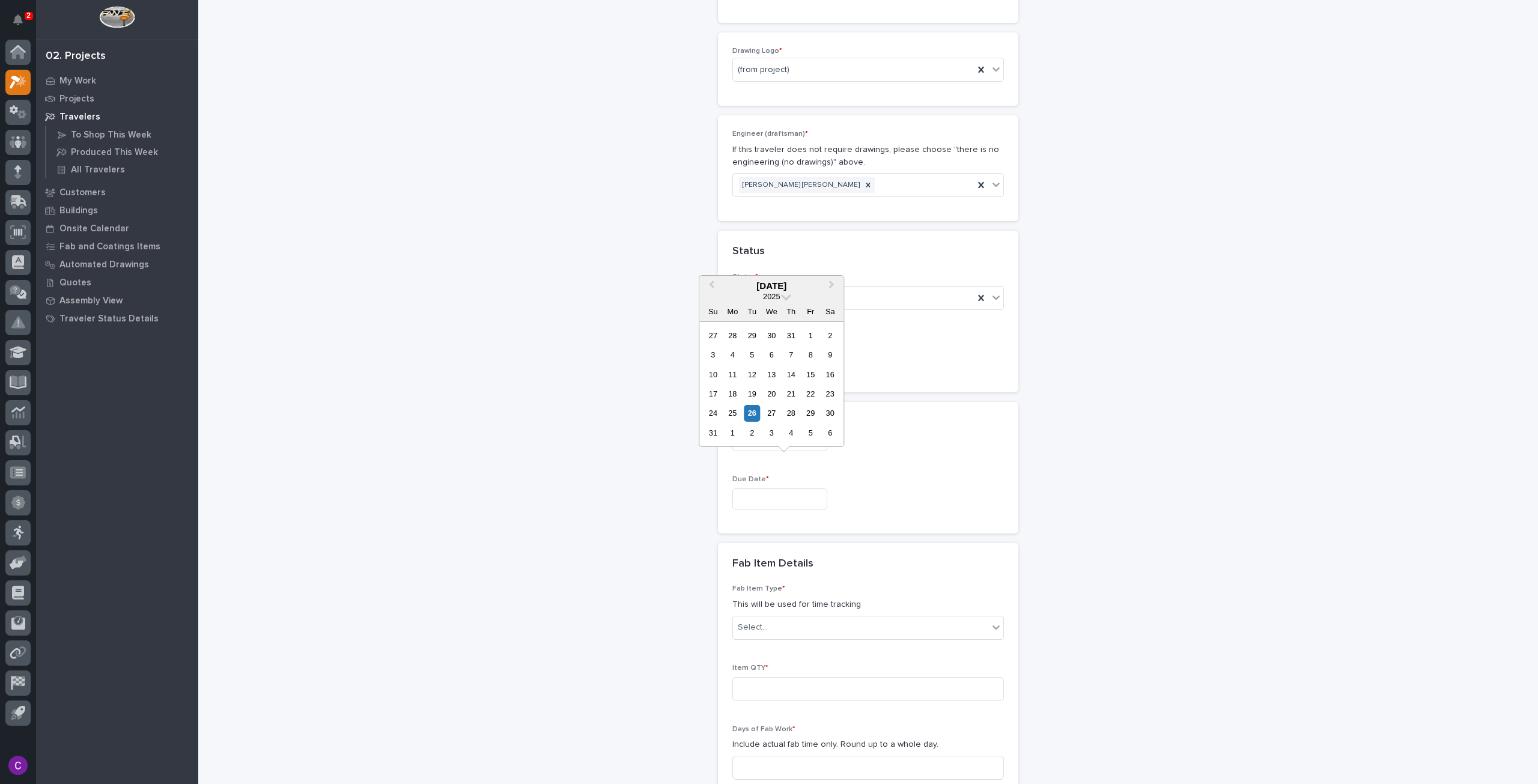
click at [805, 488] on input "text" at bounding box center [779, 498] width 95 height 21
click at [956, 488] on div at bounding box center [867, 498] width 272 height 21
click at [814, 488] on input "text" at bounding box center [779, 498] width 95 height 21
click at [827, 282] on button "Next Month" at bounding box center [832, 286] width 19 height 19
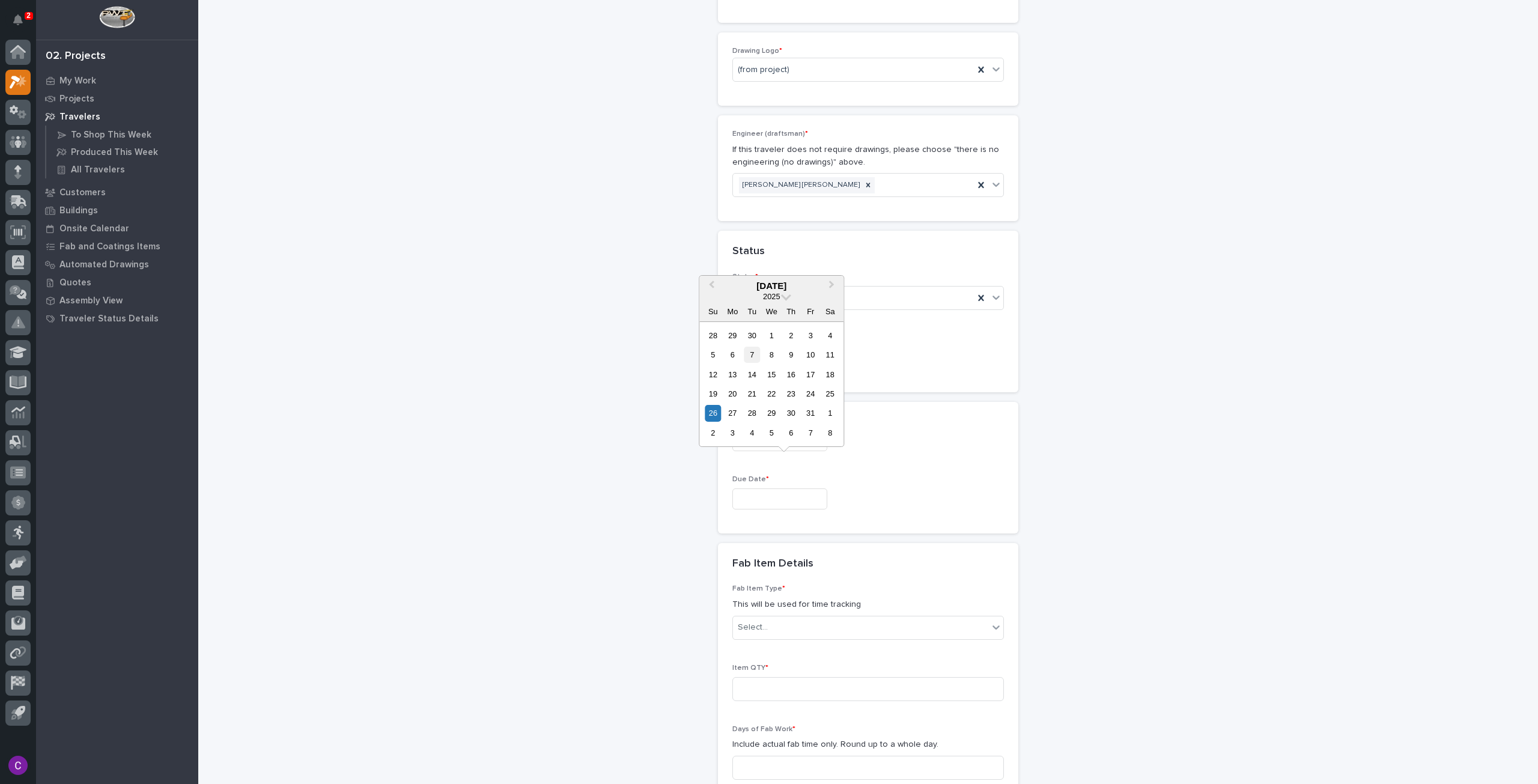
click at [757, 350] on div "7" at bounding box center [752, 354] width 16 height 16
type input "**********"
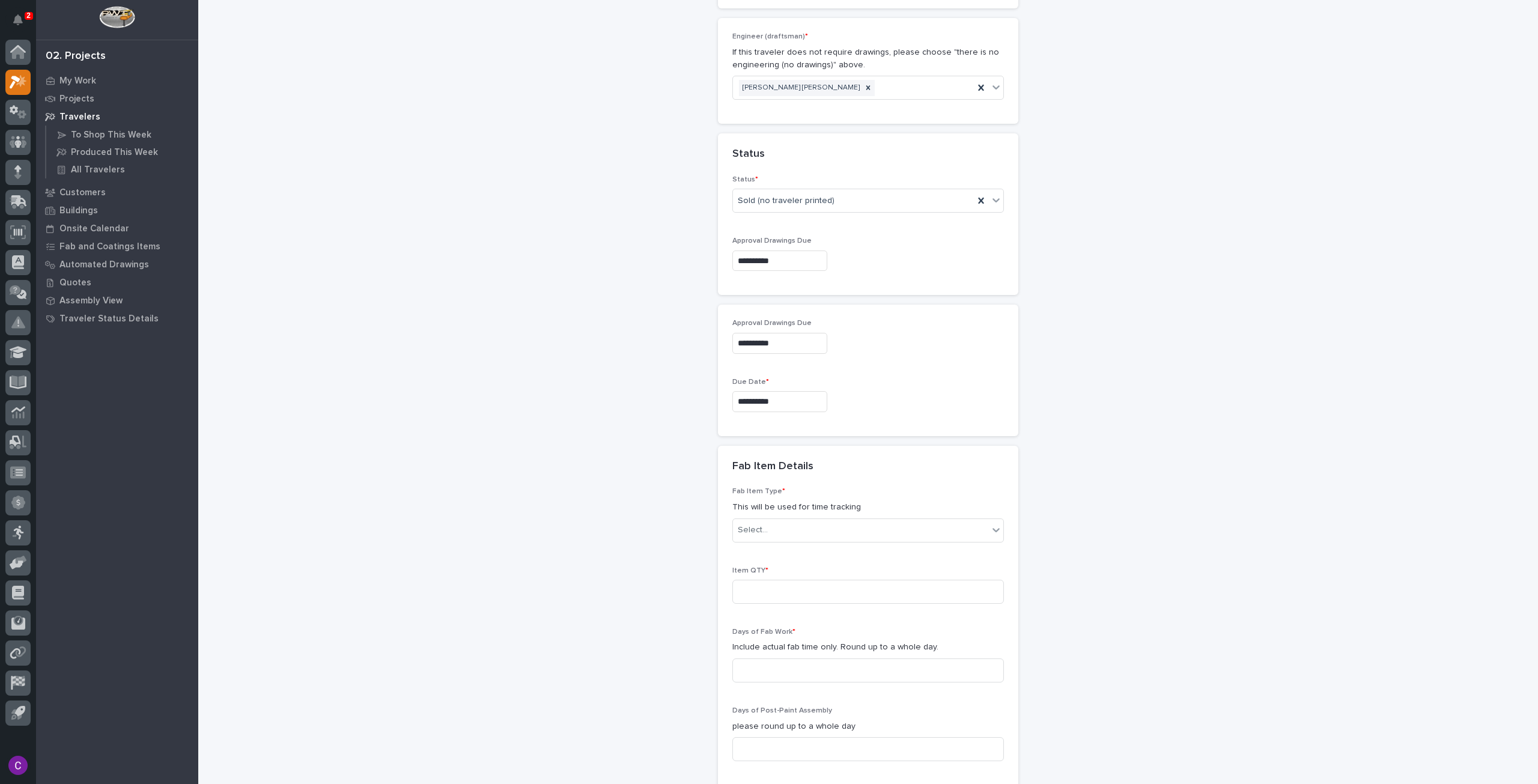
scroll to position [844, 0]
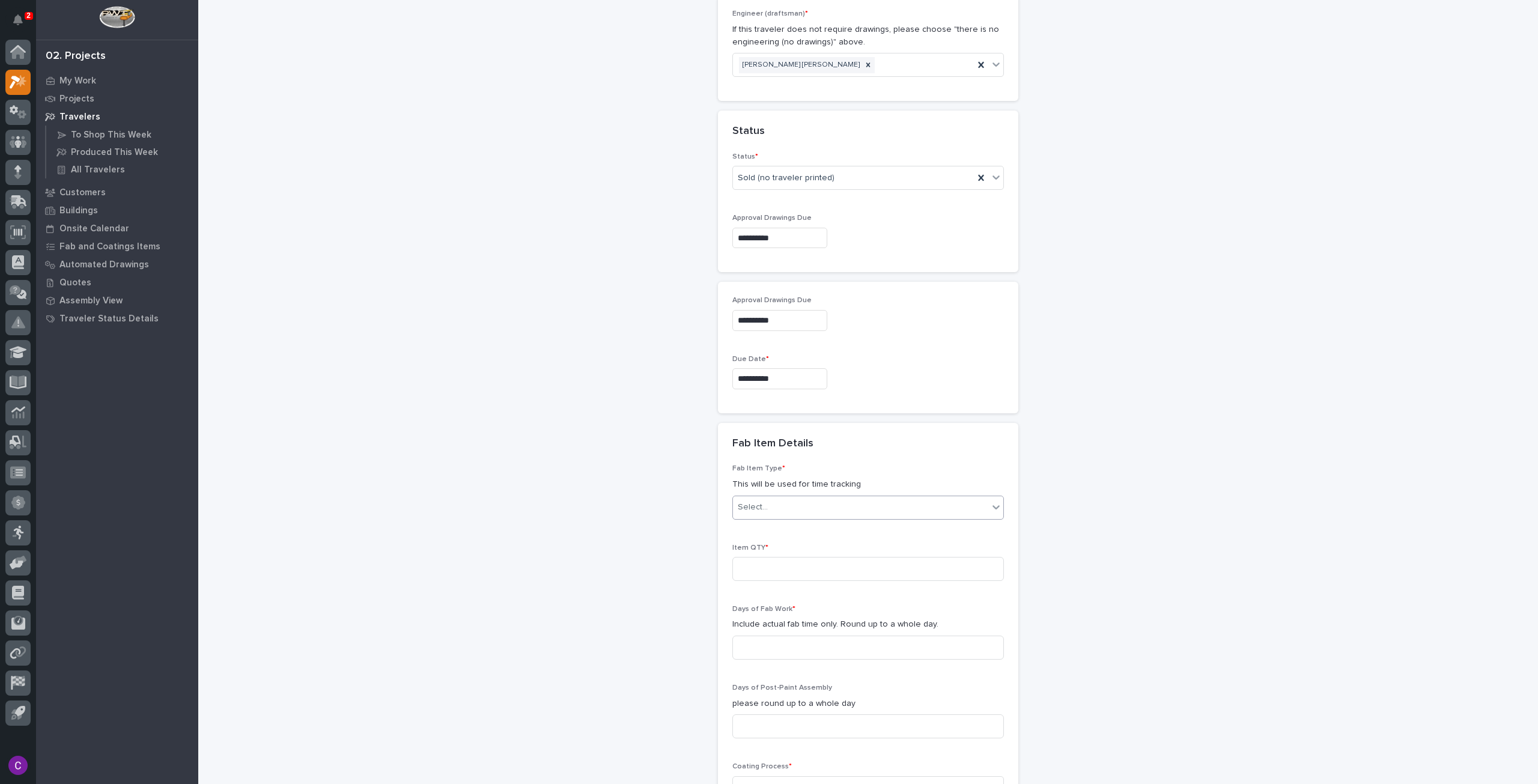
click at [937, 497] on div "Select..." at bounding box center [860, 507] width 255 height 20
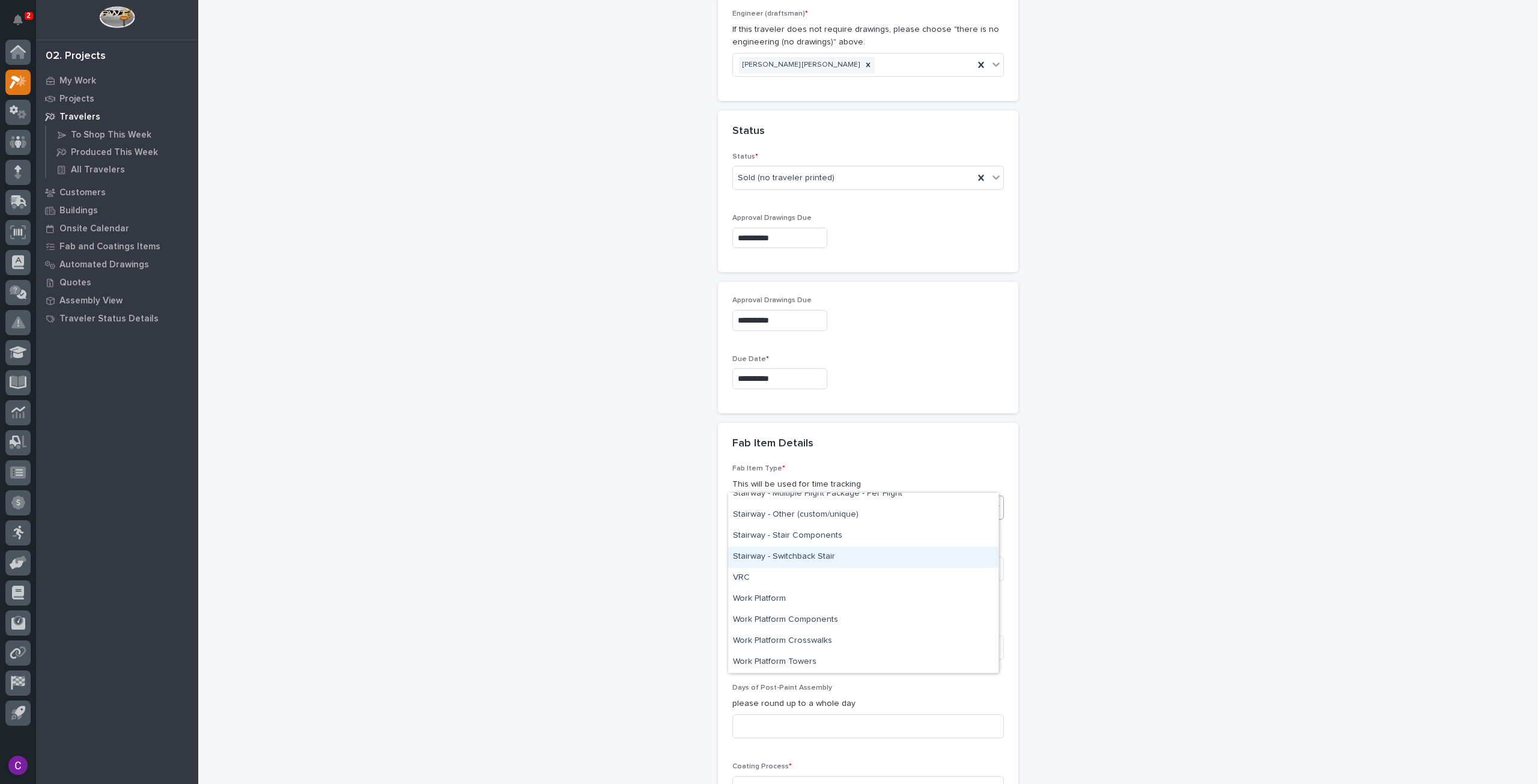
scroll to position [706, 0]
click at [843, 530] on div "Stairway - L Stair (90 deg)" at bounding box center [862, 532] width 270 height 21
click at [846, 557] on input at bounding box center [867, 568] width 272 height 24
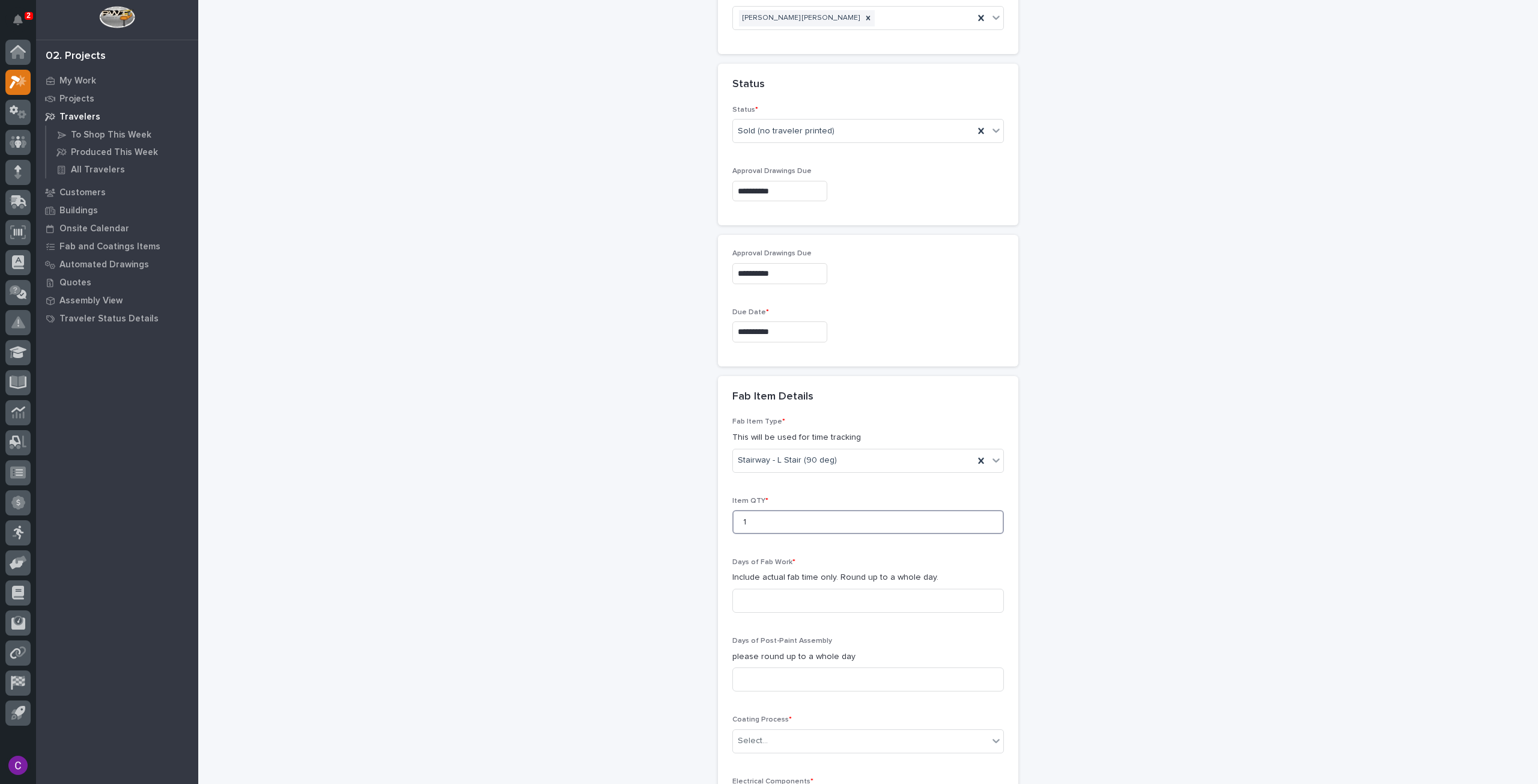
scroll to position [964, 0]
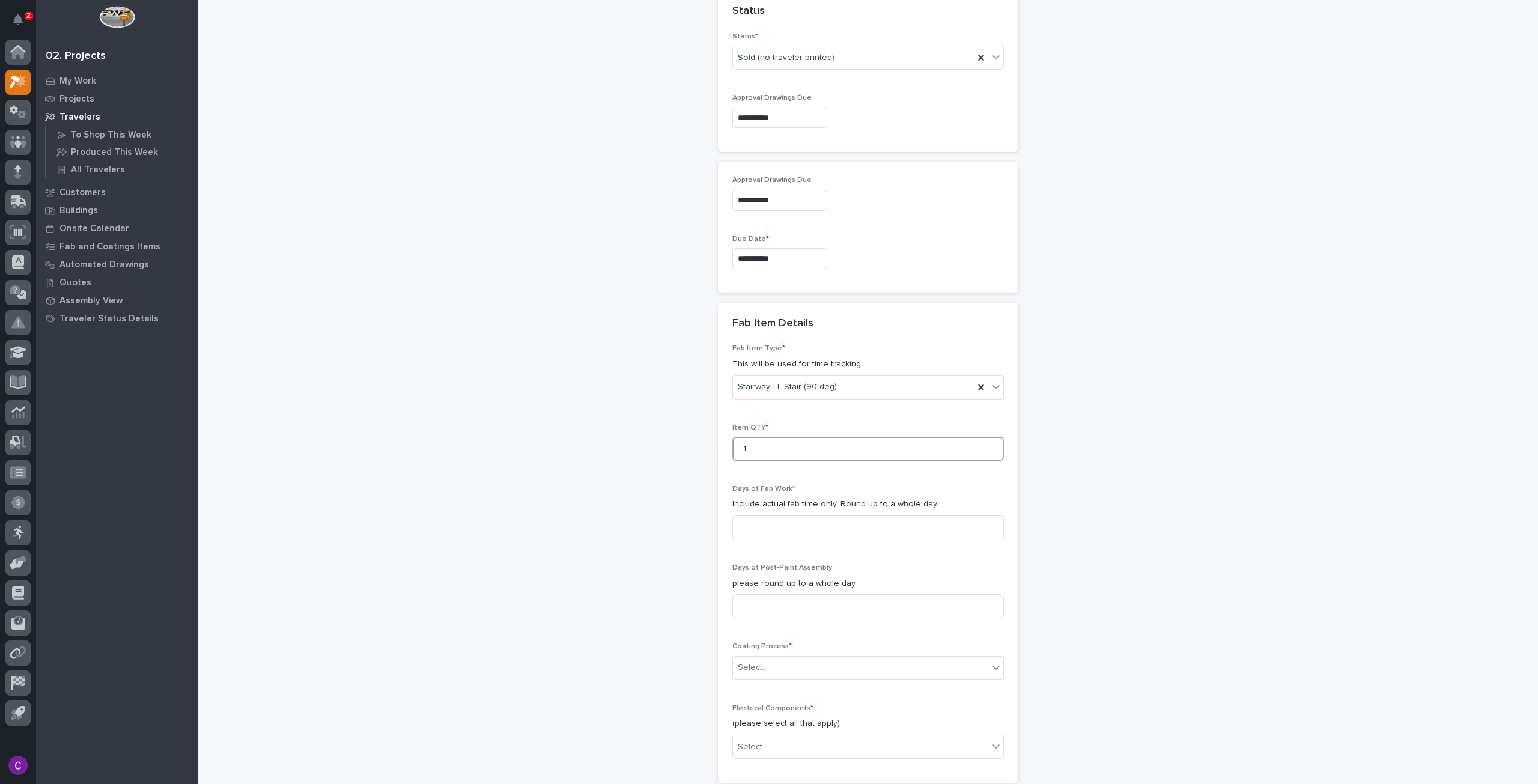
type input "1"
click at [821, 498] on p "Include actual fab time only. Round up to a whole day." at bounding box center [867, 504] width 272 height 13
click at [838, 515] on input at bounding box center [867, 527] width 272 height 24
type input "8"
click at [847, 594] on input at bounding box center [867, 606] width 272 height 24
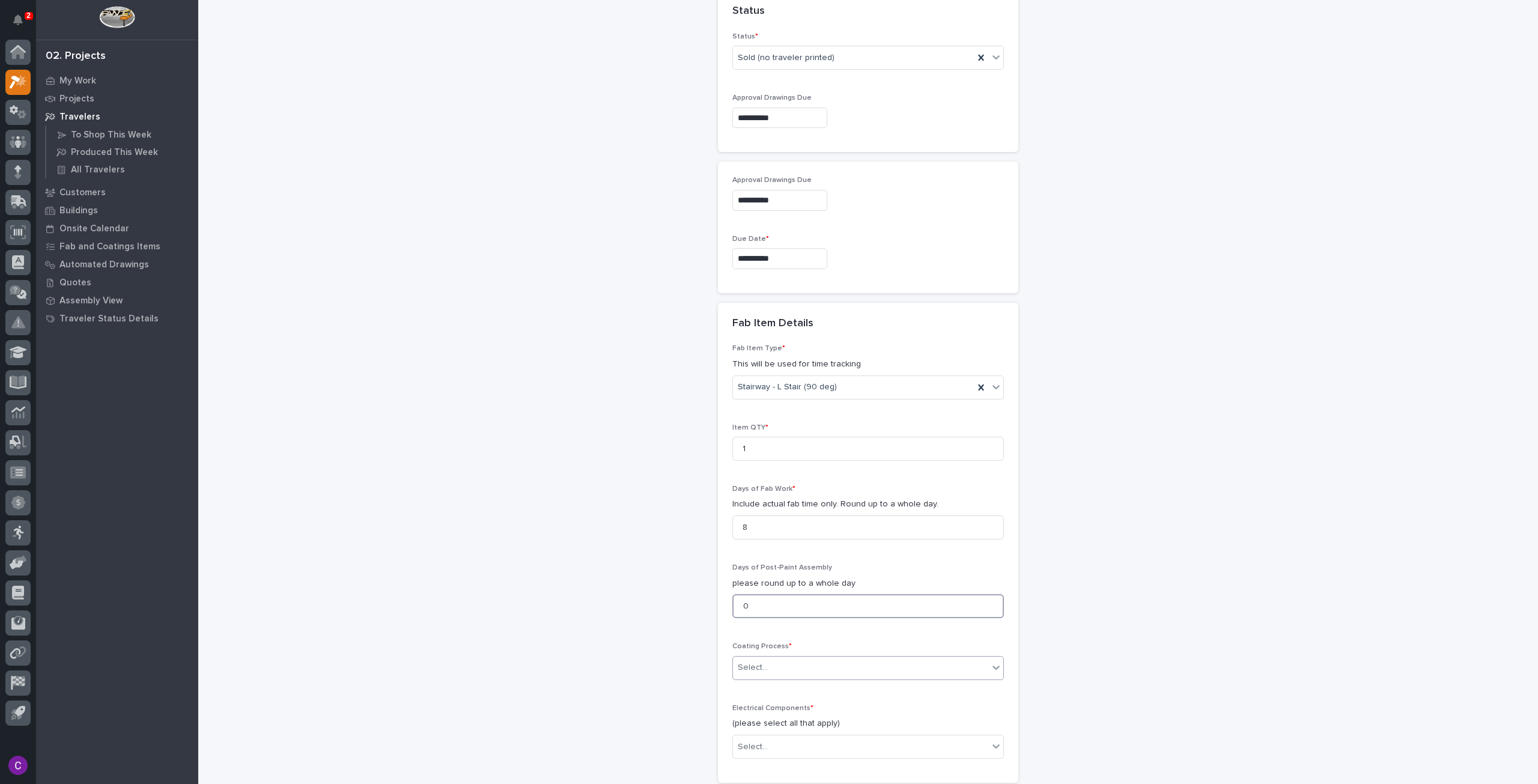
type input "0"
click at [839, 657] on div "Select..." at bounding box center [860, 667] width 255 height 20
click at [834, 664] on div "Galvanize" at bounding box center [862, 662] width 270 height 21
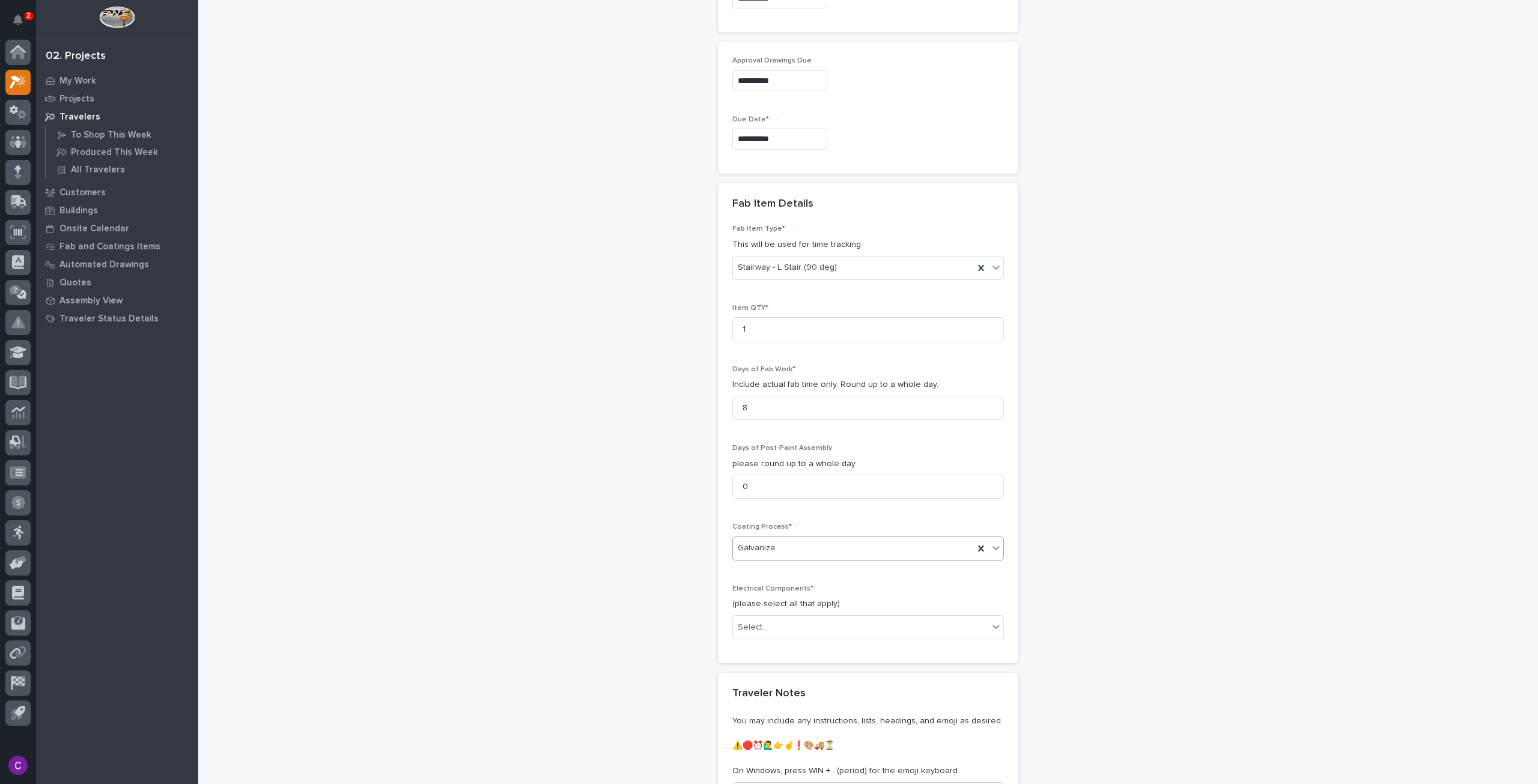
scroll to position [1085, 0]
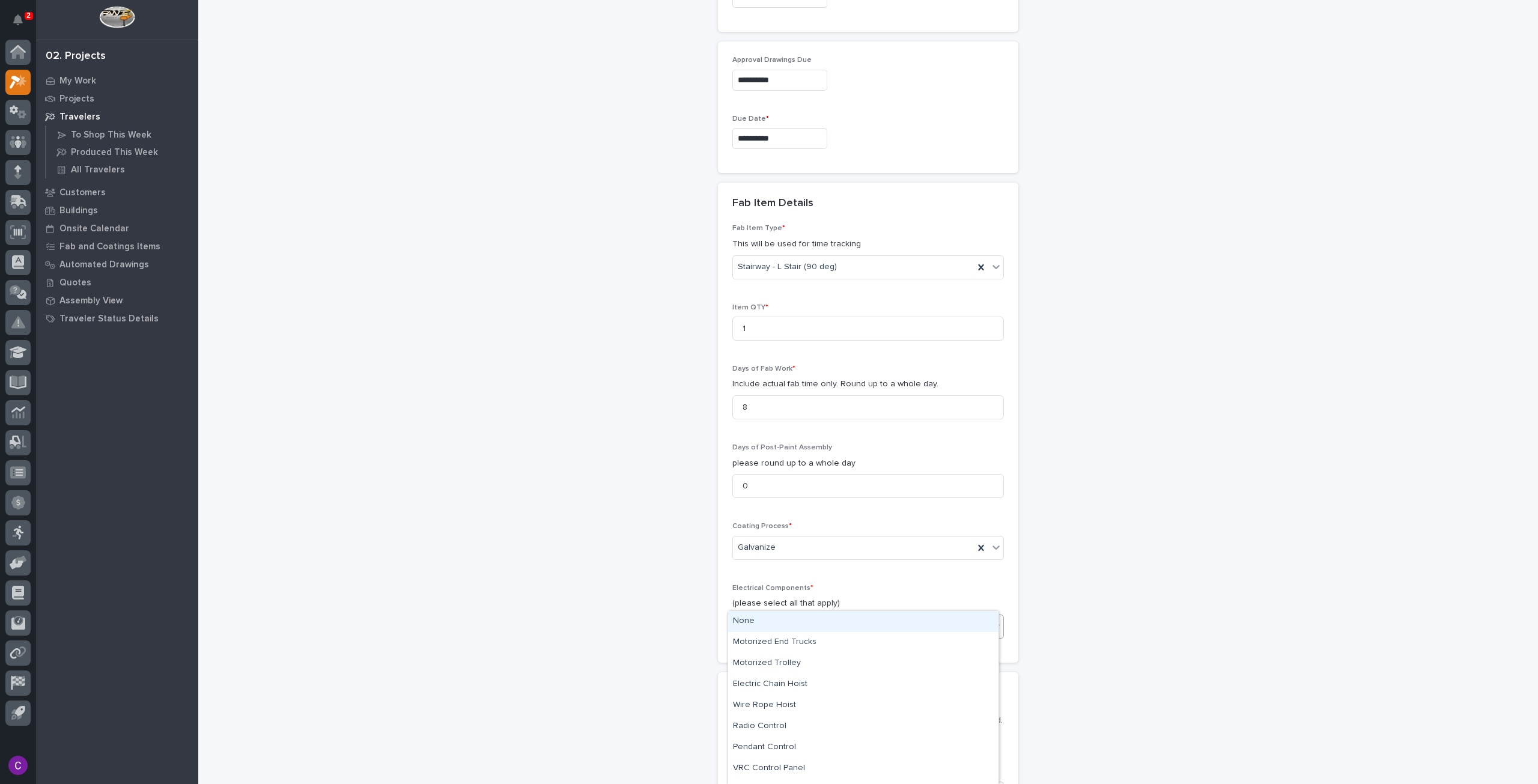
click at [866, 617] on div "Select..." at bounding box center [860, 627] width 255 height 20
click at [856, 623] on div "None" at bounding box center [862, 621] width 270 height 21
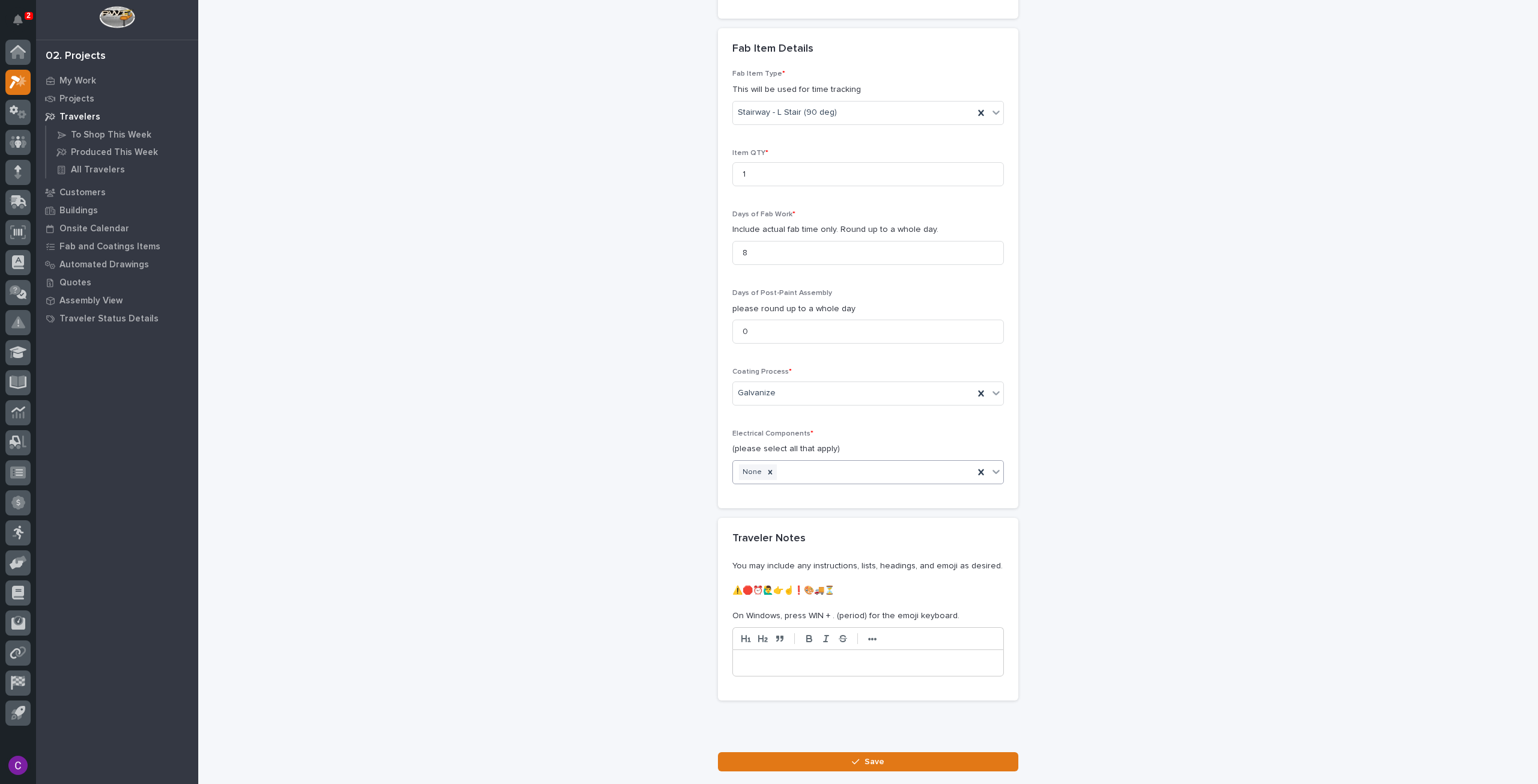
scroll to position [1292, 0]
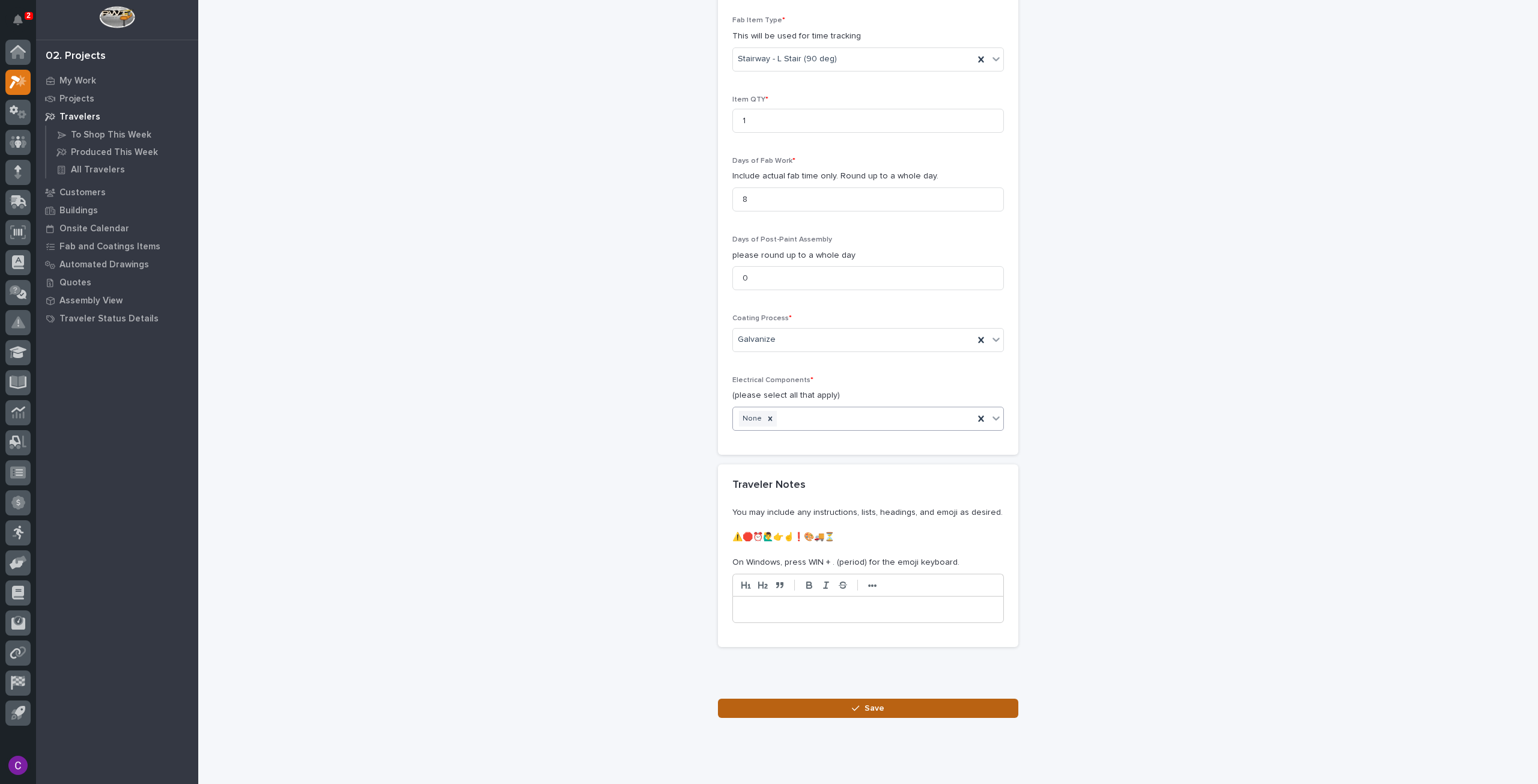
click at [927, 698] on button "Save" at bounding box center [868, 707] width 301 height 19
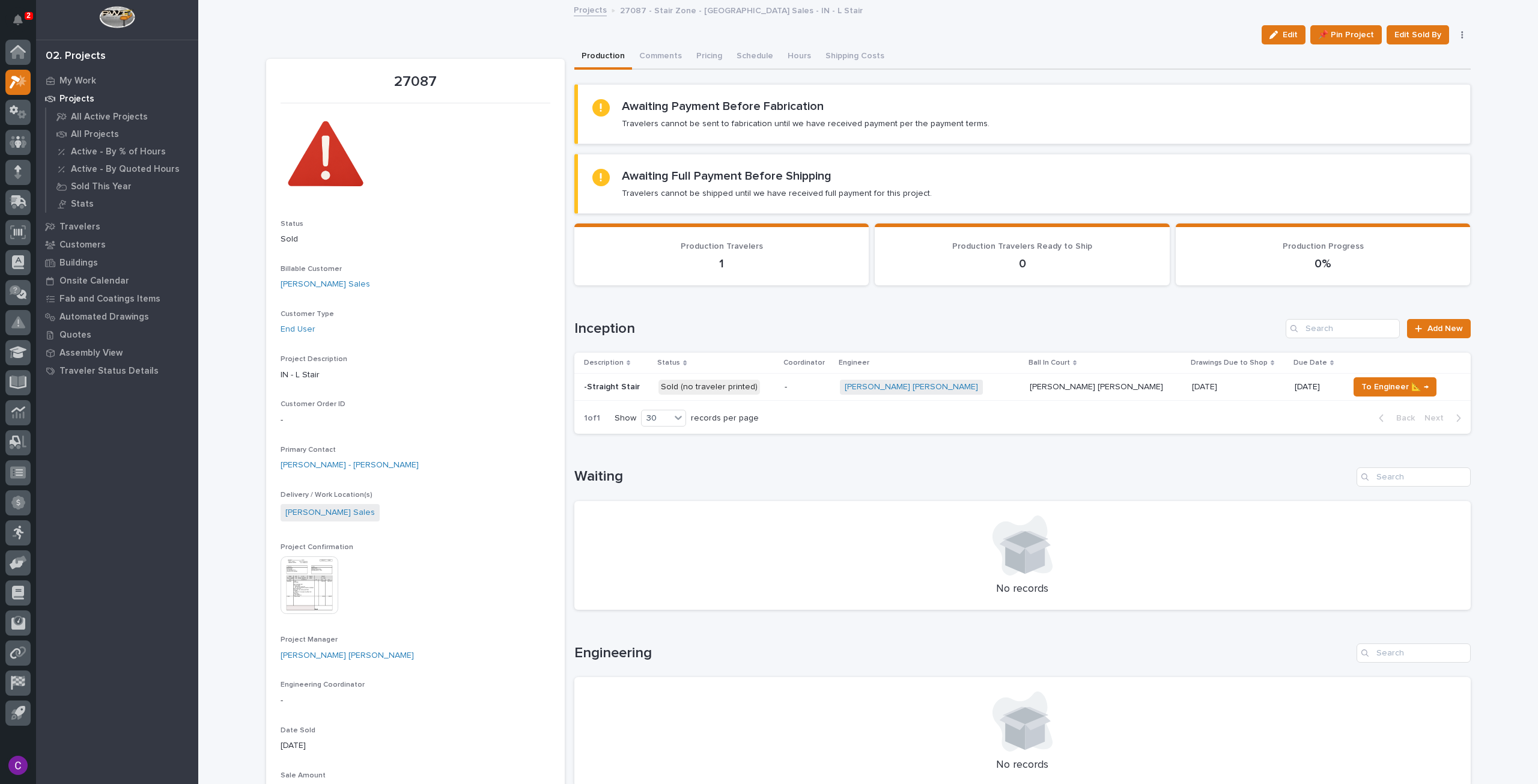
click at [969, 378] on table "Description Status Coordinator Engineer Ball In Court Drawings Due to Shop Due …" at bounding box center [1023, 377] width 896 height 48
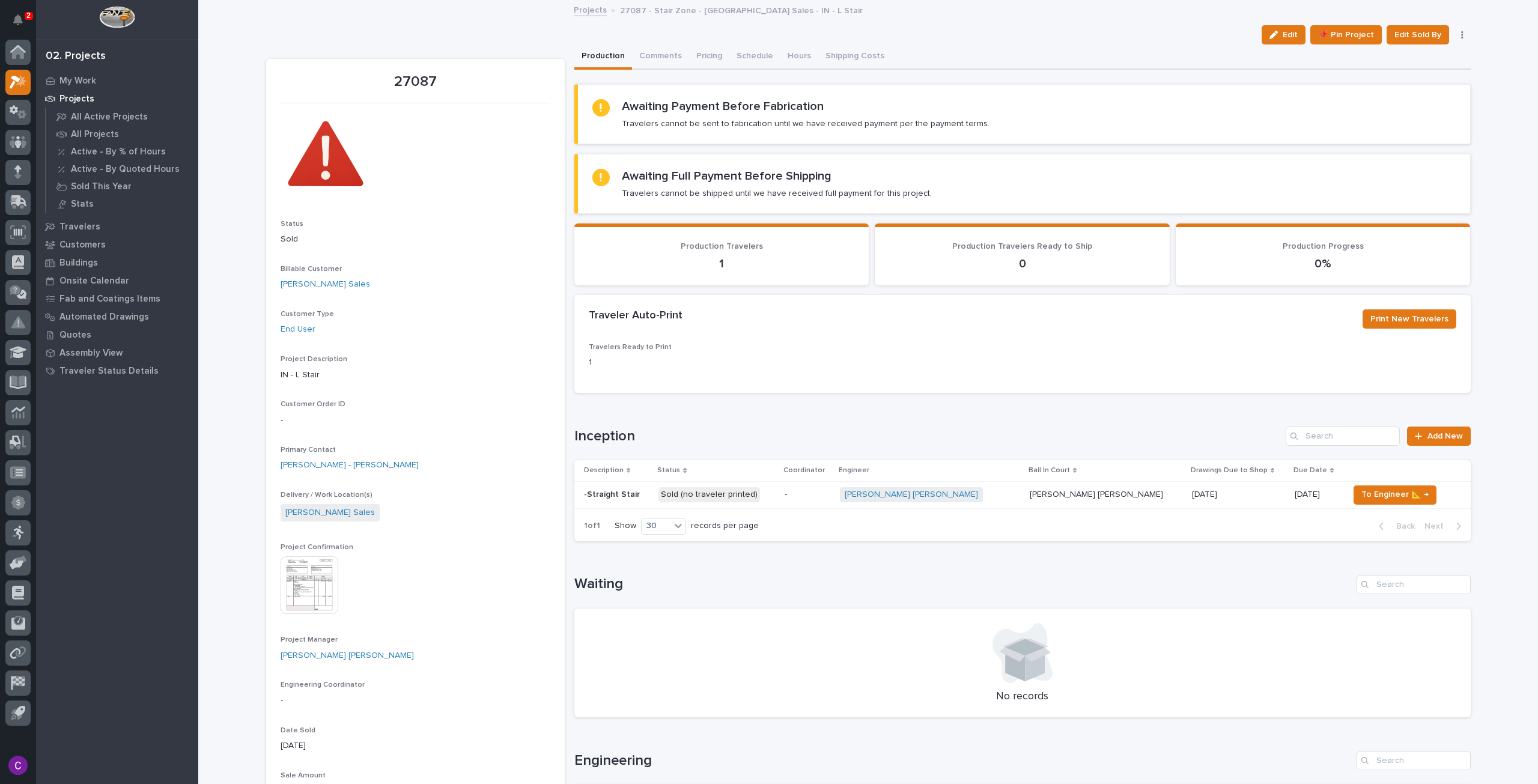
click at [962, 496] on div "Connor Matthes + 0" at bounding box center [930, 494] width 180 height 15
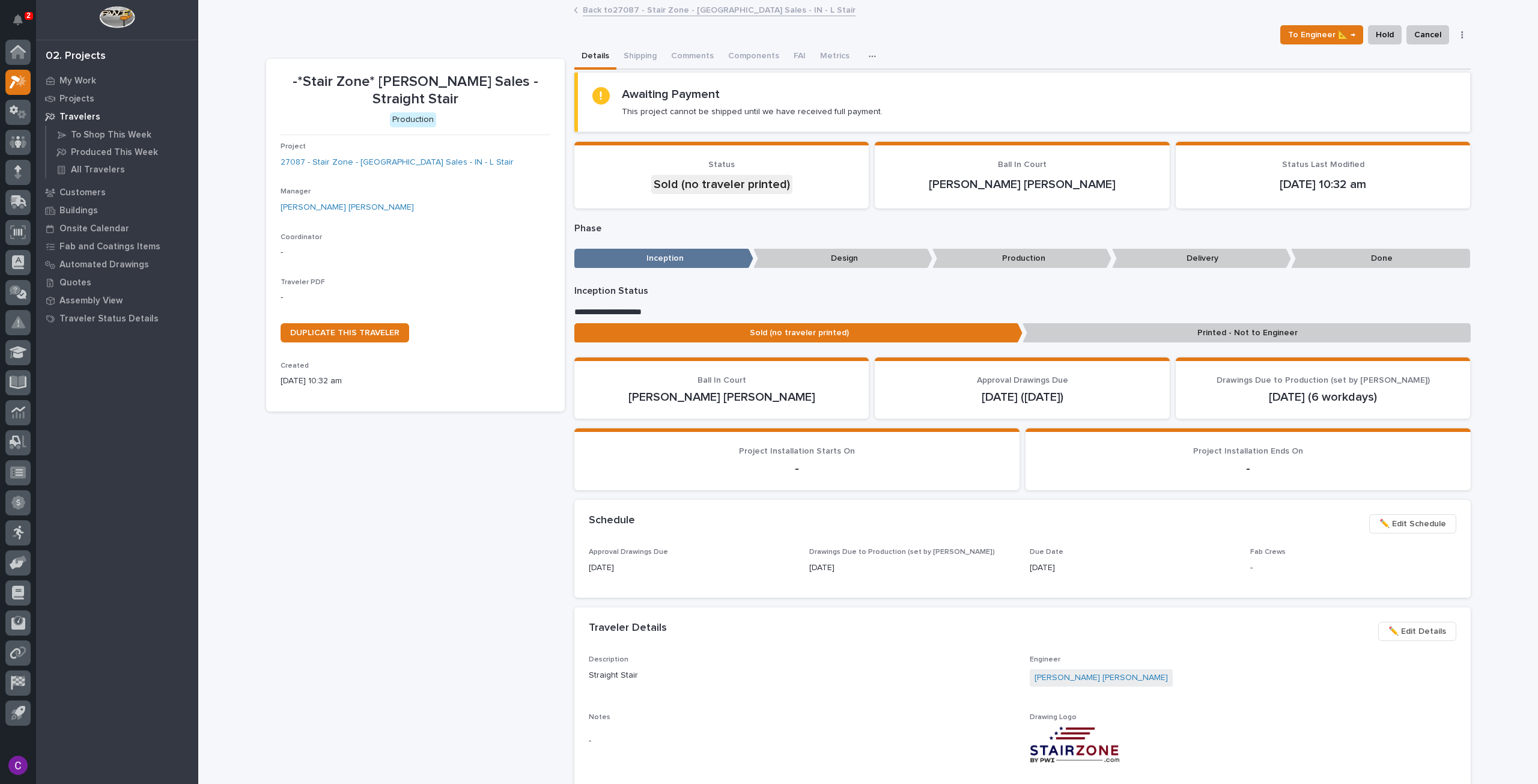
click at [307, 292] on p "-" at bounding box center [415, 298] width 270 height 13
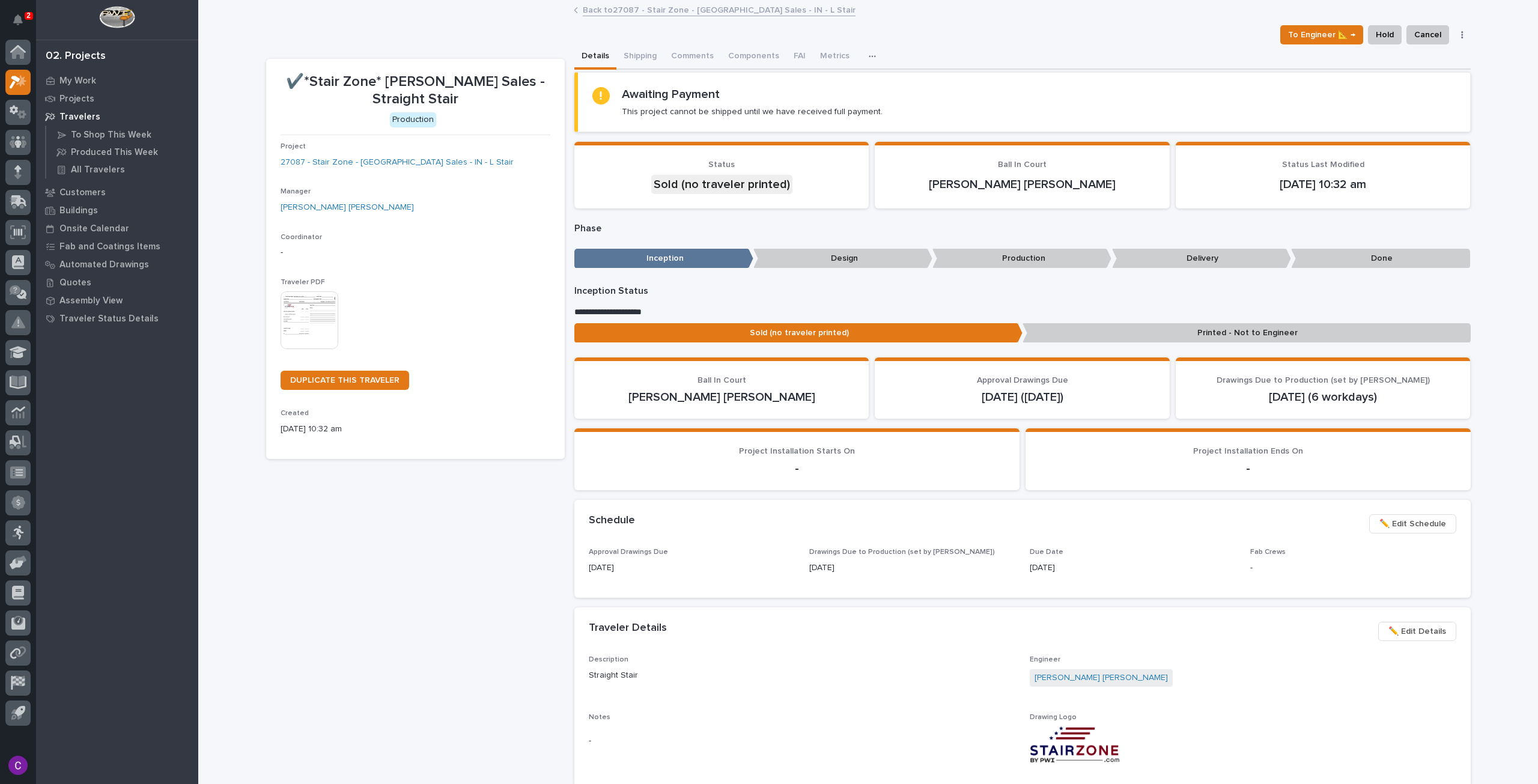
click at [409, 617] on div "✔️*Stair Zone* Kaeb Sales - Straight Stair Production Project 27087 - Stair Zon…" at bounding box center [415, 730] width 299 height 1342
click at [318, 304] on img at bounding box center [310, 320] width 57 height 57
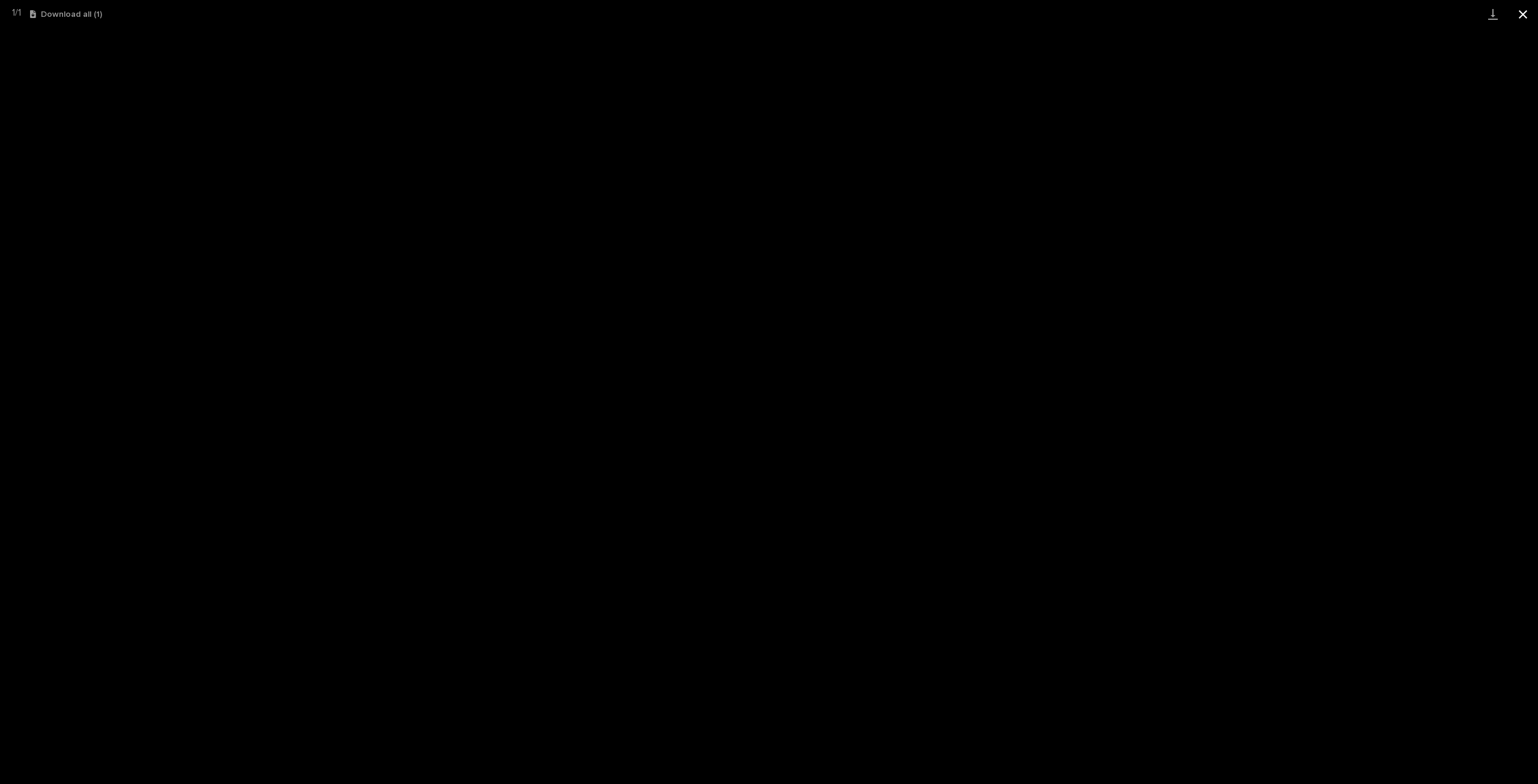
click at [1526, 18] on button "Close gallery" at bounding box center [1522, 14] width 30 height 29
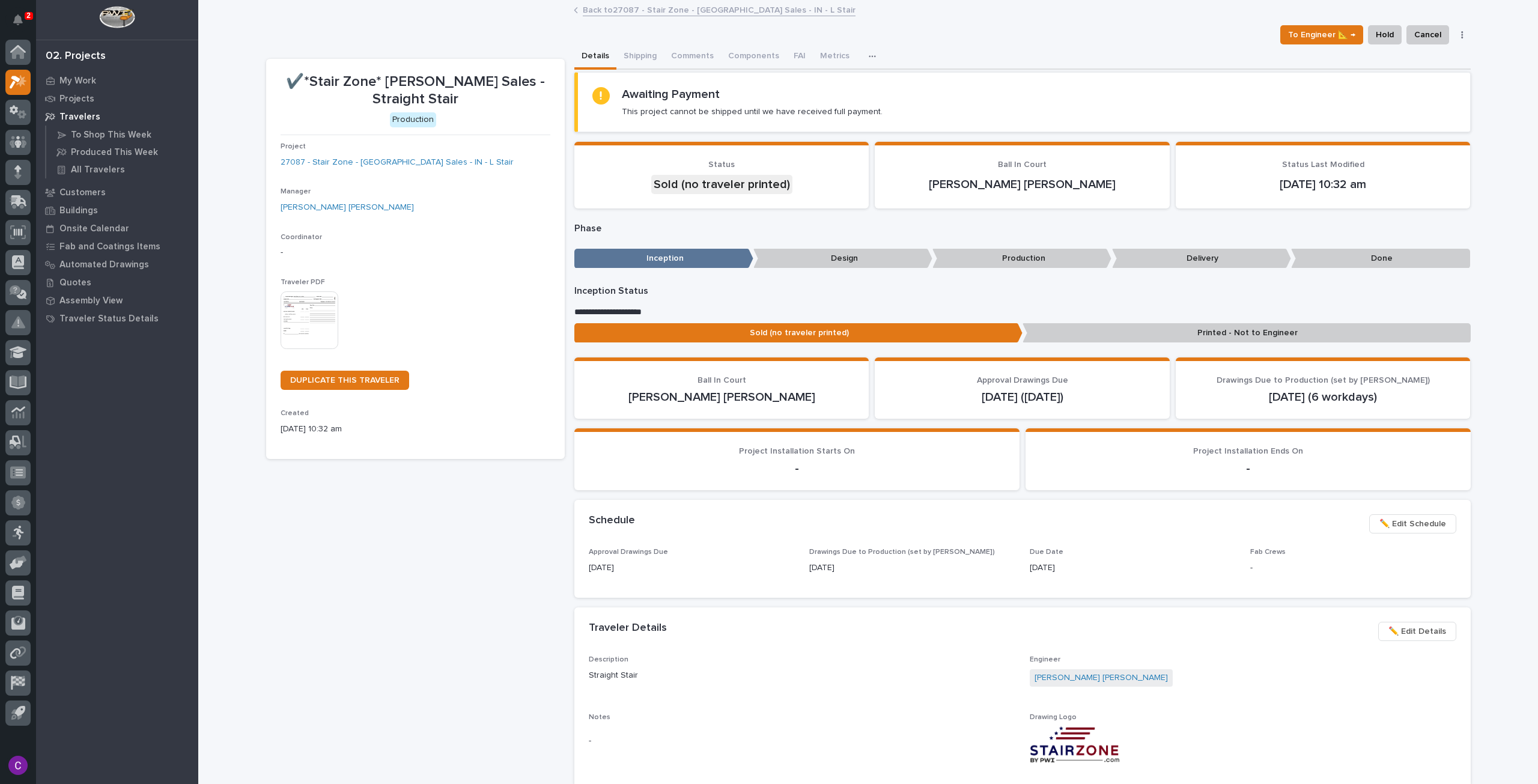
click at [633, 15] on link "Back to 27087 - Stair Zone - Kaeb Sales - IN - L Stair" at bounding box center [719, 9] width 273 height 14
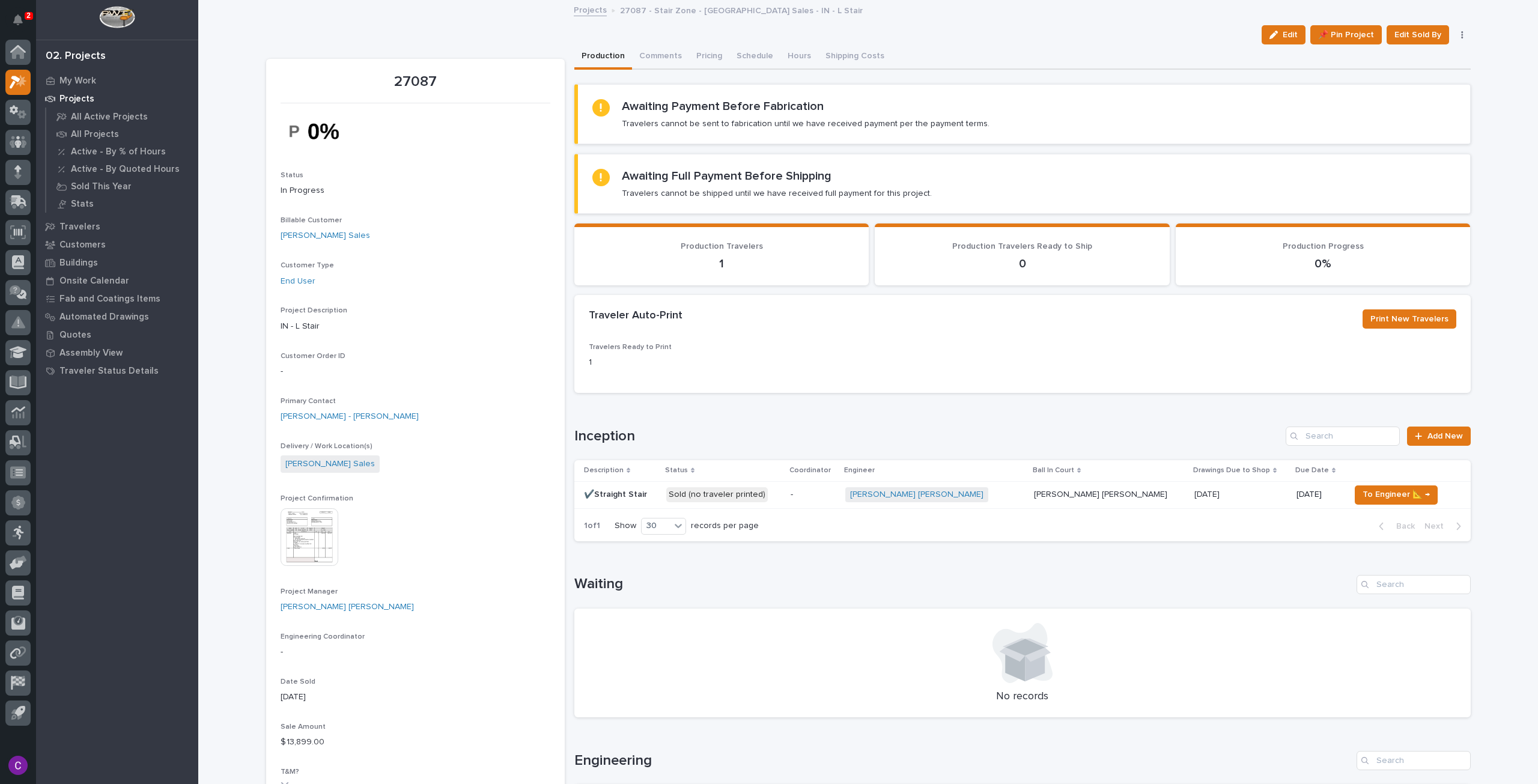
click at [309, 535] on img at bounding box center [310, 537] width 57 height 57
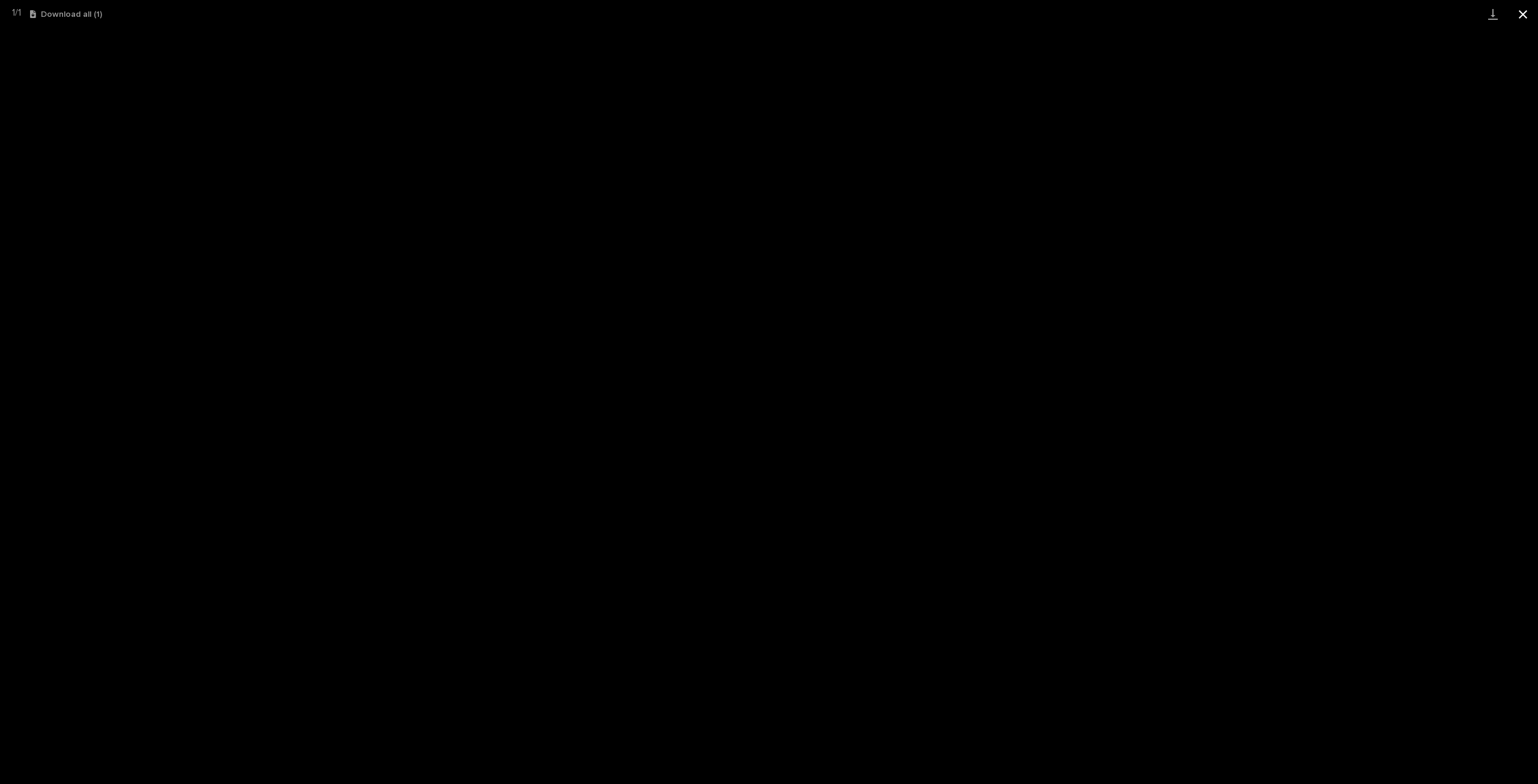
click at [1515, 14] on button "Close gallery" at bounding box center [1522, 14] width 30 height 29
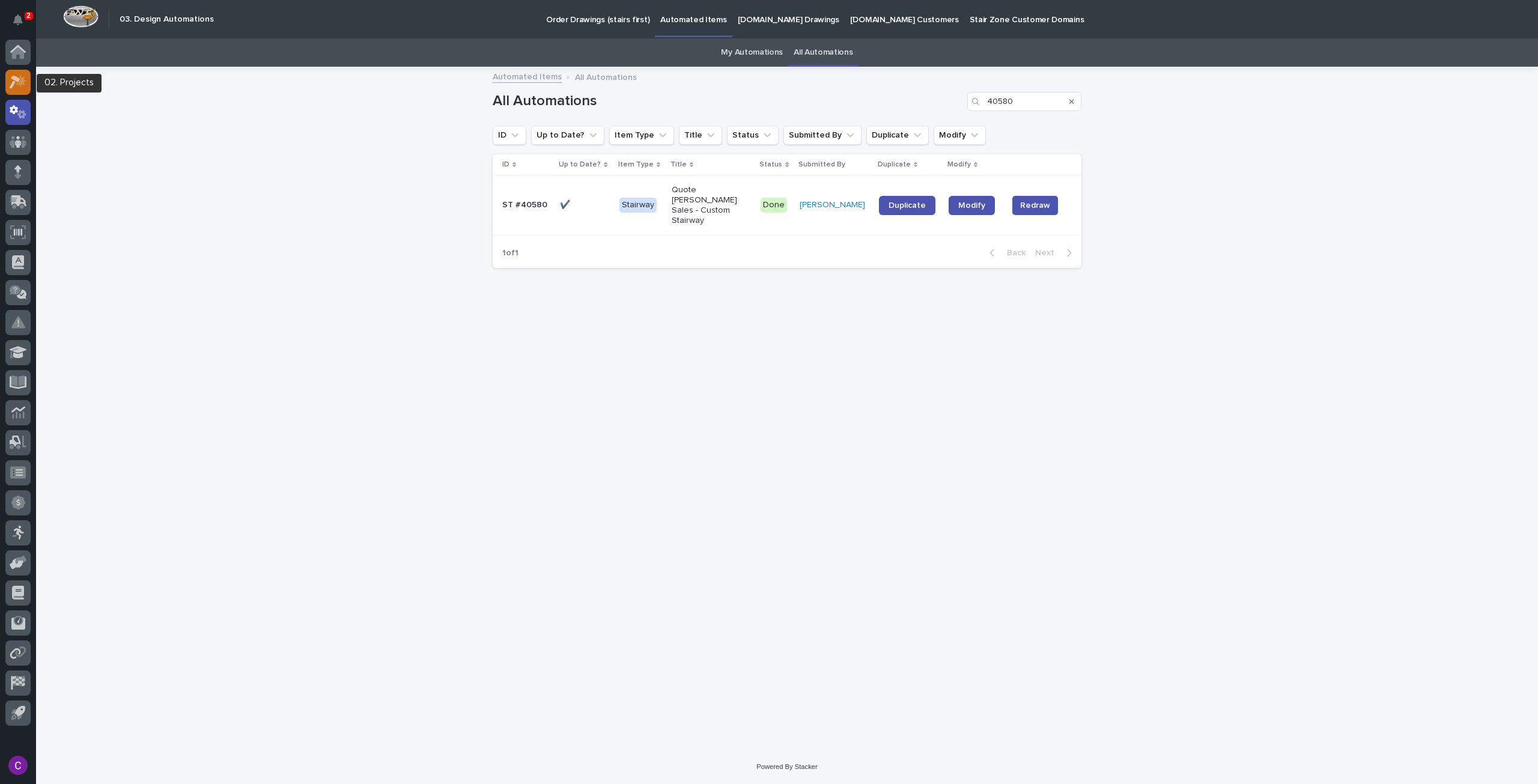
click at [25, 77] on icon at bounding box center [21, 80] width 10 height 12
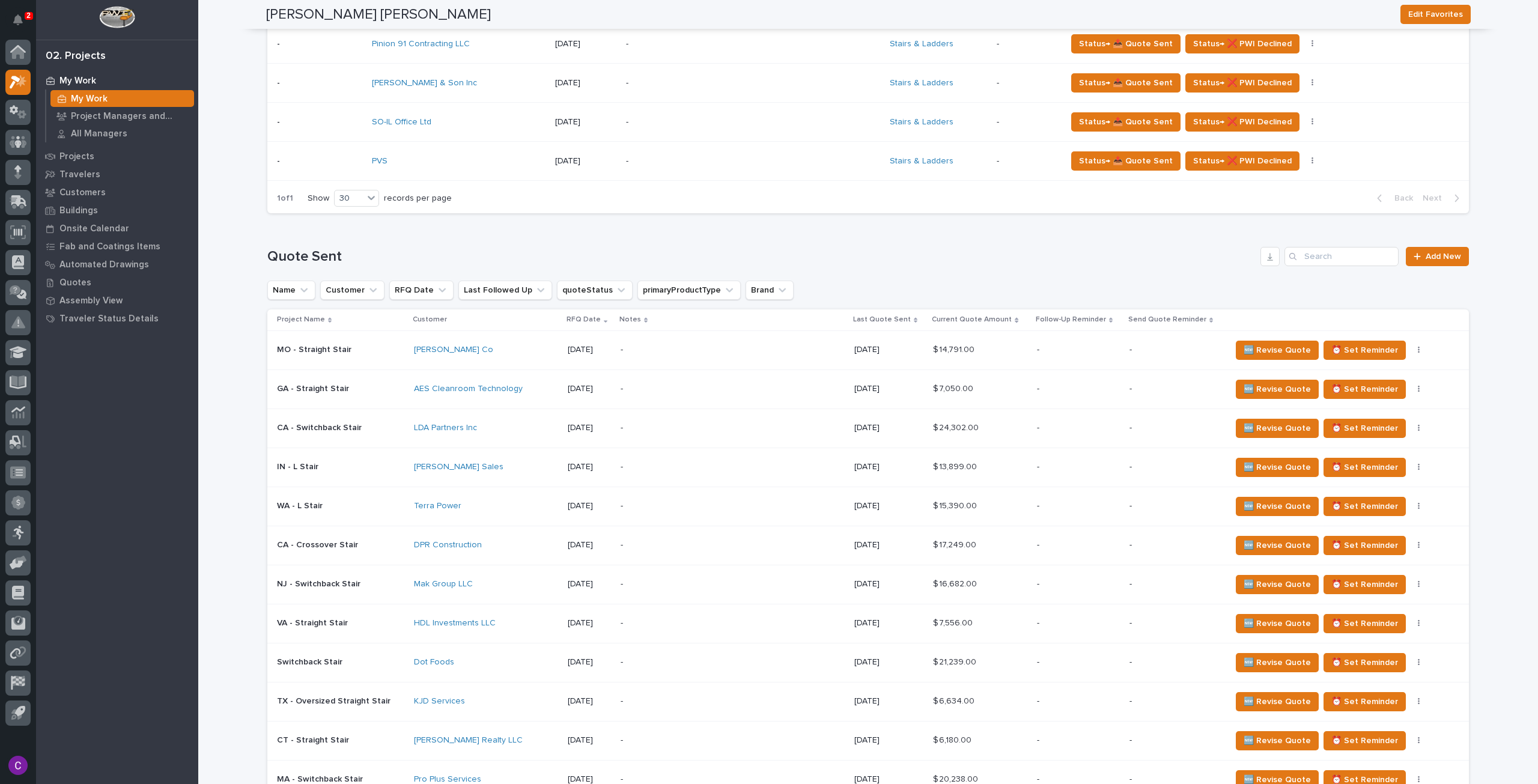
scroll to position [721, 0]
click at [1434, 251] on span "Add New" at bounding box center [1443, 255] width 36 height 9
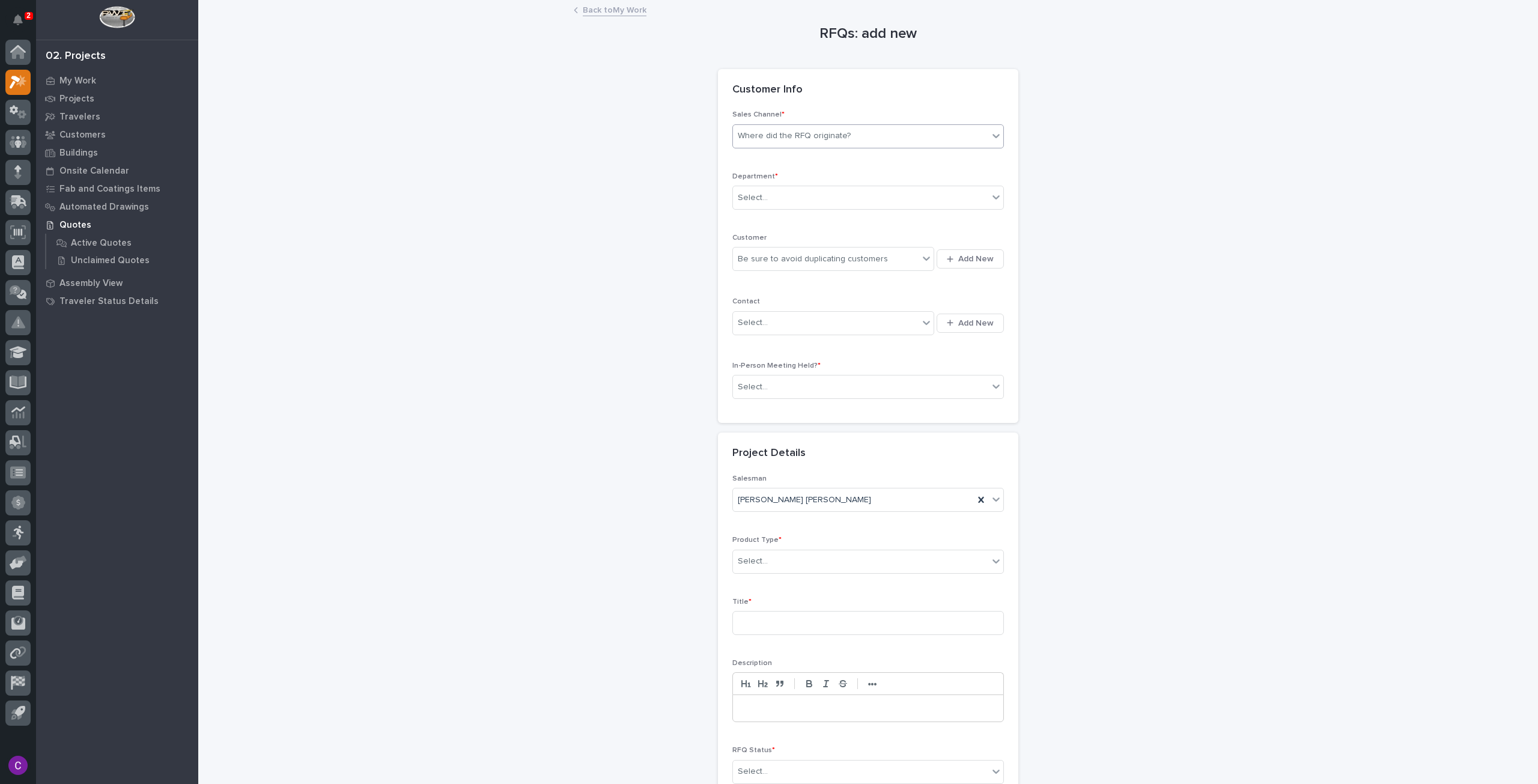
click at [847, 135] on div "Where did the RFQ originate?" at bounding box center [860, 136] width 255 height 20
click at [816, 206] on div "Stair Zone" at bounding box center [862, 201] width 270 height 21
click at [844, 197] on div "Select..." at bounding box center [860, 198] width 255 height 20
click at [826, 223] on div "National Sales" at bounding box center [862, 218] width 270 height 21
click at [829, 255] on div "Be sure to avoid duplicating customers" at bounding box center [813, 259] width 150 height 13
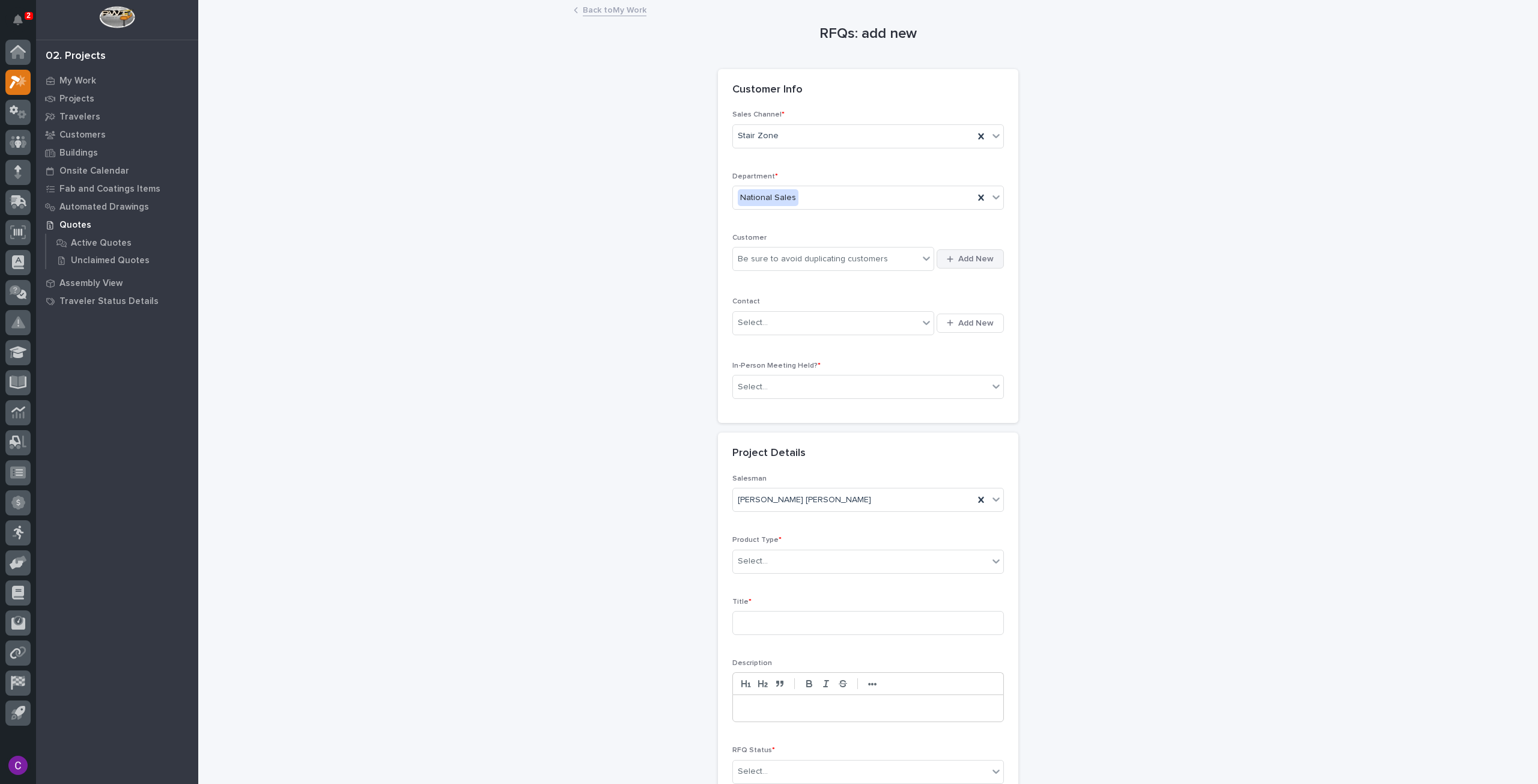
click at [947, 264] on button "Add New" at bounding box center [970, 258] width 67 height 19
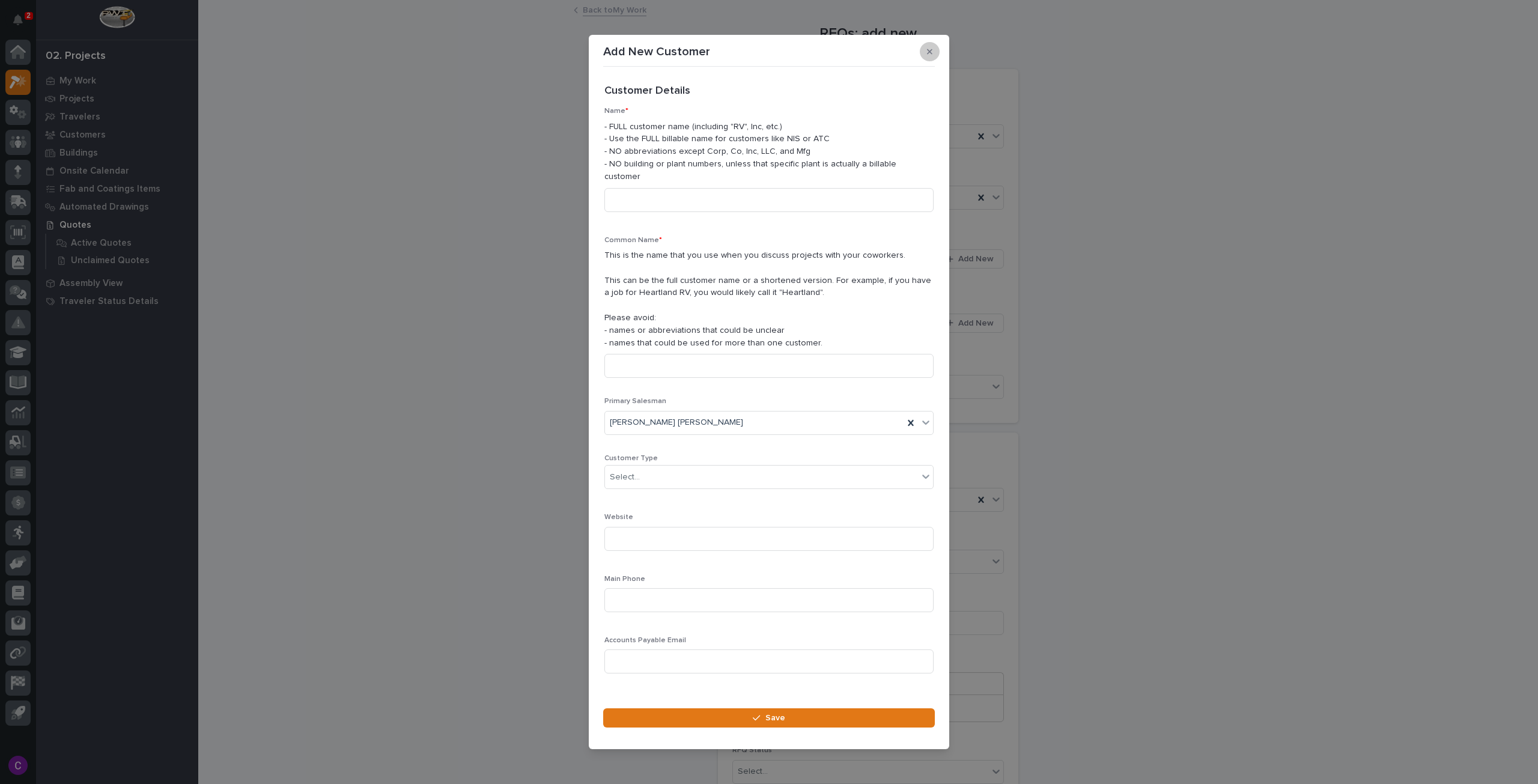
click at [925, 58] on button "button" at bounding box center [930, 51] width 20 height 19
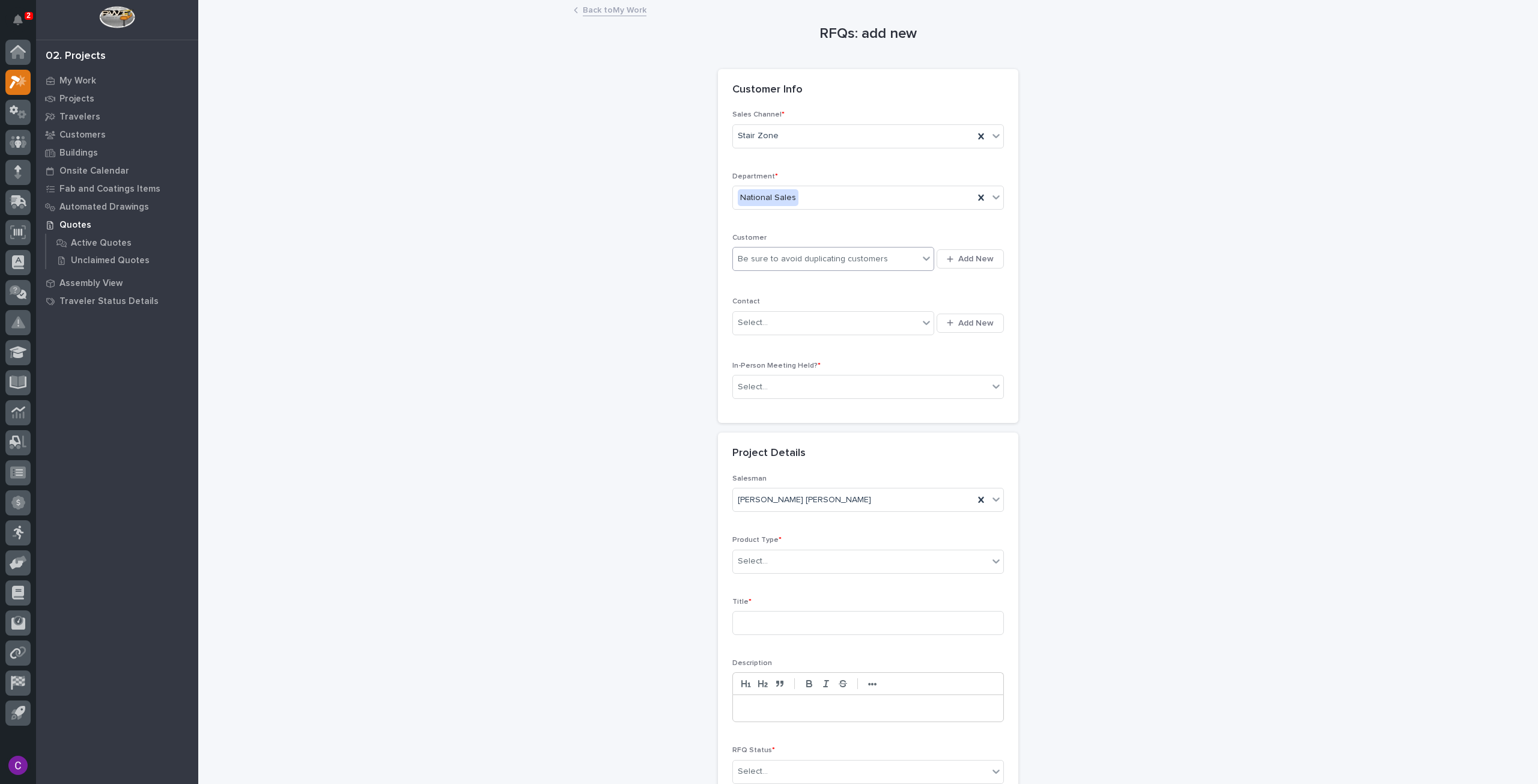
click at [801, 253] on div "Be sure to avoid duplicating customers" at bounding box center [813, 259] width 150 height 13
type input "****"
click at [821, 274] on div "Carl A Nelson Co" at bounding box center [829, 280] width 202 height 21
click at [859, 317] on div "Select..." at bounding box center [826, 322] width 186 height 20
click at [969, 320] on span "Add New" at bounding box center [976, 322] width 36 height 11
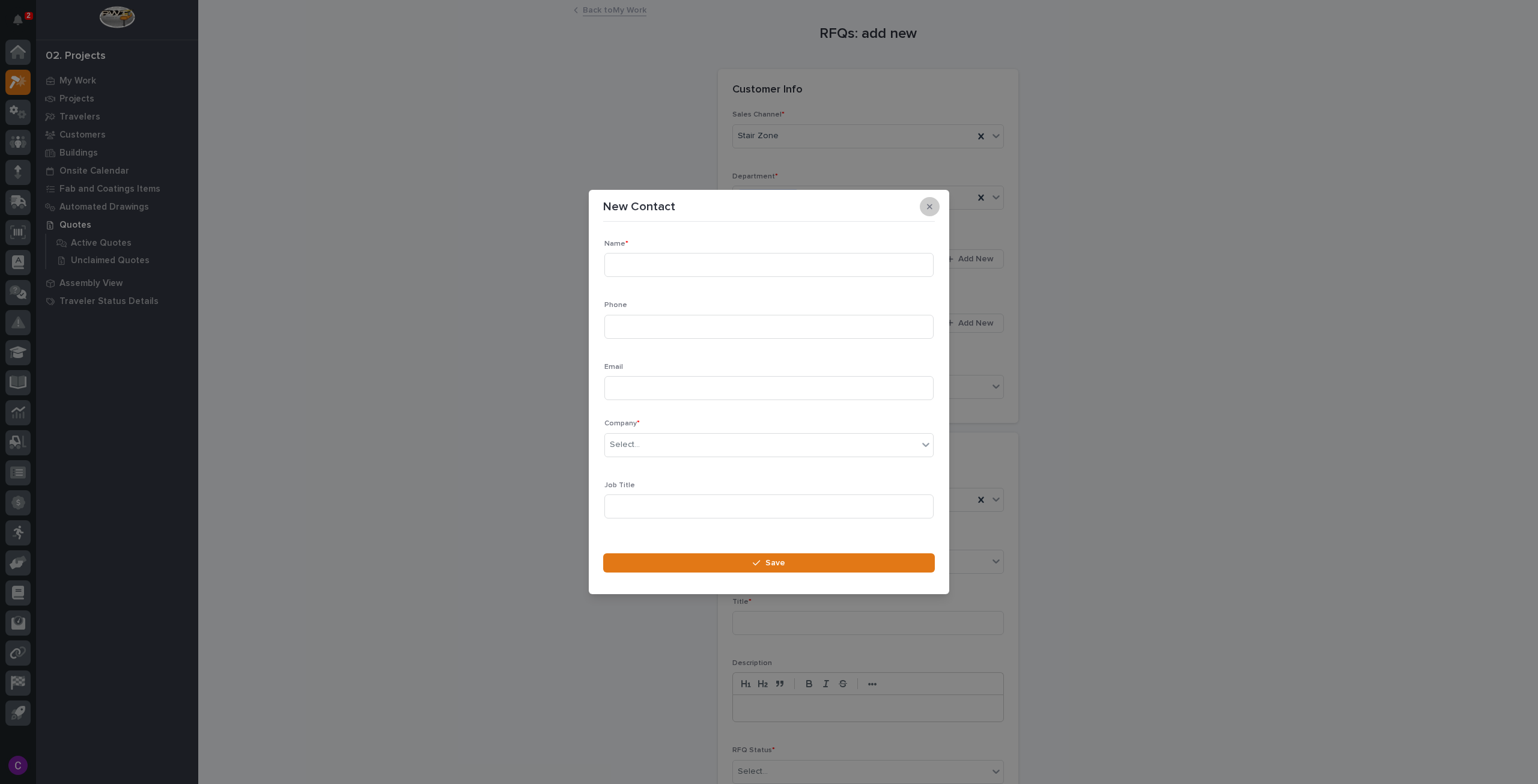
click at [930, 208] on icon "button" at bounding box center [929, 207] width 5 height 9
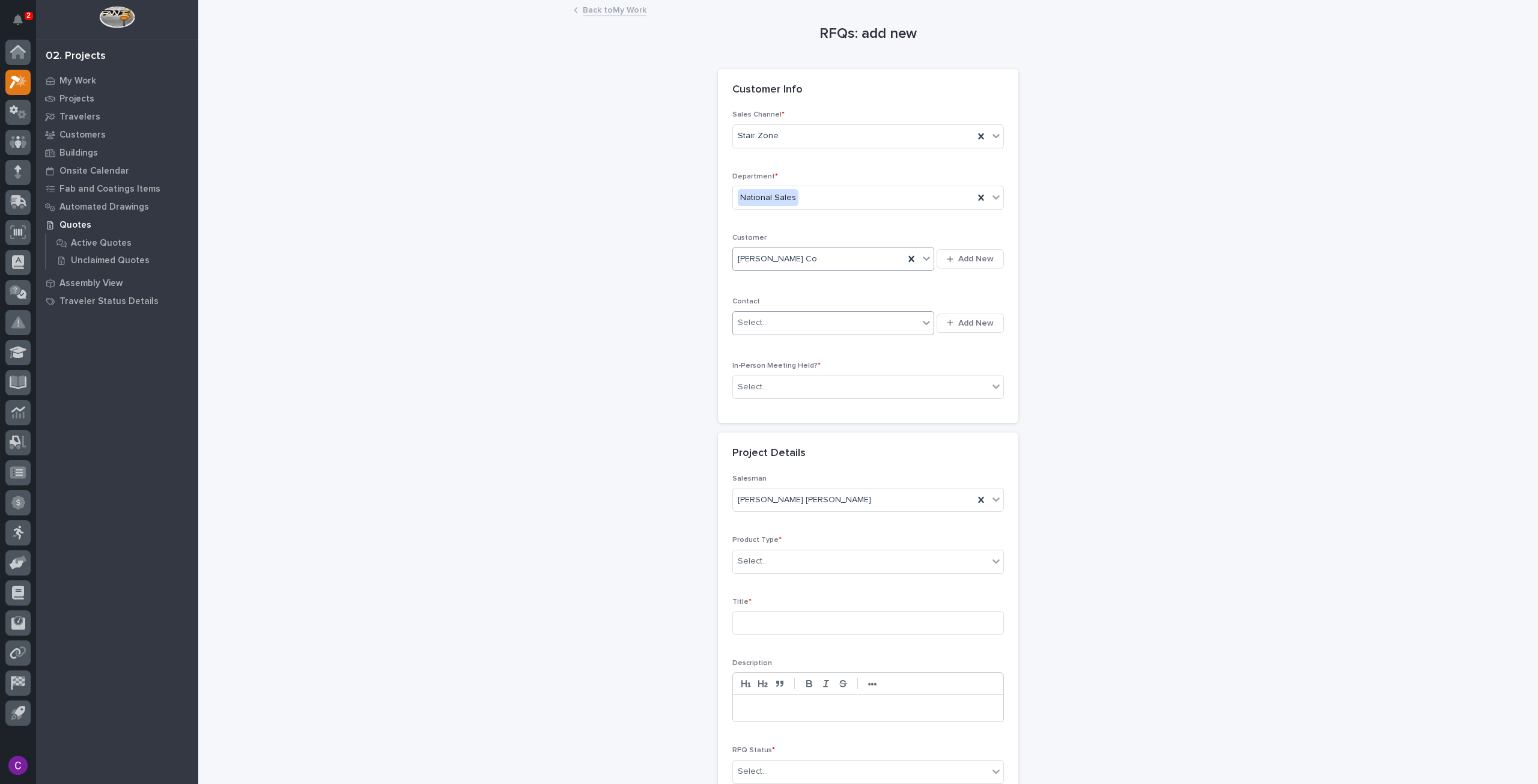
click at [858, 325] on div "Select..." at bounding box center [826, 322] width 186 height 20
type input "*****"
click at [893, 346] on div "Carl A Nelson Co - Braeden Smith" at bounding box center [829, 344] width 202 height 21
click at [823, 385] on div "Select..." at bounding box center [860, 387] width 255 height 20
click at [806, 421] on div "No" at bounding box center [862, 428] width 270 height 21
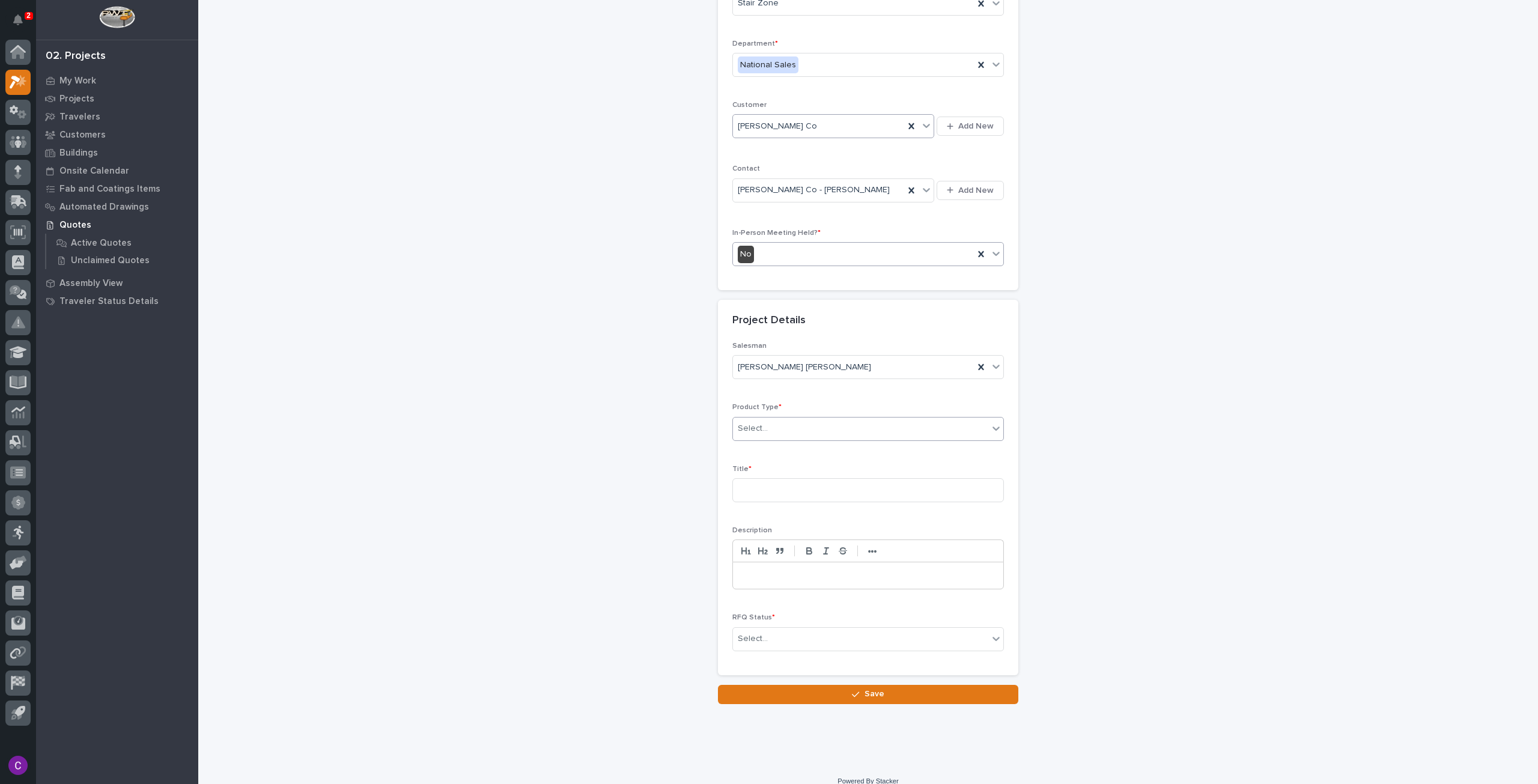
scroll to position [142, 0]
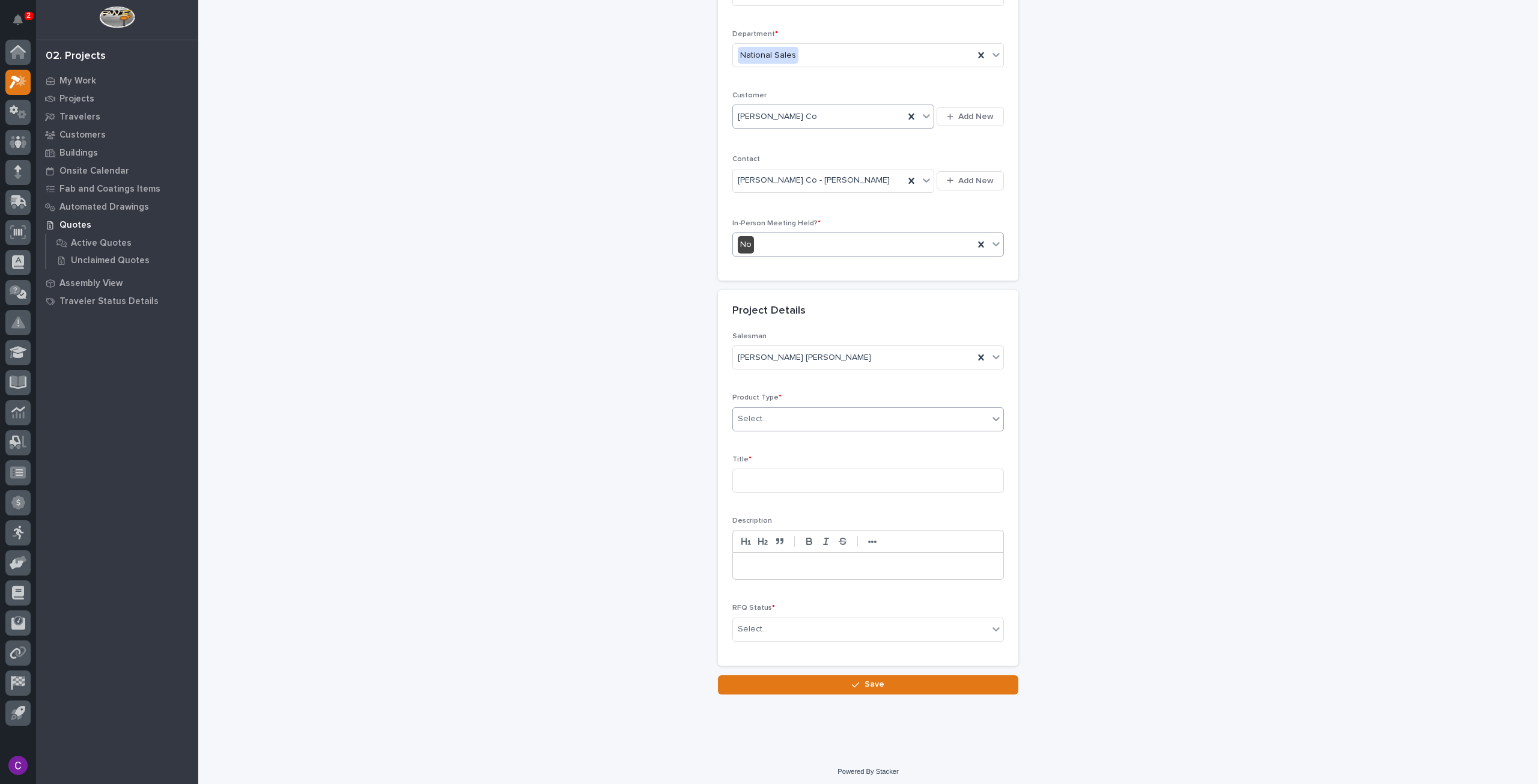
click at [790, 424] on div "Select..." at bounding box center [860, 419] width 255 height 20
click at [809, 594] on div "Stairs & Ladders" at bounding box center [862, 597] width 270 height 21
click at [828, 479] on input at bounding box center [867, 480] width 272 height 24
type input "MO - Straight Stair II"
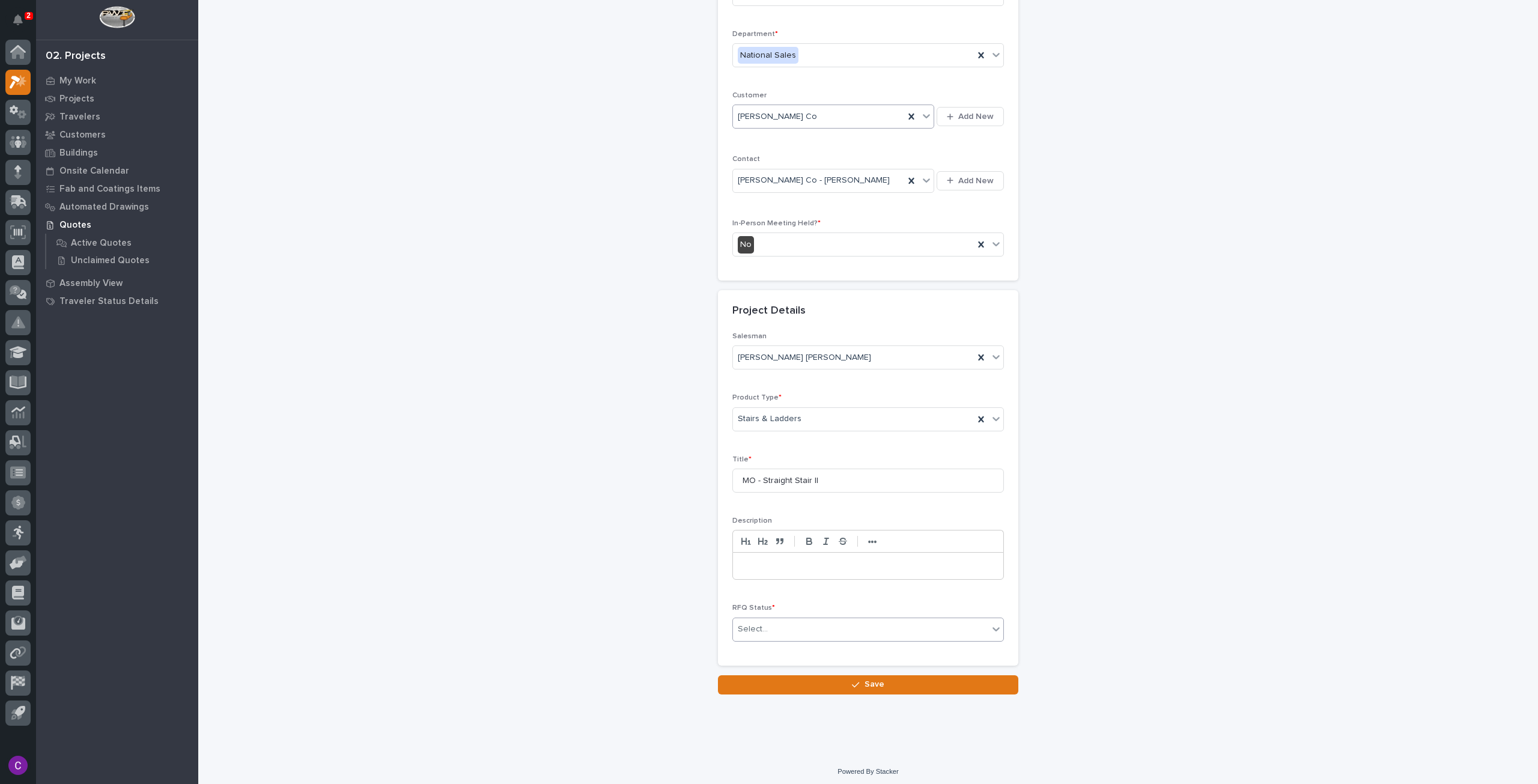
click at [837, 629] on div "Select..." at bounding box center [860, 629] width 255 height 20
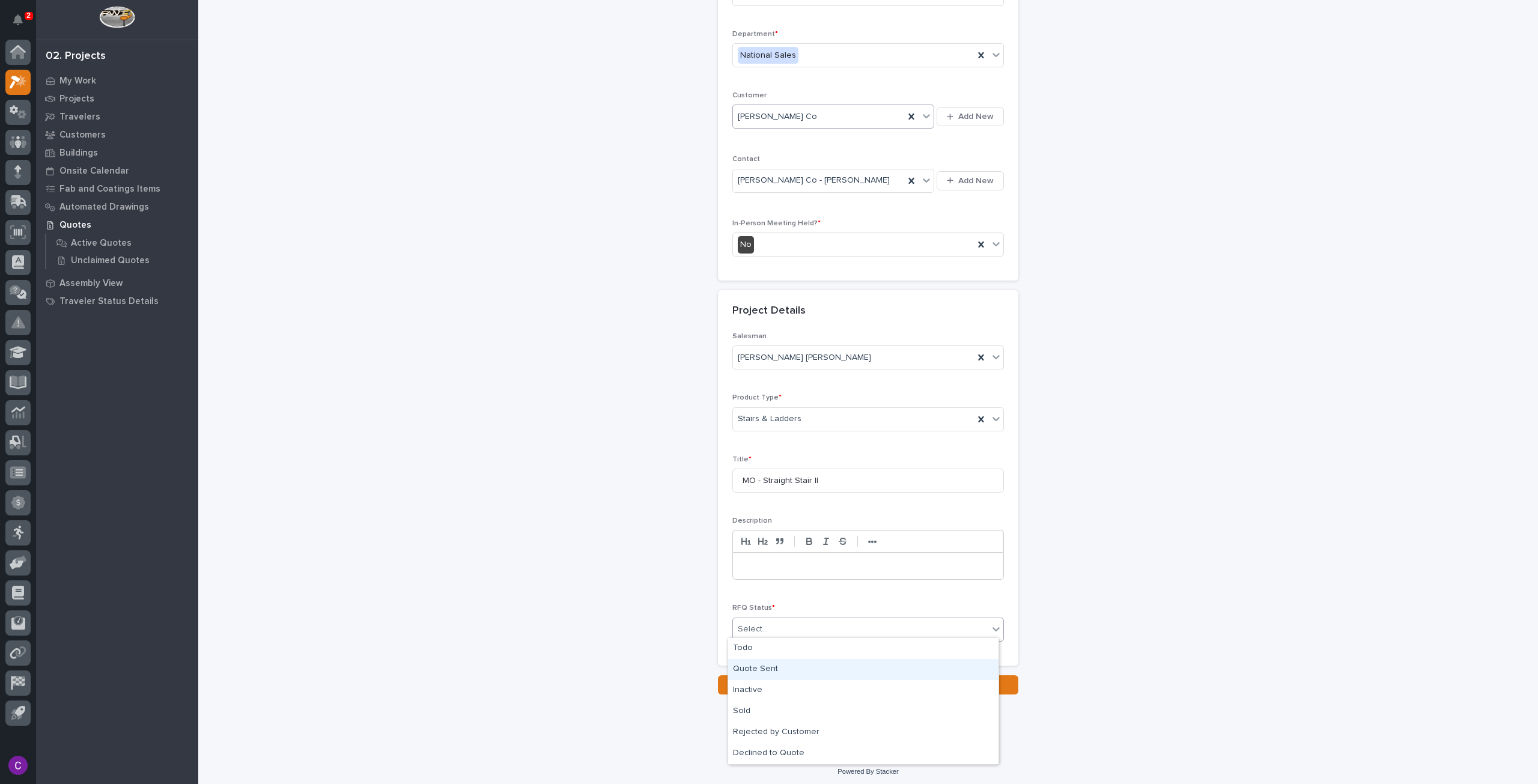
drag, startPoint x: 835, startPoint y: 656, endPoint x: 835, endPoint y: 664, distance: 8.0
click at [835, 664] on div "Quote Sent" at bounding box center [862, 668] width 270 height 21
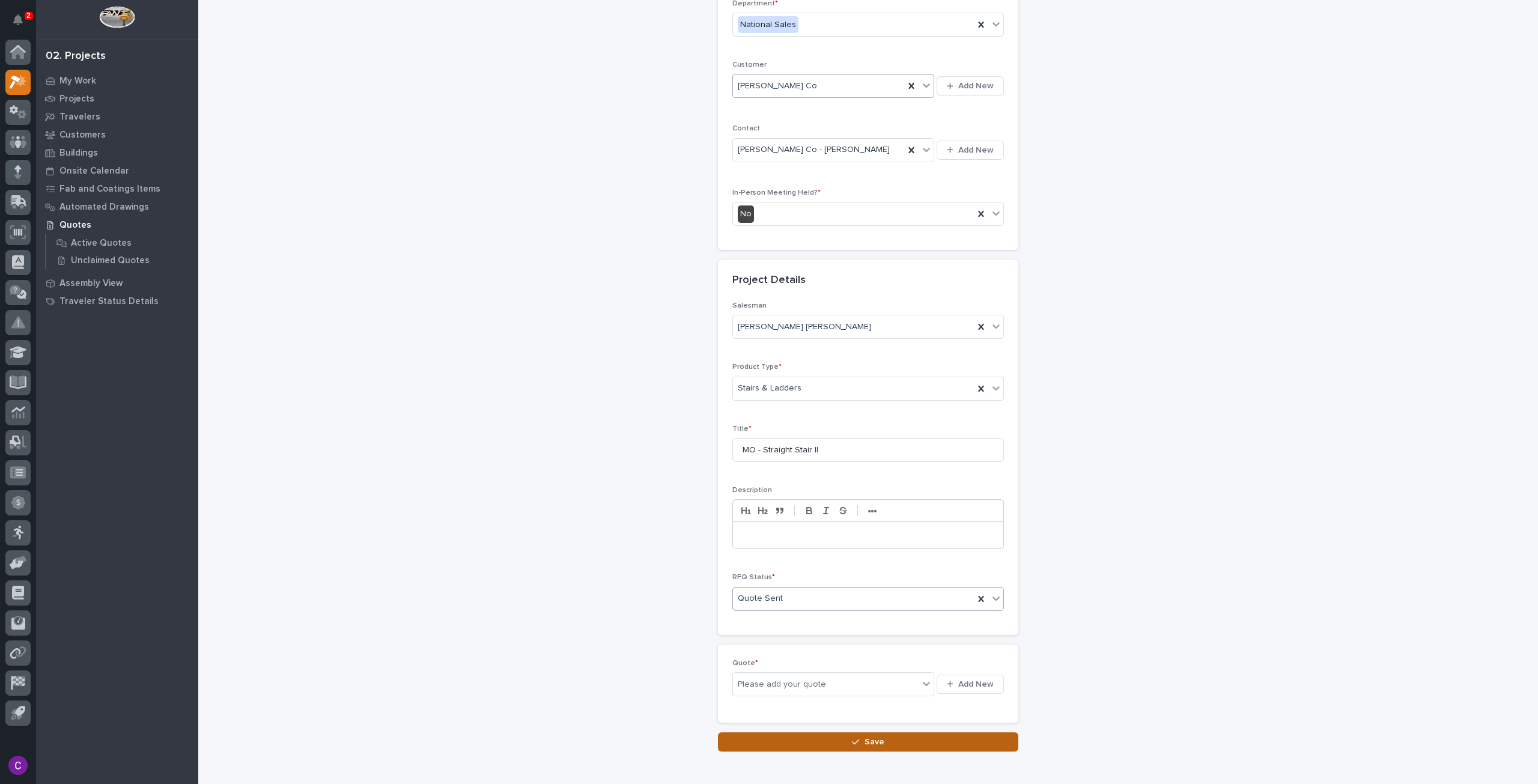
scroll to position [186, 0]
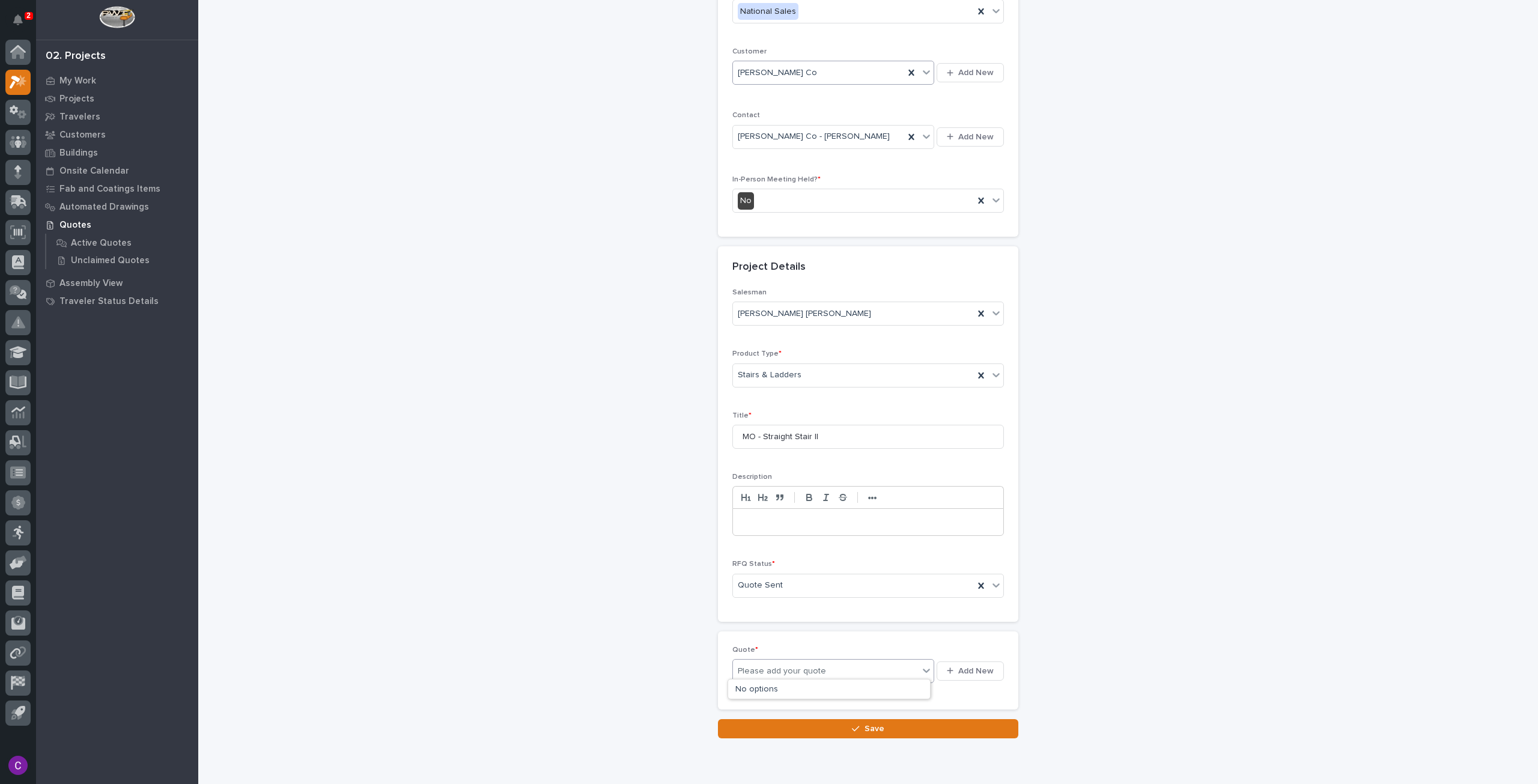
click at [850, 665] on div "Please add your quote" at bounding box center [826, 670] width 186 height 15
click at [977, 666] on span "Add New" at bounding box center [976, 670] width 36 height 11
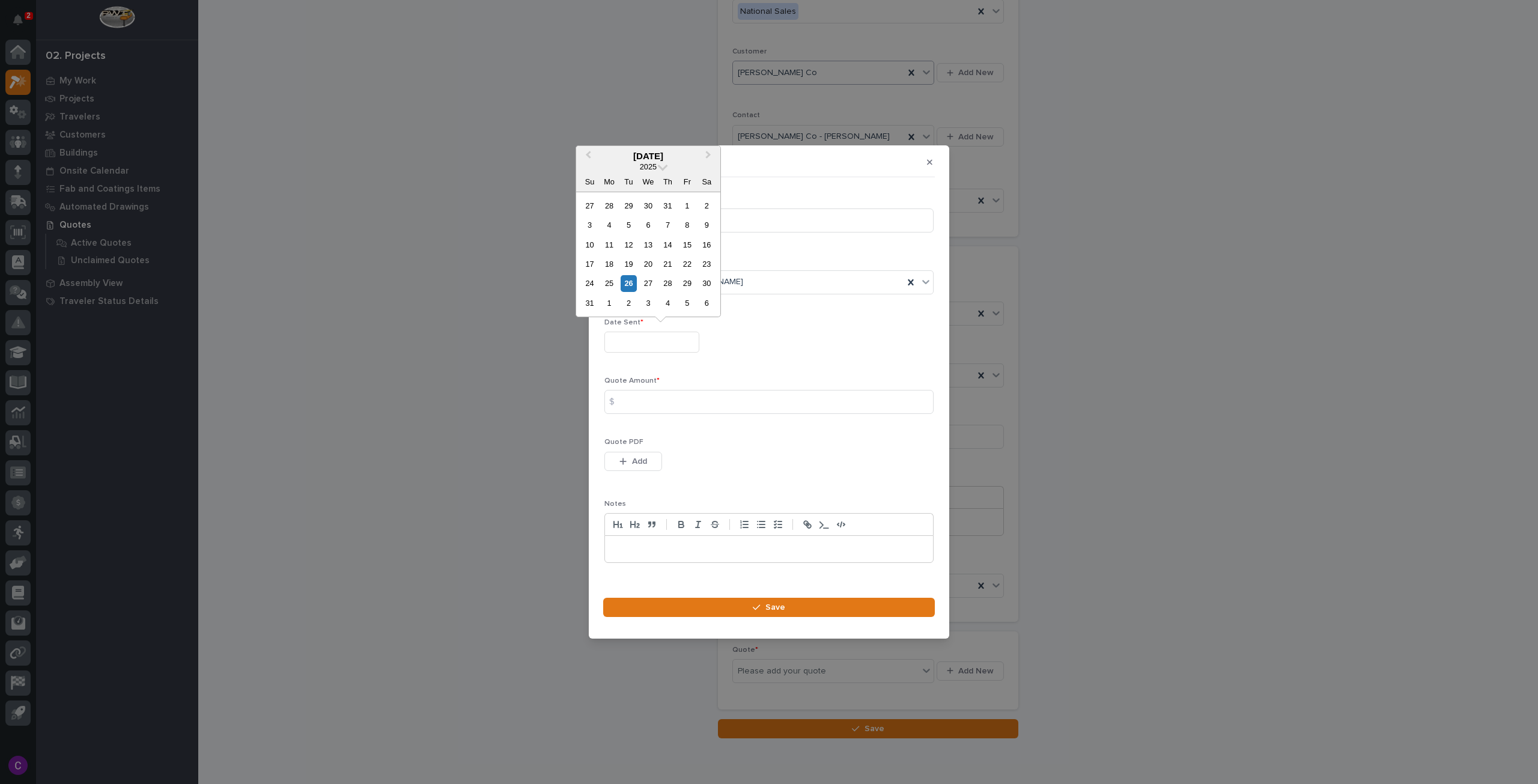
click at [676, 343] on input "text" at bounding box center [652, 341] width 95 height 21
click at [688, 262] on div "22" at bounding box center [686, 264] width 16 height 16
type input "**********"
click at [663, 395] on input at bounding box center [769, 401] width 329 height 24
click at [840, 395] on input at bounding box center [769, 401] width 329 height 24
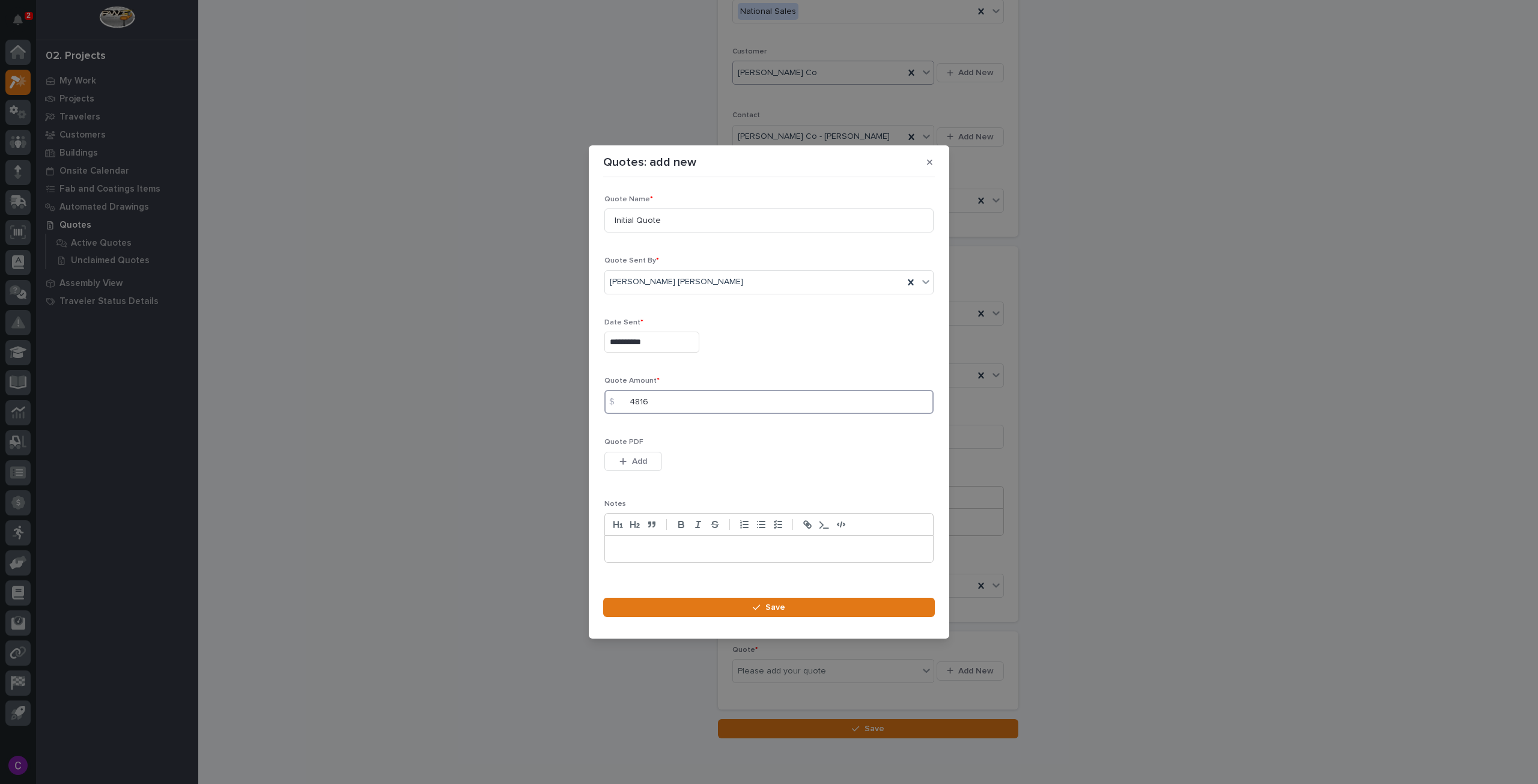
type input "4816"
click at [658, 466] on button "Add" at bounding box center [633, 461] width 57 height 19
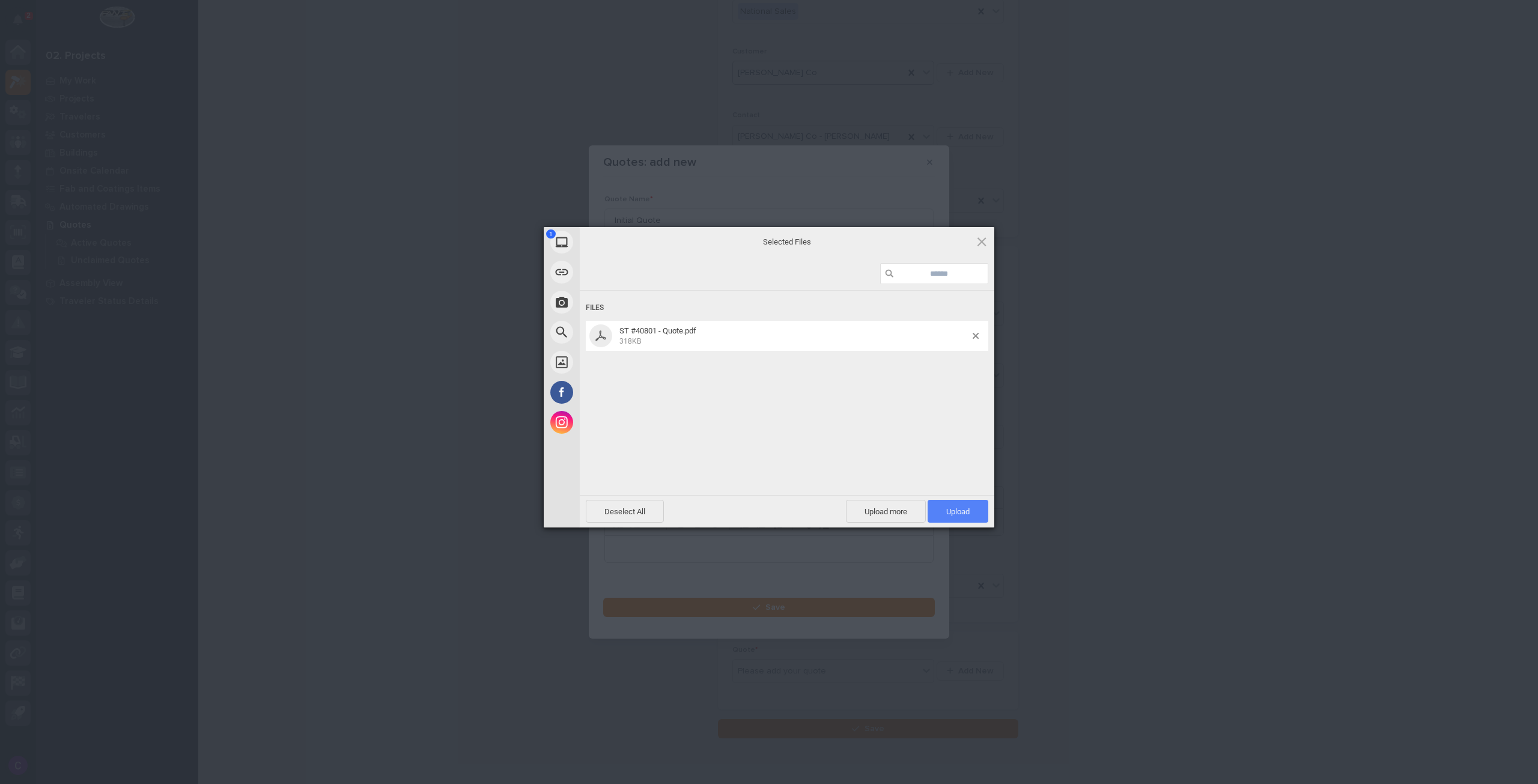
click at [975, 502] on span "Upload 1" at bounding box center [957, 510] width 60 height 23
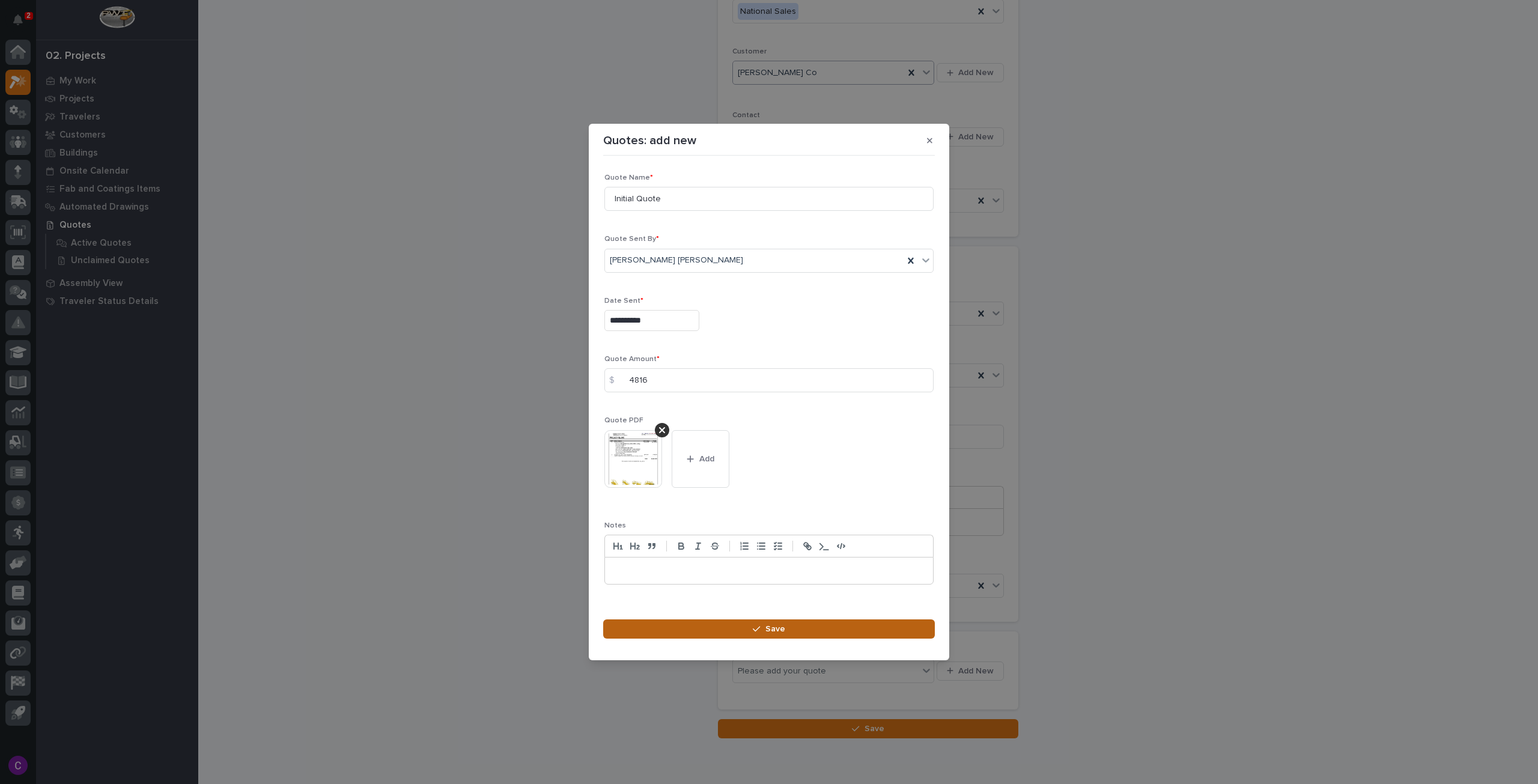
click at [843, 628] on button "Save" at bounding box center [769, 628] width 331 height 19
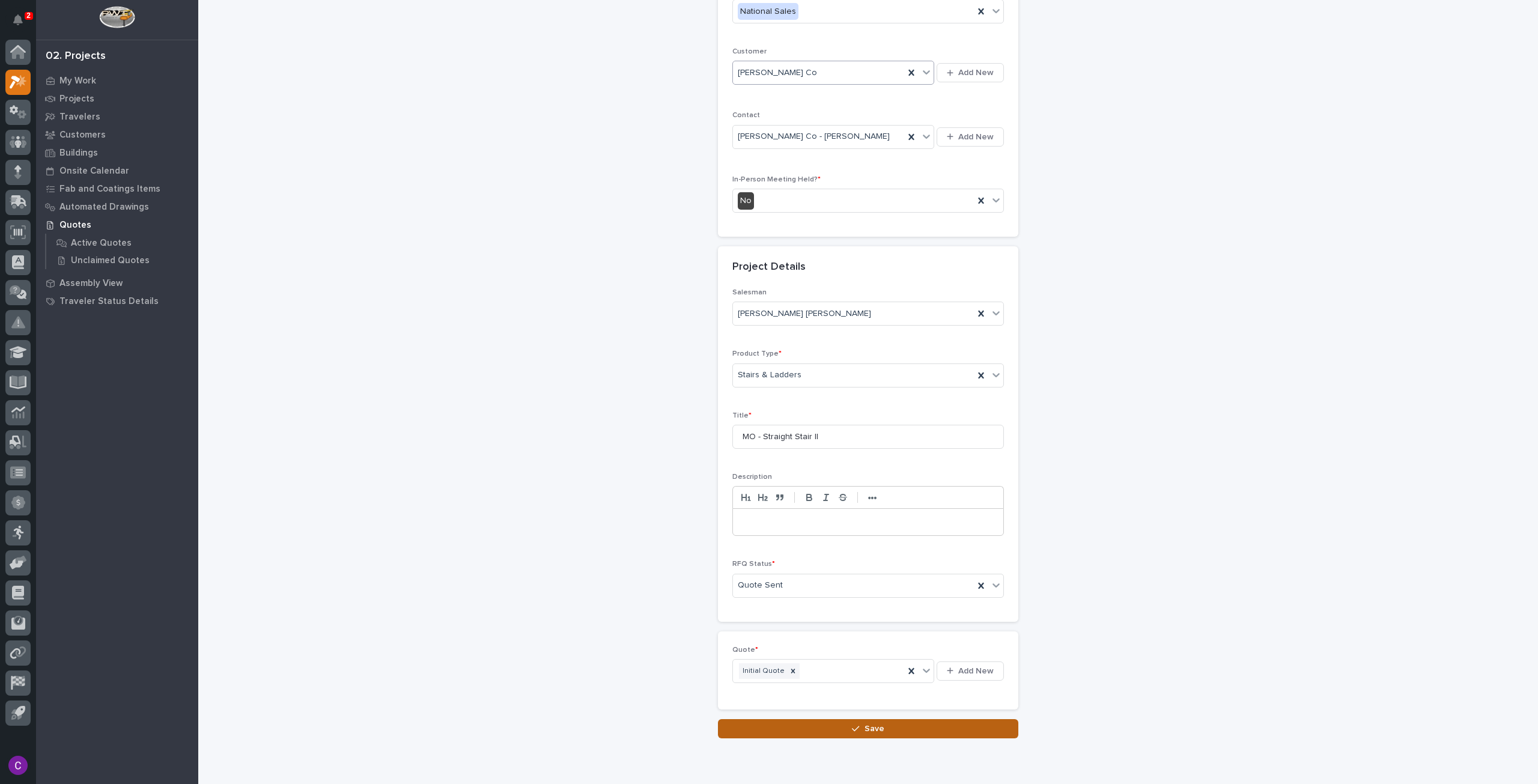
drag, startPoint x: 968, startPoint y: 720, endPoint x: 961, endPoint y: 720, distance: 7.0
click at [961, 720] on button "Save" at bounding box center [868, 728] width 301 height 19
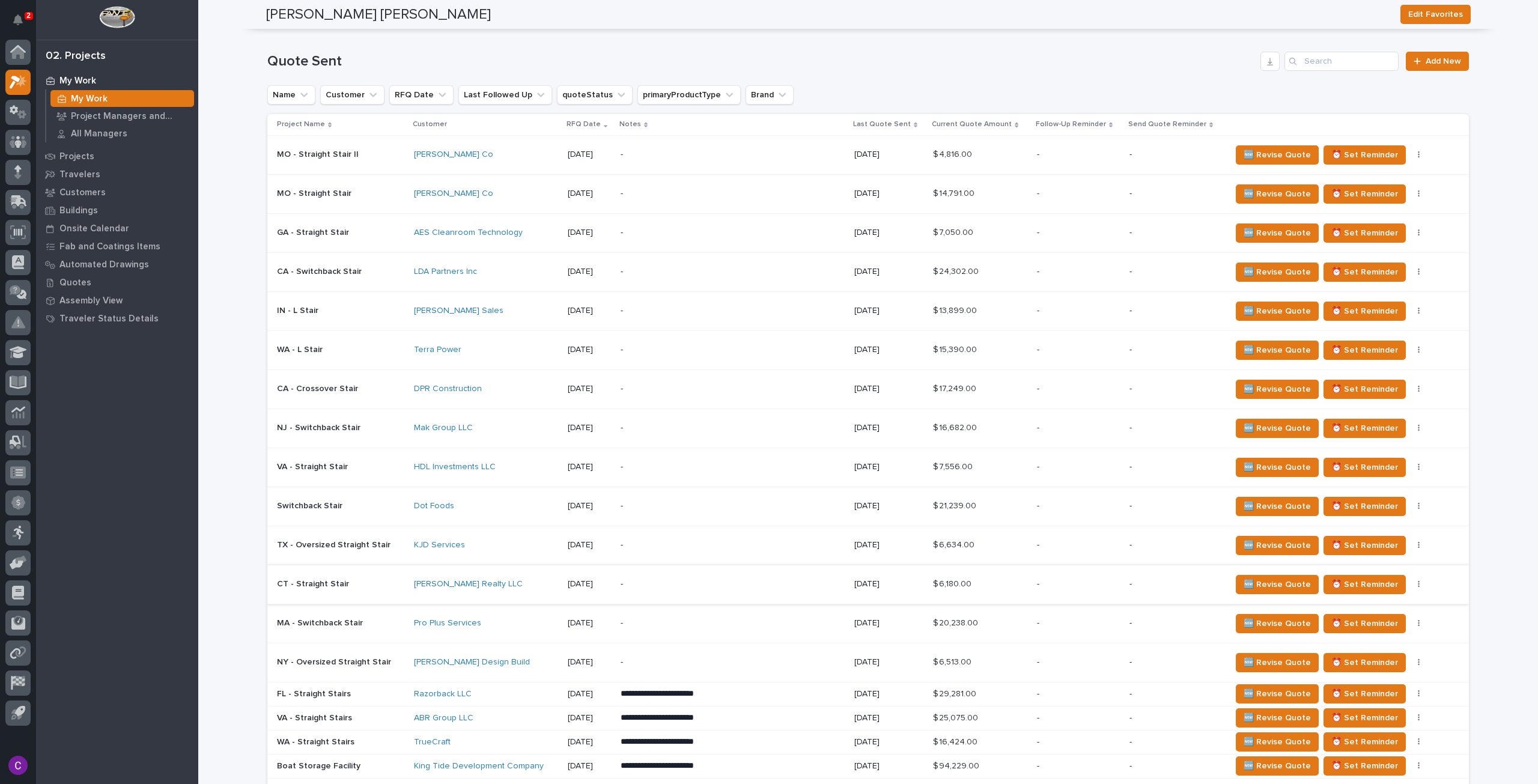
scroll to position [961, 0]
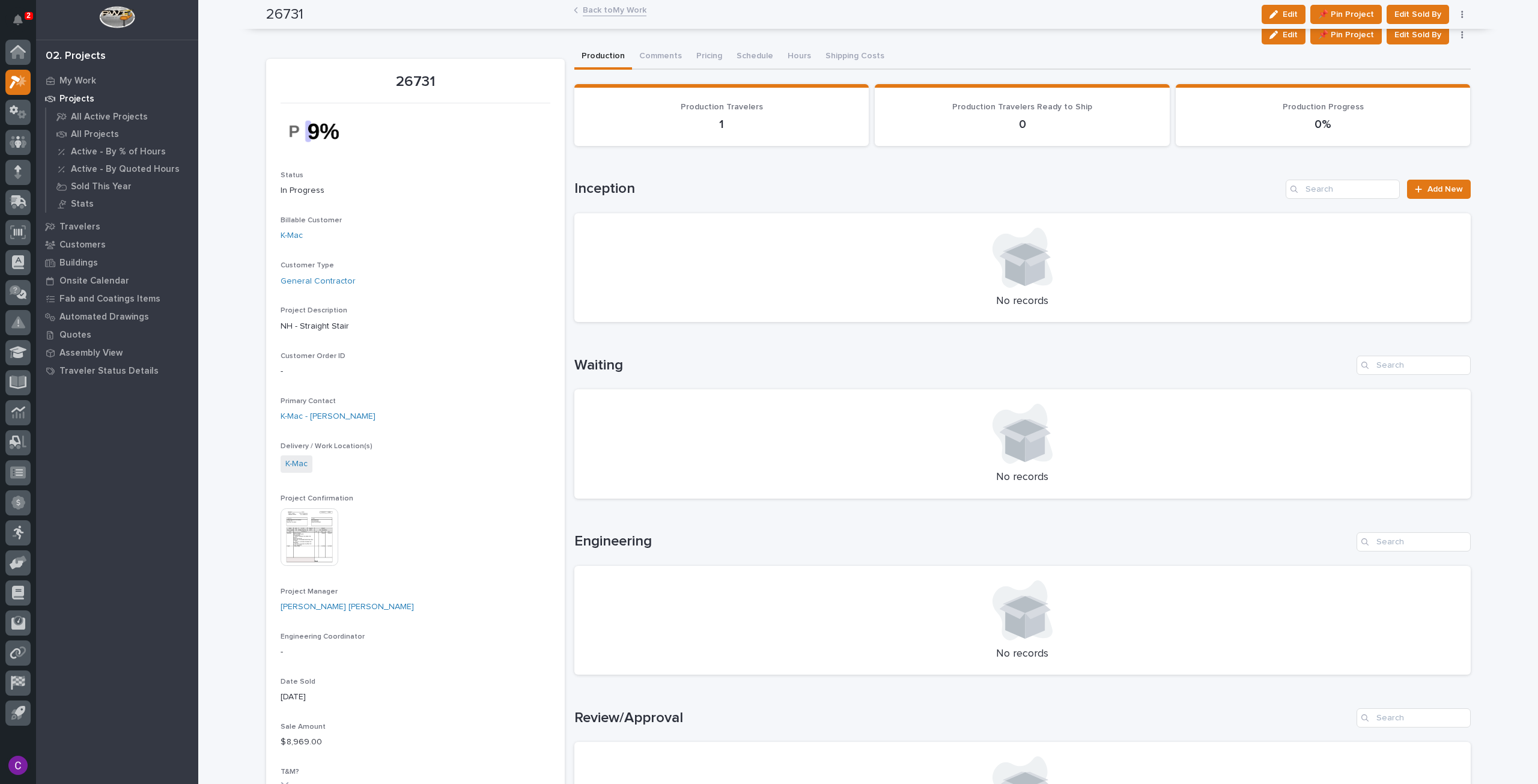
scroll to position [480, 0]
